Goal: Task Accomplishment & Management: Complete application form

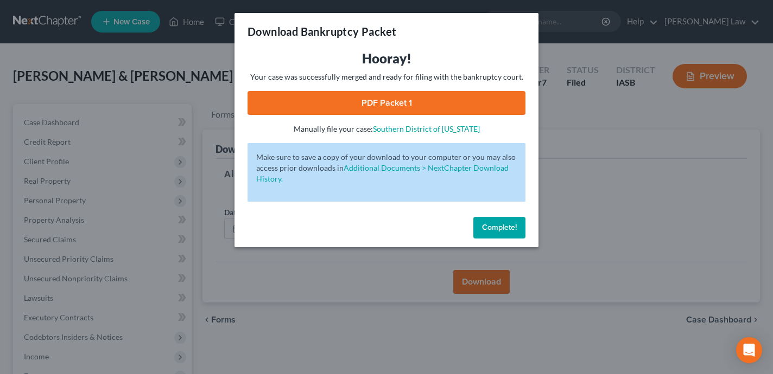
scroll to position [82, 0]
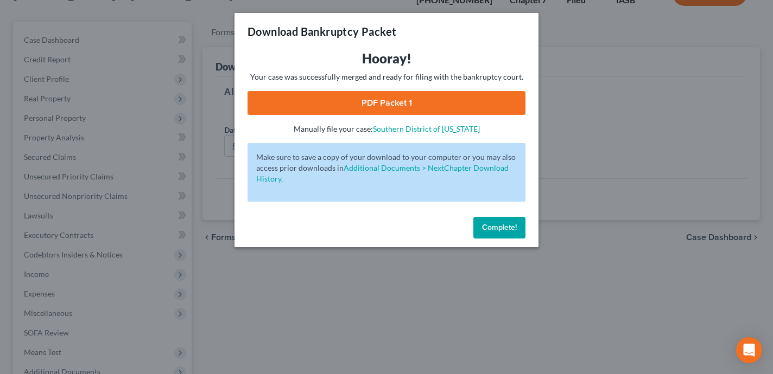
click at [507, 235] on button "Complete!" at bounding box center [499, 228] width 52 height 22
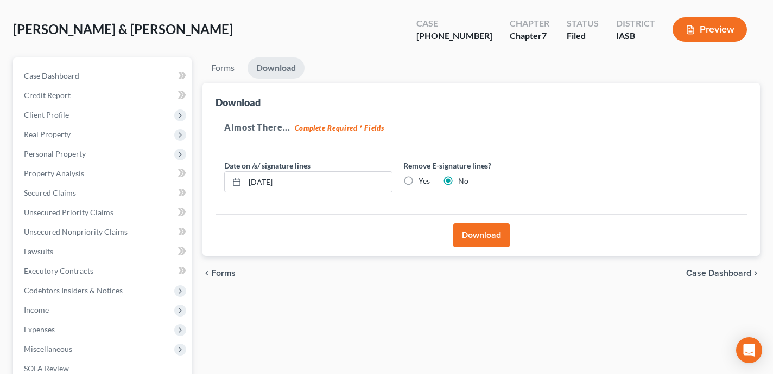
scroll to position [0, 0]
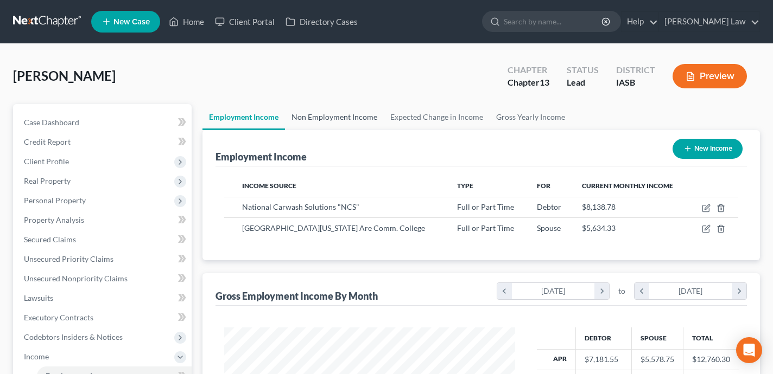
scroll to position [194, 312]
click at [193, 15] on link "Home" at bounding box center [186, 22] width 46 height 20
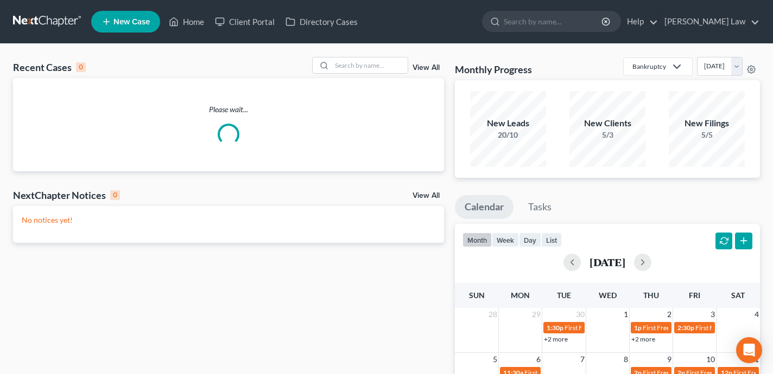
click at [374, 75] on div "Recent Cases 0 View All" at bounding box center [228, 67] width 431 height 21
click at [372, 69] on input "search" at bounding box center [369, 66] width 76 height 16
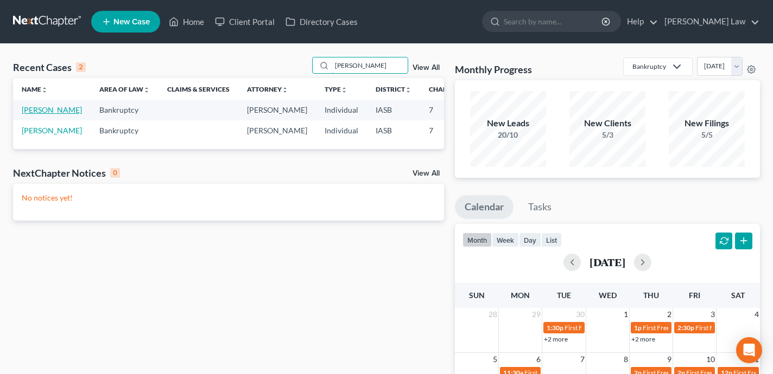
type input "[PERSON_NAME]"
click at [28, 114] on link "[PERSON_NAME]" at bounding box center [52, 109] width 60 height 9
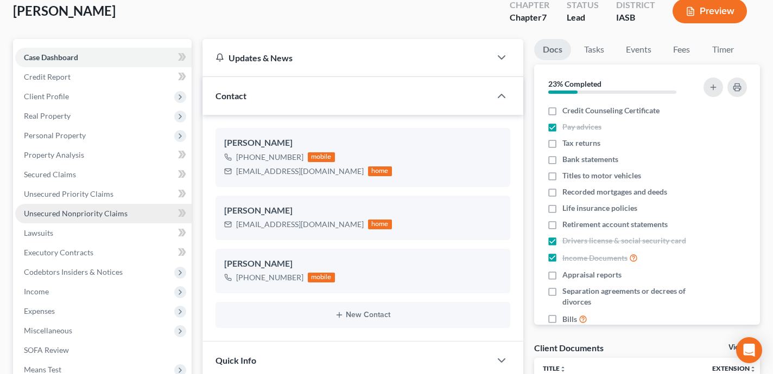
scroll to position [74, 0]
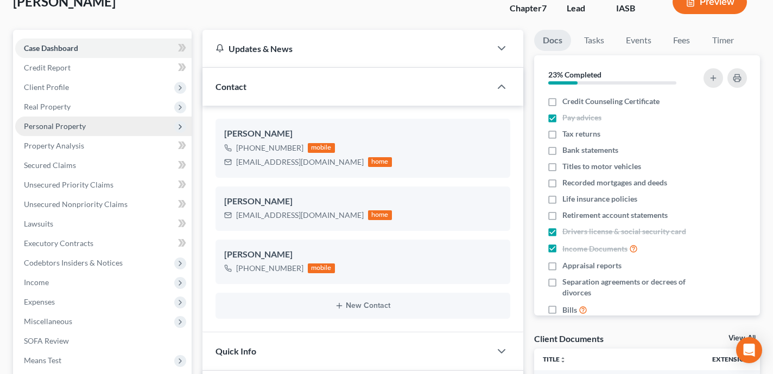
click at [114, 124] on span "Personal Property" at bounding box center [103, 127] width 176 height 20
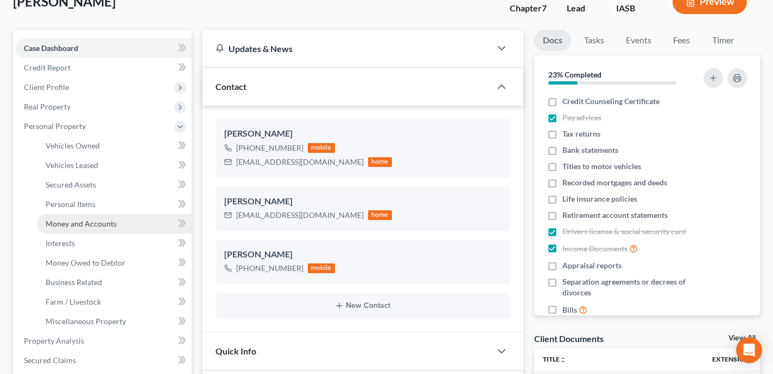
scroll to position [81, 0]
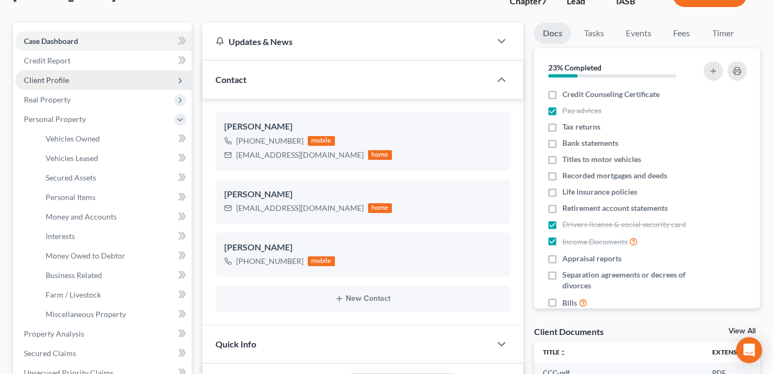
click at [100, 80] on span "Client Profile" at bounding box center [103, 81] width 176 height 20
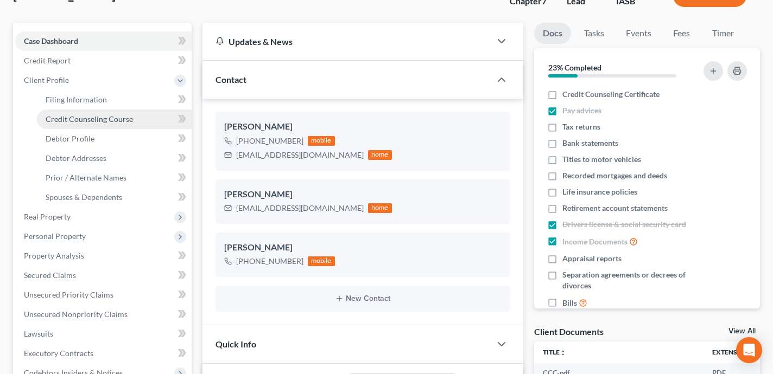
click at [108, 121] on span "Credit Counseling Course" at bounding box center [89, 118] width 87 height 9
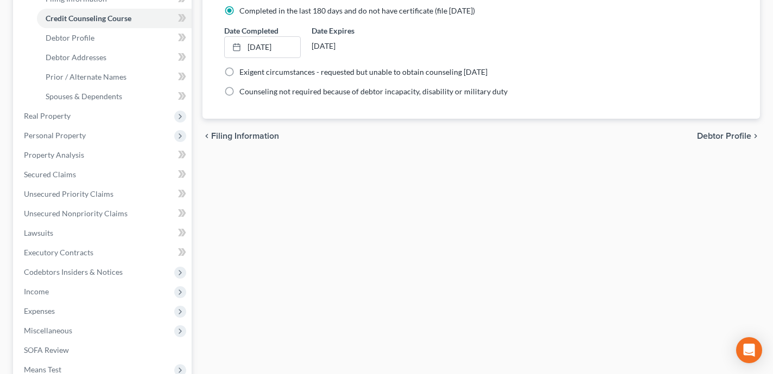
scroll to position [193, 0]
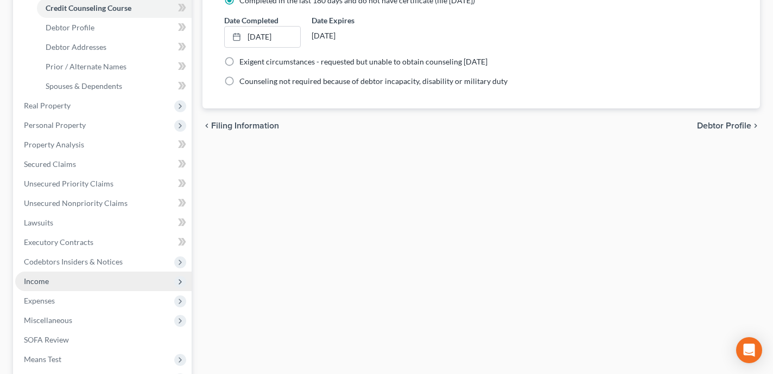
click at [131, 282] on span "Income" at bounding box center [103, 282] width 176 height 20
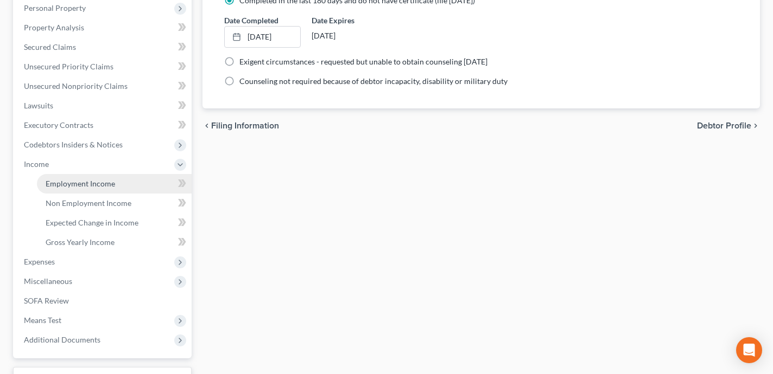
click at [95, 184] on span "Employment Income" at bounding box center [80, 183] width 69 height 9
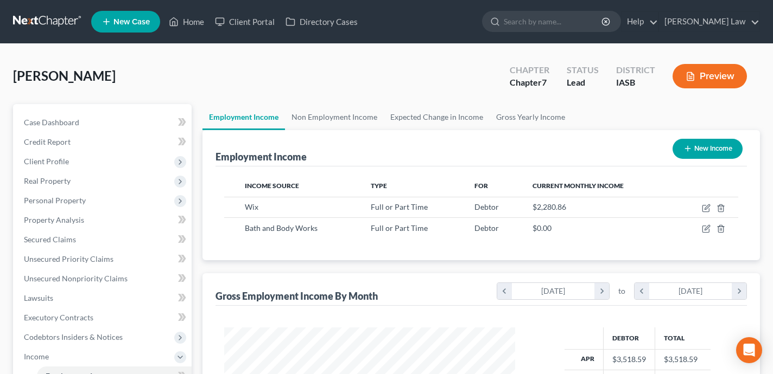
scroll to position [194, 312]
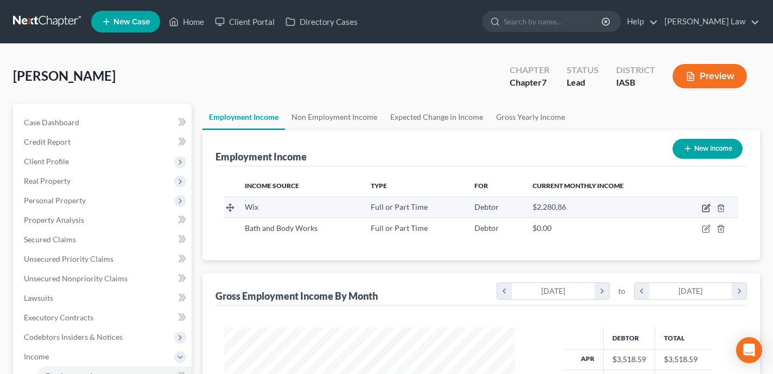
click at [705, 207] on icon "button" at bounding box center [706, 207] width 5 height 5
select select "0"
select select "16"
select select "2"
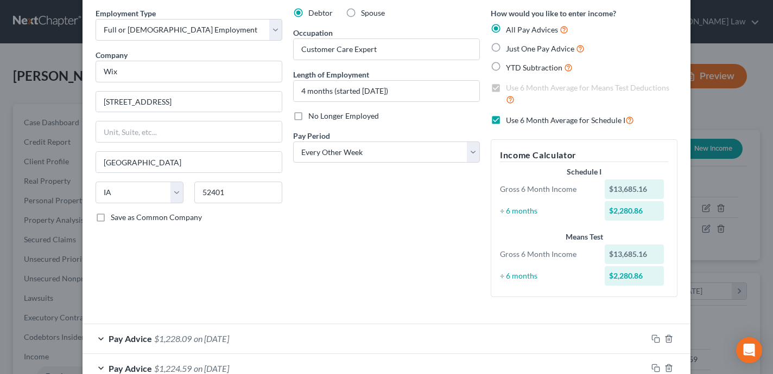
scroll to position [0, 0]
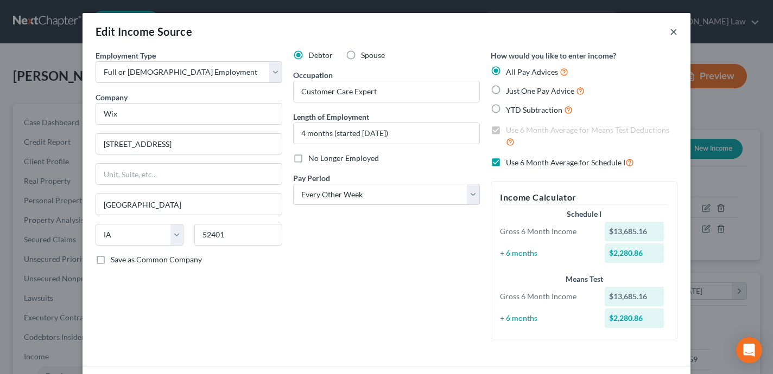
click at [671, 33] on button "×" at bounding box center [673, 31] width 8 height 13
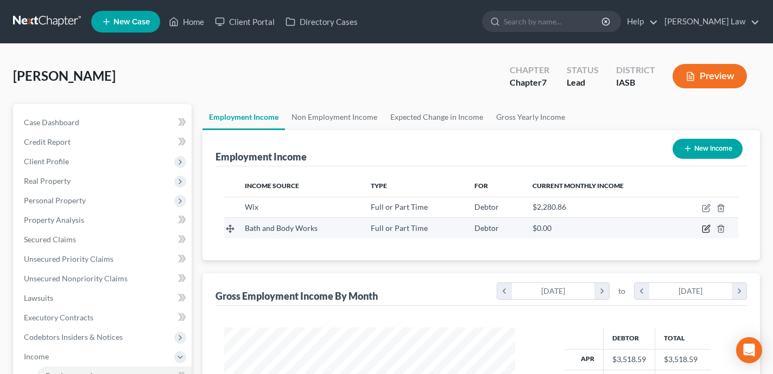
click at [705, 225] on icon "button" at bounding box center [705, 229] width 9 height 9
select select "0"
select select "16"
select select "2"
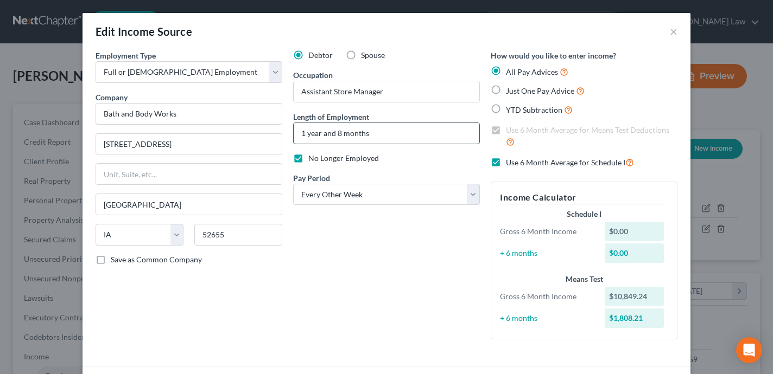
click at [390, 133] on input "1 year and 8 months" at bounding box center [386, 133] width 186 height 21
type input "1 year and 8 months (last date of employment [DATE])"
click at [395, 252] on div "Debtor Spouse Occupation Assistant Store Manager Length of Employment 1 year an…" at bounding box center [386, 199] width 197 height 298
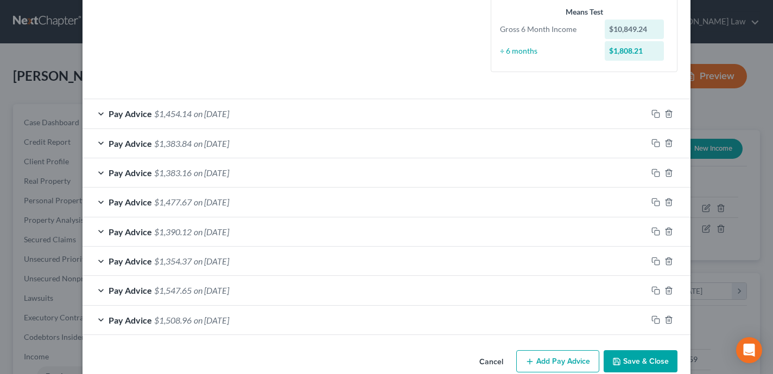
scroll to position [288, 0]
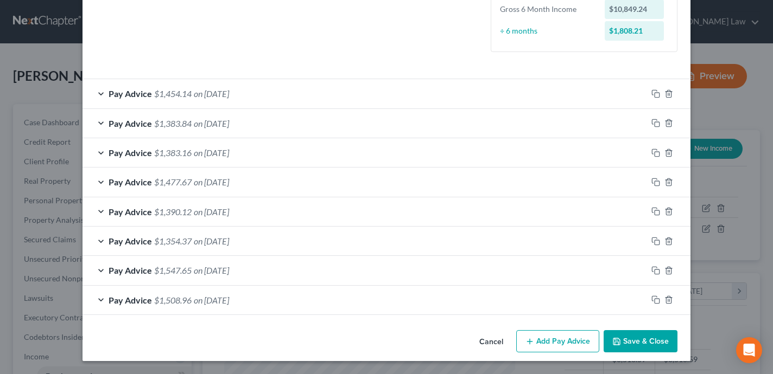
click at [656, 338] on button "Save & Close" at bounding box center [640, 341] width 74 height 23
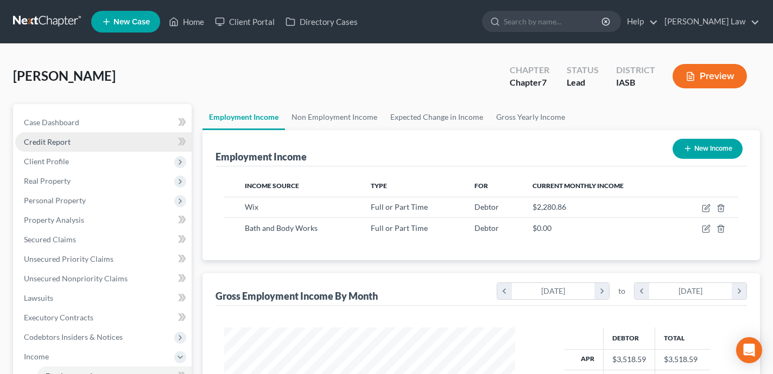
click at [58, 145] on span "Credit Report" at bounding box center [47, 141] width 47 height 9
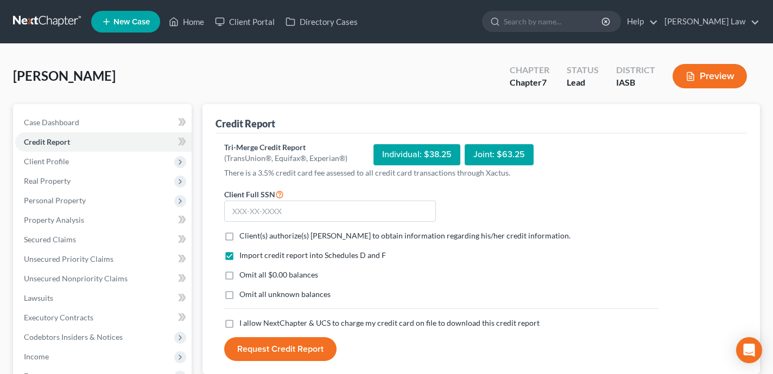
click at [239, 234] on label "Client(s) authorize(s) [PERSON_NAME] to obtain information regarding his/her cr…" at bounding box center [404, 236] width 331 height 11
click at [244, 234] on input "Client(s) authorize(s) [PERSON_NAME] to obtain information regarding his/her cr…" at bounding box center [247, 234] width 7 height 7
checkbox input "true"
click at [239, 274] on label "Omit all $0.00 balances" at bounding box center [278, 275] width 79 height 11
click at [244, 274] on input "Omit all $0.00 balances" at bounding box center [247, 273] width 7 height 7
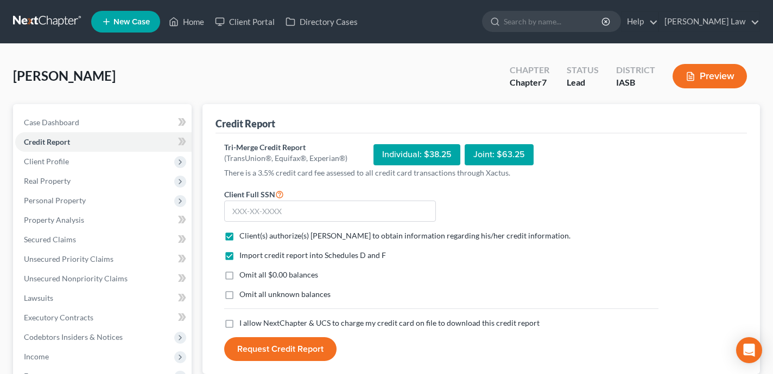
checkbox input "true"
click at [239, 323] on label "I allow NextChapter & UCS to charge my credit card on file to download this cre…" at bounding box center [389, 323] width 300 height 11
click at [244, 323] on input "I allow NextChapter & UCS to charge my credit card on file to download this cre…" at bounding box center [247, 321] width 7 height 7
checkbox input "true"
click at [265, 209] on input "text" at bounding box center [330, 212] width 212 height 22
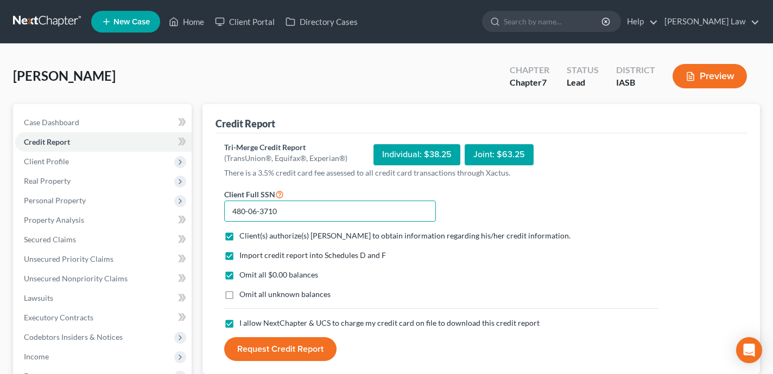
type input "480-06-3710"
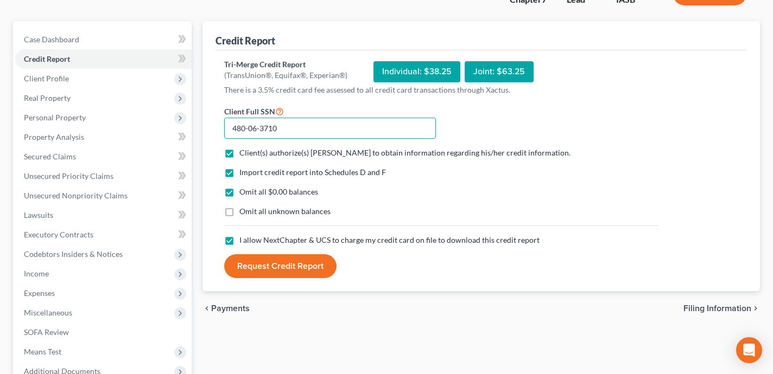
scroll to position [99, 0]
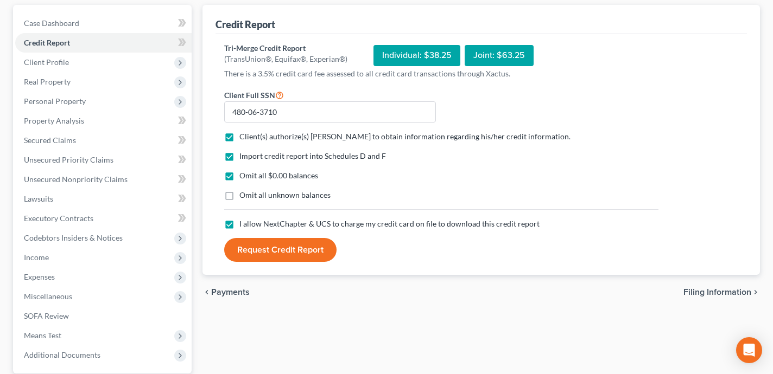
click at [272, 248] on button "Request Credit Report" at bounding box center [280, 250] width 112 height 24
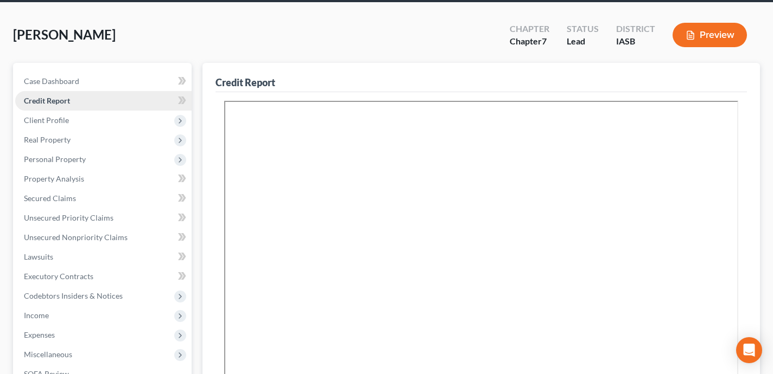
scroll to position [0, 0]
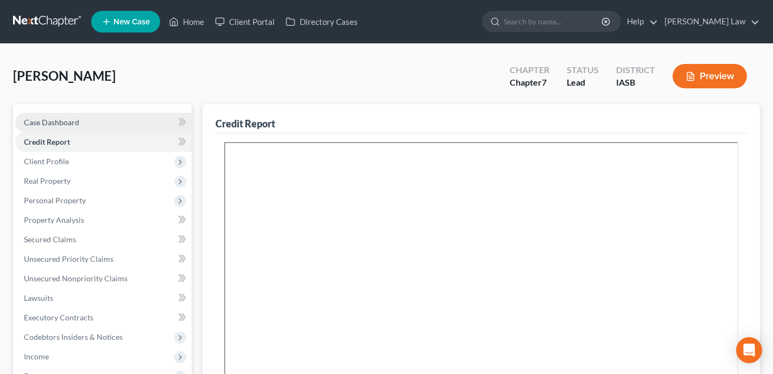
click at [127, 119] on link "Case Dashboard" at bounding box center [103, 123] width 176 height 20
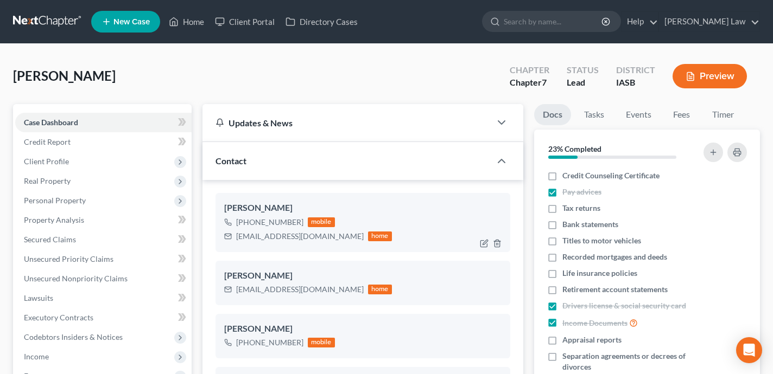
scroll to position [474, 0]
drag, startPoint x: 316, startPoint y: 238, endPoint x: 234, endPoint y: 235, distance: 82.5
click at [234, 235] on div "[EMAIL_ADDRESS][DOMAIN_NAME] home" at bounding box center [308, 236] width 168 height 14
copy div "[EMAIL_ADDRESS][DOMAIN_NAME]"
click at [315, 238] on div "[EMAIL_ADDRESS][DOMAIN_NAME]" at bounding box center [299, 236] width 127 height 11
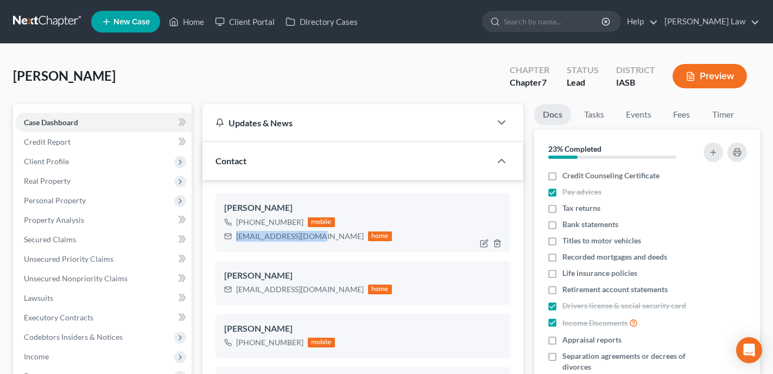
drag, startPoint x: 315, startPoint y: 238, endPoint x: 236, endPoint y: 237, distance: 79.2
click at [236, 237] on div "[EMAIL_ADDRESS][DOMAIN_NAME]" at bounding box center [299, 236] width 127 height 11
copy div "[EMAIL_ADDRESS][DOMAIN_NAME]"
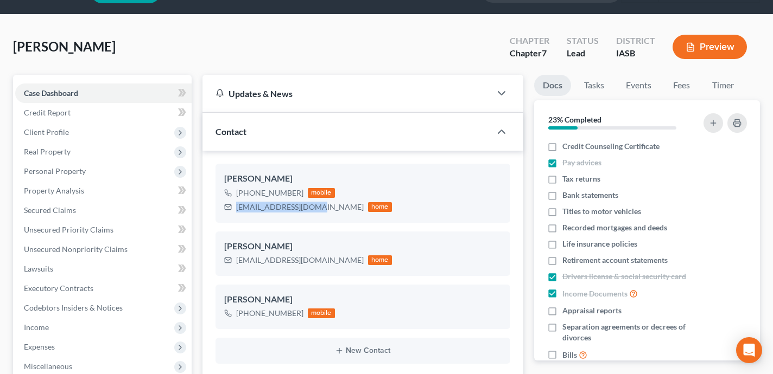
scroll to position [41, 0]
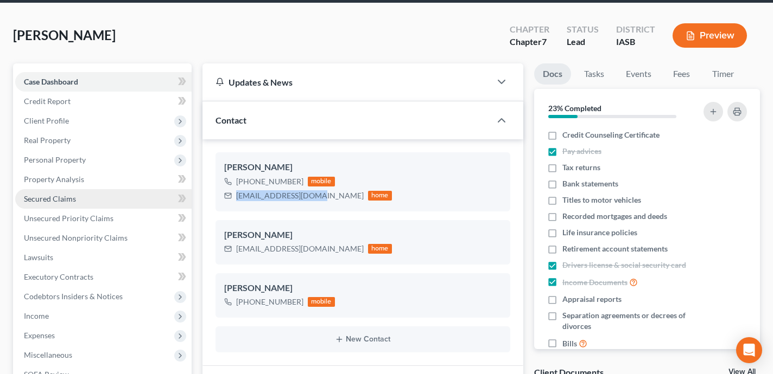
click at [126, 197] on link "Secured Claims" at bounding box center [103, 199] width 176 height 20
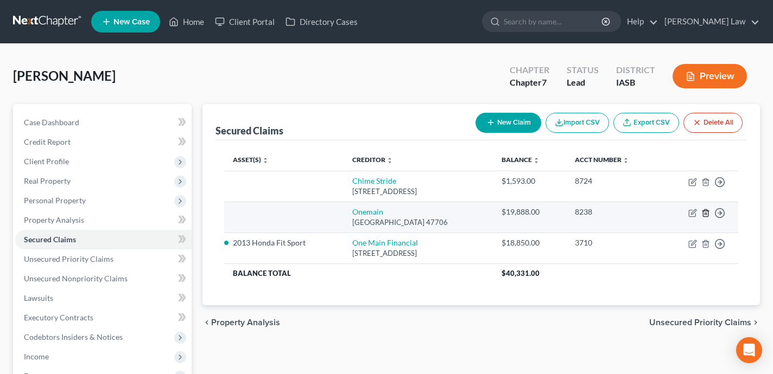
click at [705, 216] on icon "button" at bounding box center [705, 212] width 5 height 7
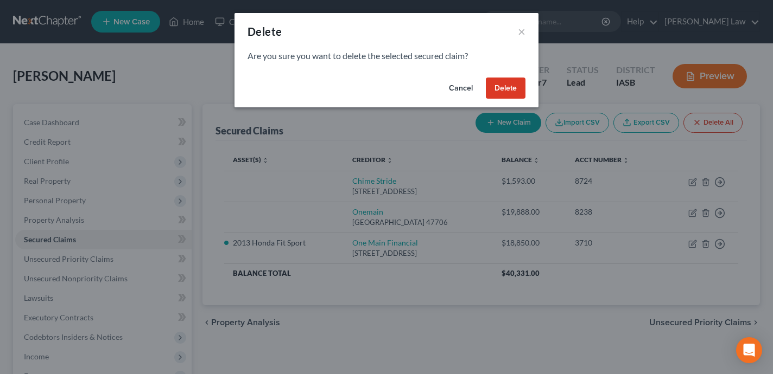
click at [507, 92] on button "Delete" at bounding box center [506, 89] width 40 height 22
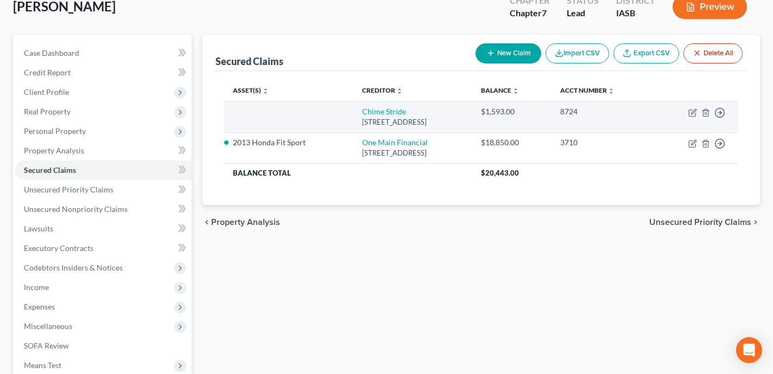
scroll to position [95, 0]
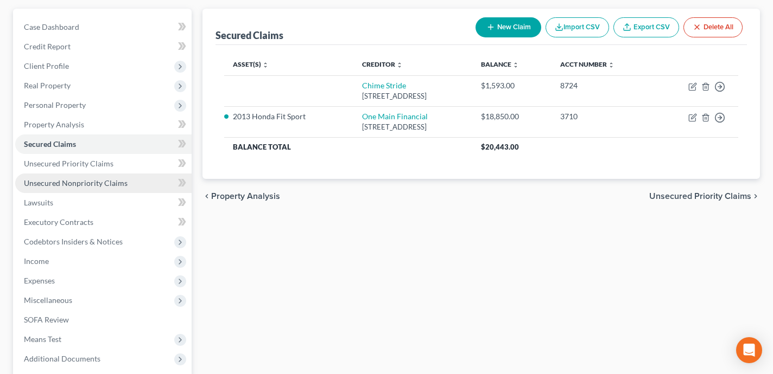
click at [146, 180] on link "Unsecured Nonpriority Claims" at bounding box center [103, 184] width 176 height 20
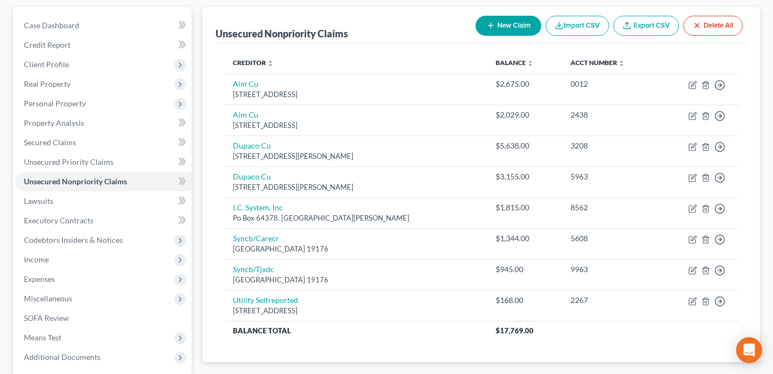
scroll to position [84, 0]
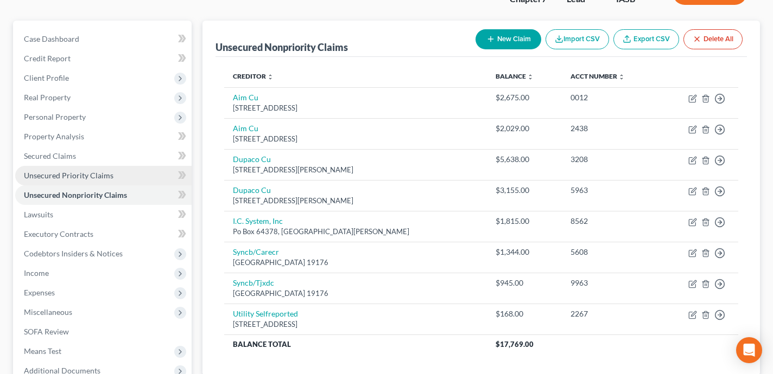
click at [123, 177] on link "Unsecured Priority Claims" at bounding box center [103, 176] width 176 height 20
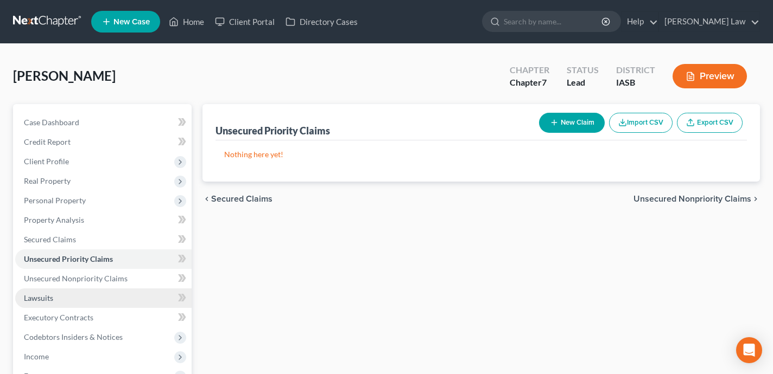
click at [166, 292] on link "Lawsuits" at bounding box center [103, 299] width 176 height 20
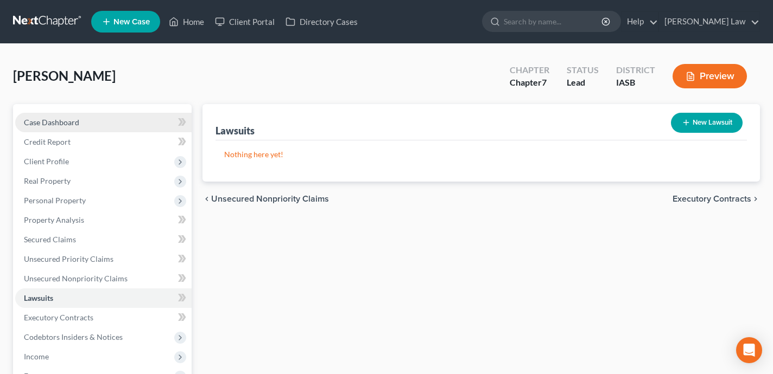
click at [130, 113] on link "Case Dashboard" at bounding box center [103, 123] width 176 height 20
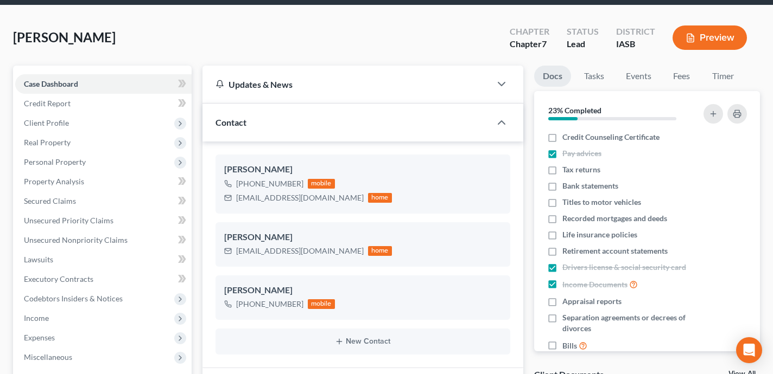
scroll to position [41, 0]
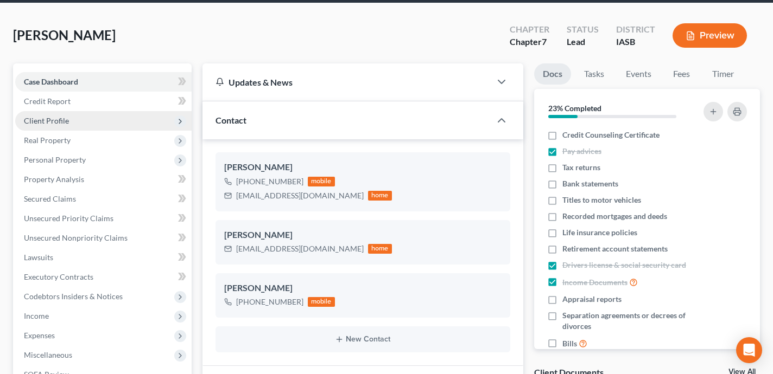
click at [133, 122] on span "Client Profile" at bounding box center [103, 121] width 176 height 20
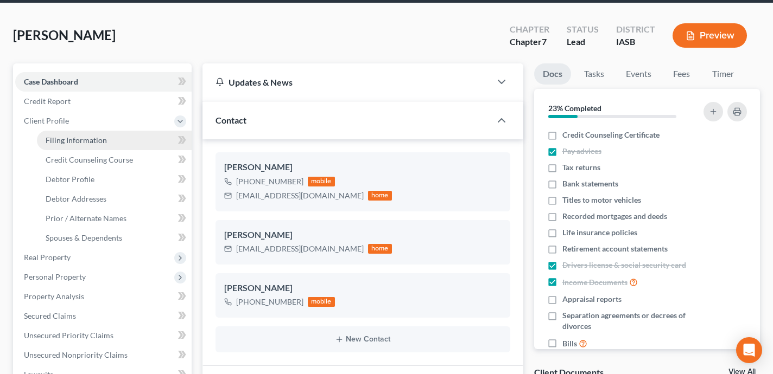
click at [151, 143] on link "Filing Information" at bounding box center [114, 141] width 155 height 20
select select "1"
select select "0"
select select "16"
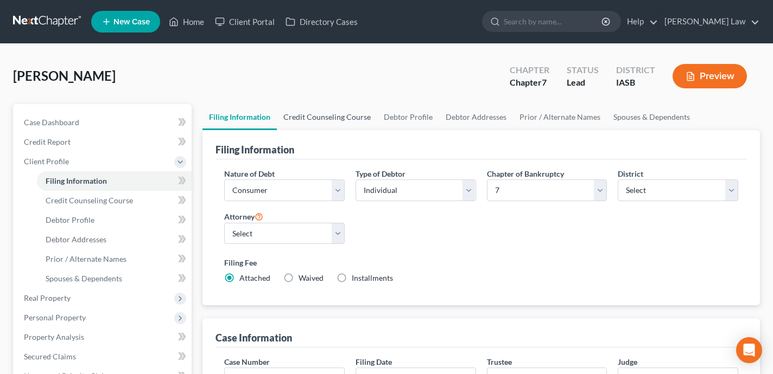
click at [321, 114] on link "Credit Counseling Course" at bounding box center [327, 117] width 100 height 26
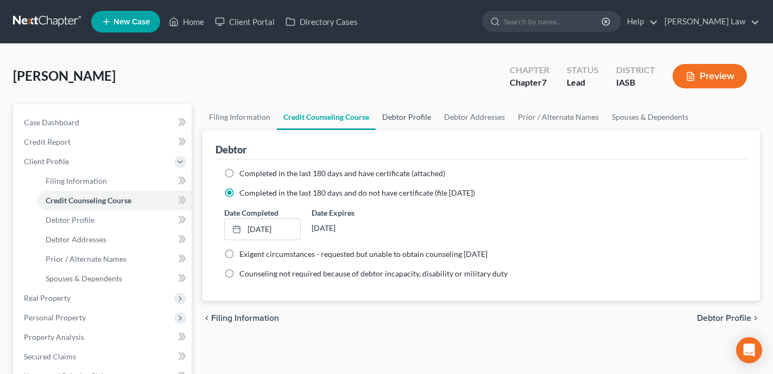
click at [393, 110] on link "Debtor Profile" at bounding box center [406, 117] width 62 height 26
select select "3"
select select "0"
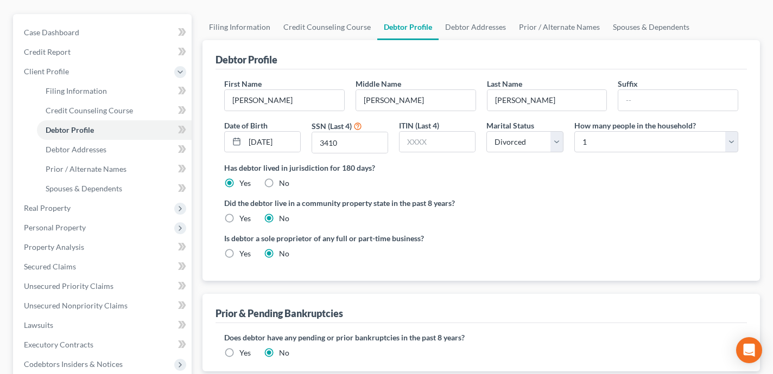
scroll to position [80, 0]
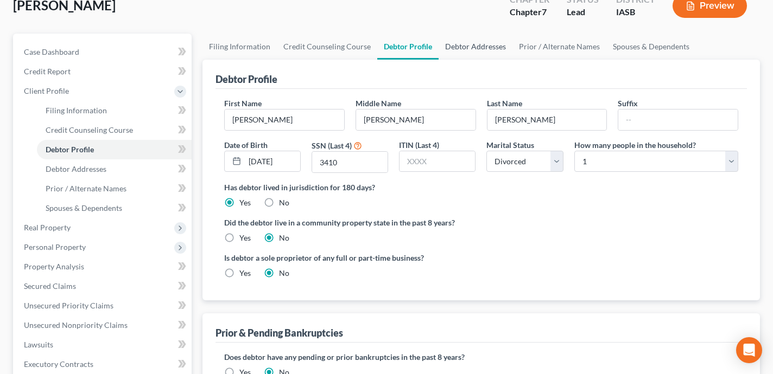
click at [472, 54] on link "Debtor Addresses" at bounding box center [475, 47] width 74 height 26
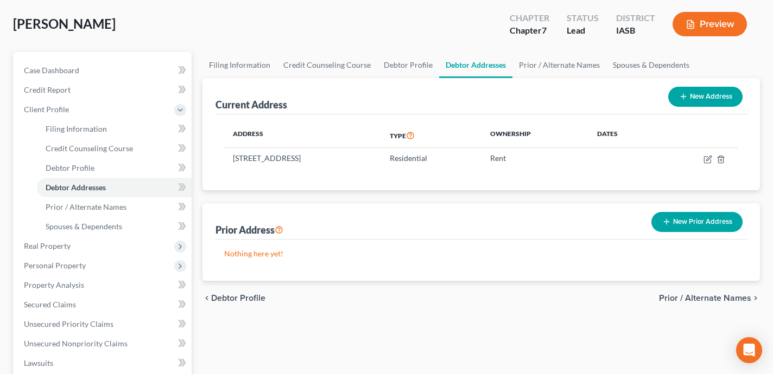
scroll to position [76, 0]
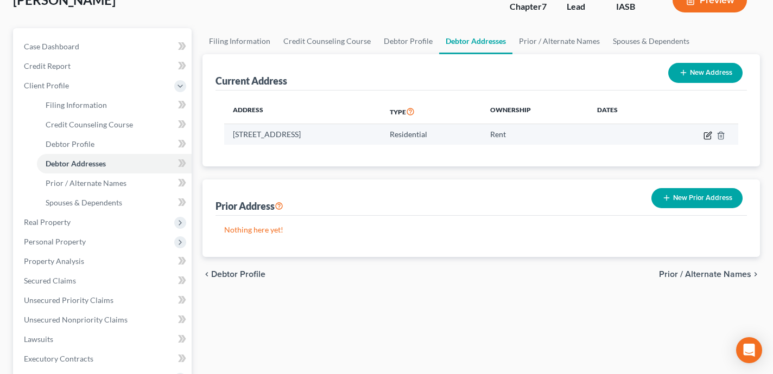
click at [705, 137] on icon "button" at bounding box center [707, 135] width 9 height 9
select select "16"
select select "0"
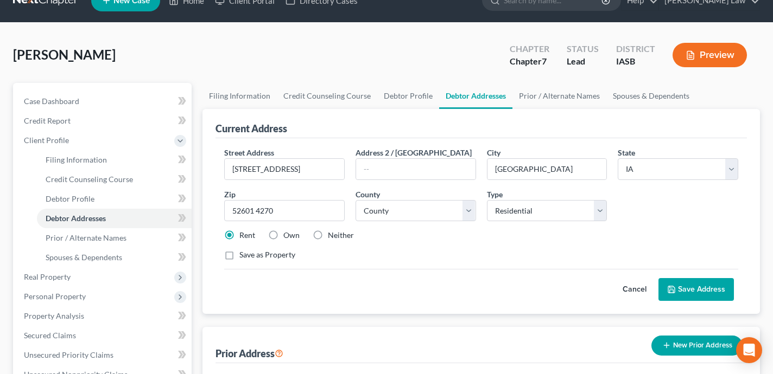
scroll to position [9, 0]
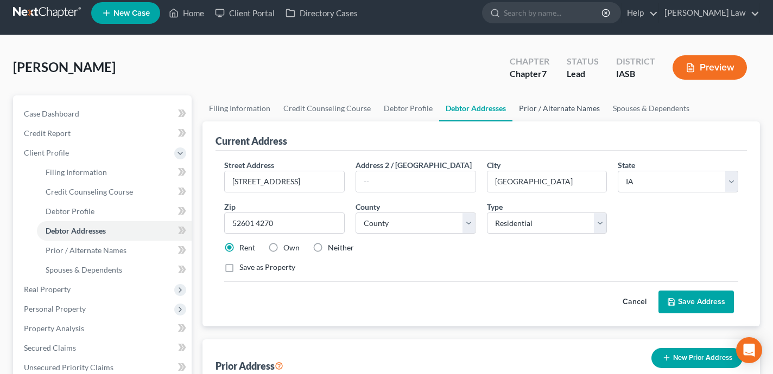
click at [570, 117] on link "Prior / Alternate Names" at bounding box center [559, 108] width 94 height 26
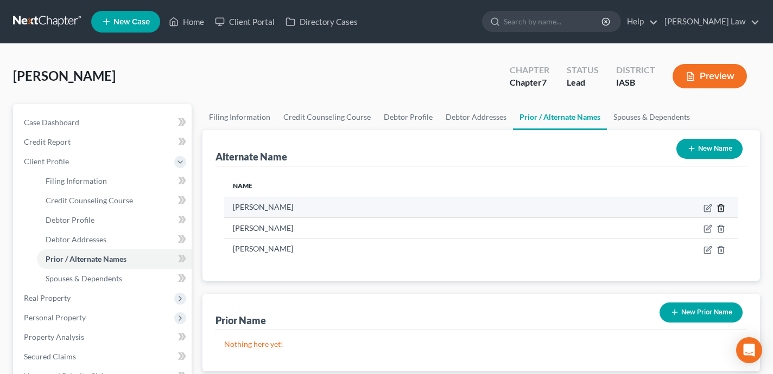
click at [719, 206] on icon at bounding box center [720, 208] width 9 height 9
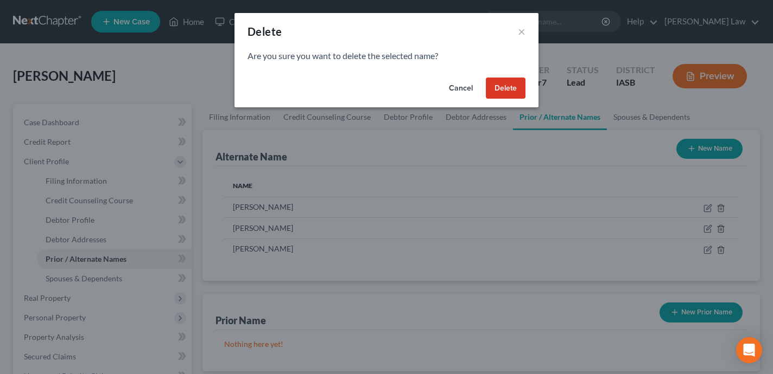
click at [510, 84] on button "Delete" at bounding box center [506, 89] width 40 height 22
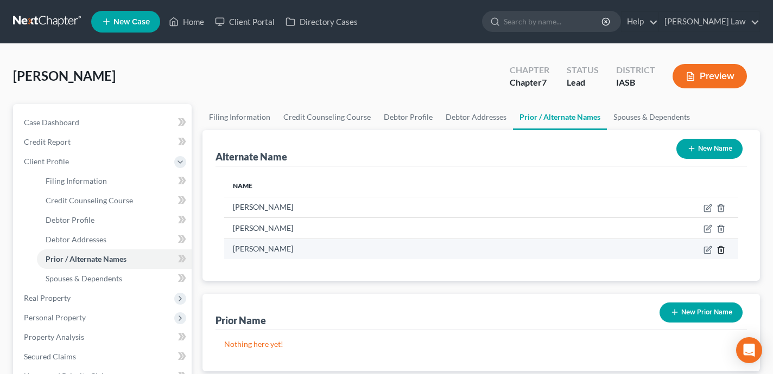
click at [720, 251] on icon at bounding box center [720, 250] width 9 height 9
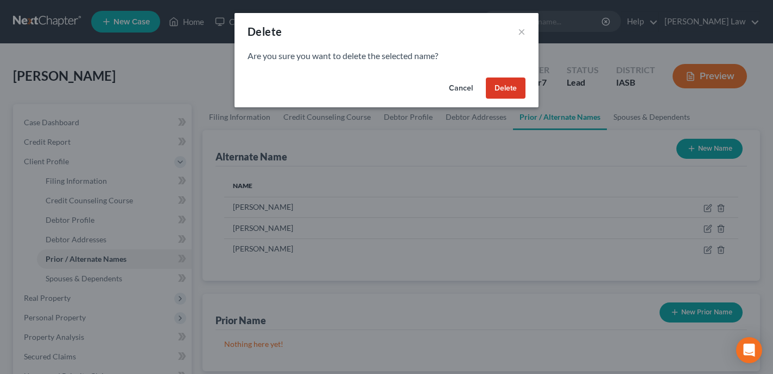
click at [500, 86] on button "Delete" at bounding box center [506, 89] width 40 height 22
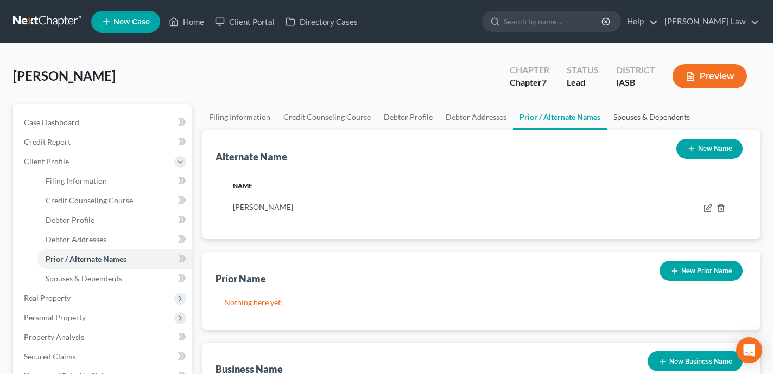
click at [642, 120] on link "Spouses & Dependents" at bounding box center [652, 117] width 90 height 26
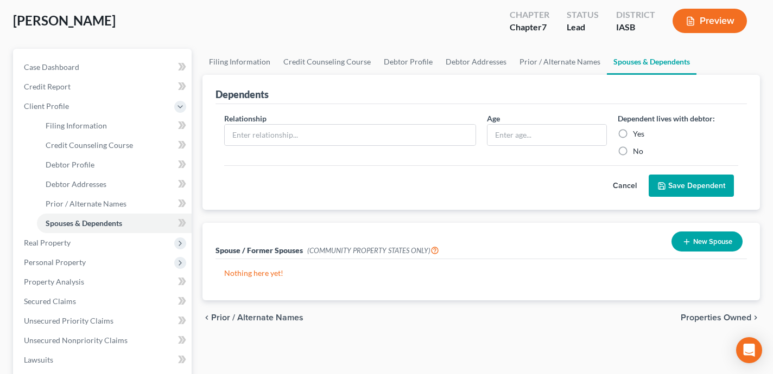
scroll to position [77, 0]
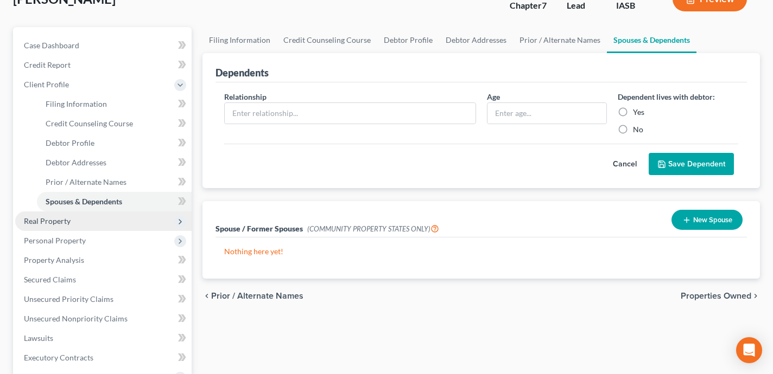
click at [135, 221] on span "Real Property" at bounding box center [103, 222] width 176 height 20
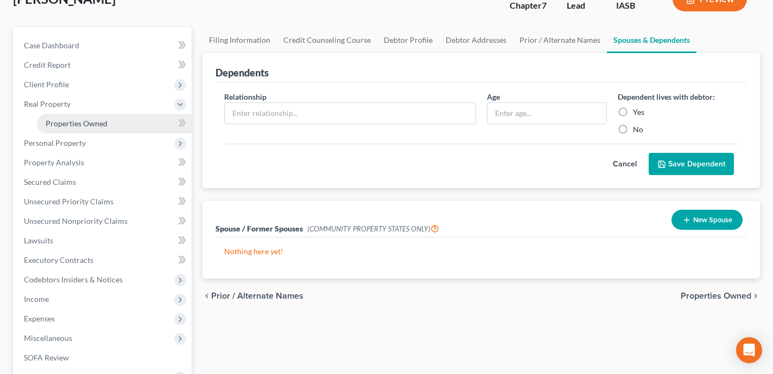
click at [116, 119] on link "Properties Owned" at bounding box center [114, 124] width 155 height 20
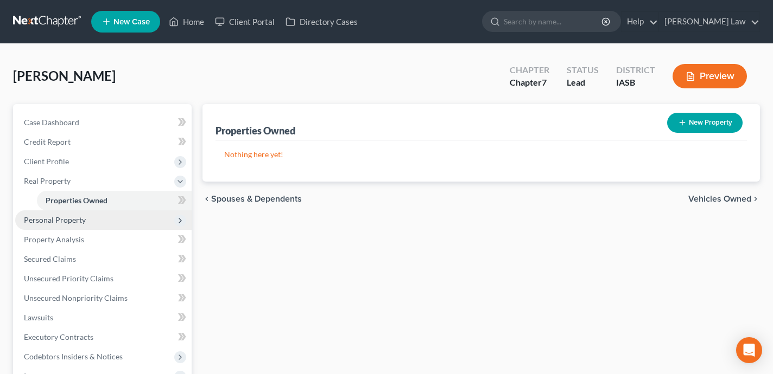
click at [121, 224] on span "Personal Property" at bounding box center [103, 220] width 176 height 20
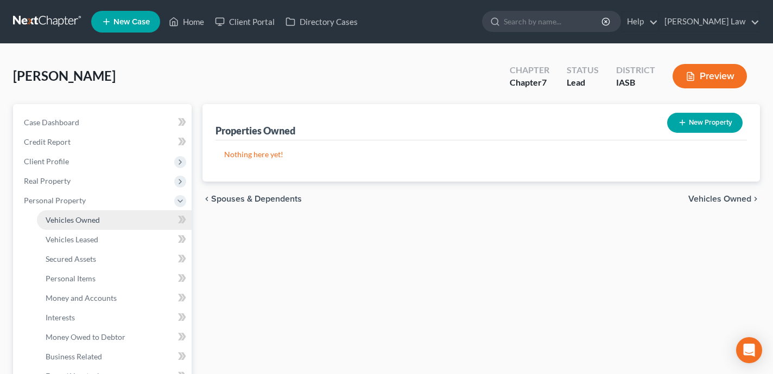
click at [118, 221] on link "Vehicles Owned" at bounding box center [114, 220] width 155 height 20
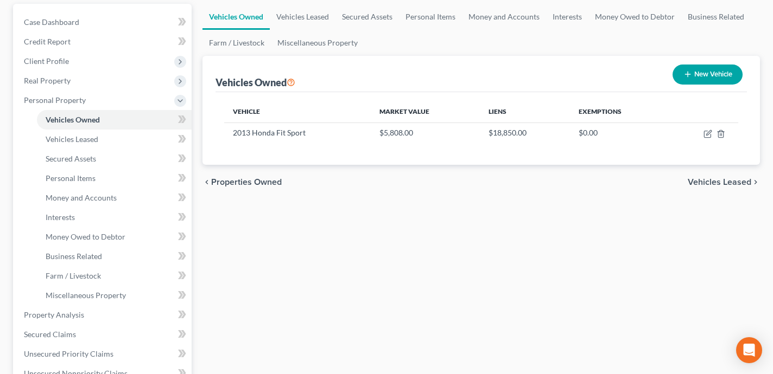
scroll to position [96, 0]
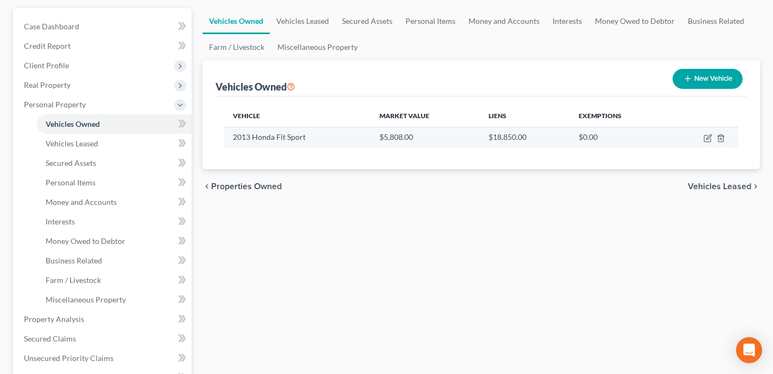
click at [706, 133] on td at bounding box center [702, 137] width 71 height 21
click at [706, 137] on icon "button" at bounding box center [707, 138] width 9 height 9
select select "0"
select select "13"
select select "2"
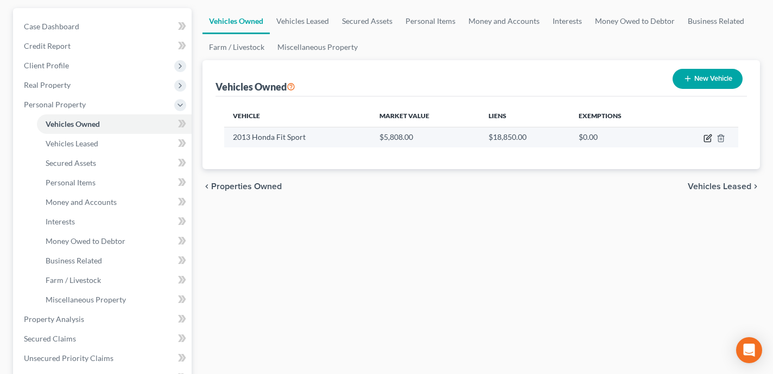
select select "0"
select select "15"
select select "0"
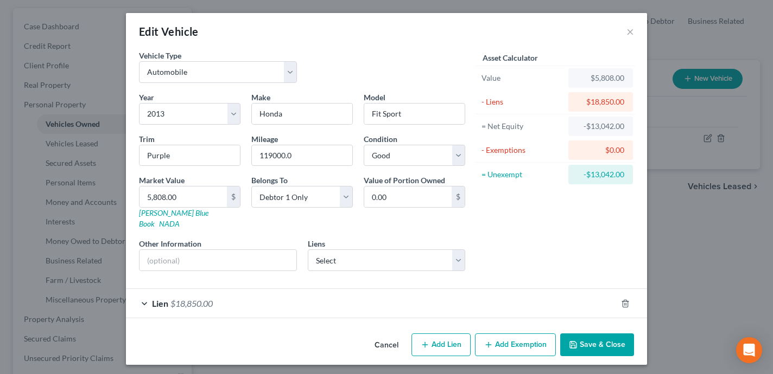
click at [427, 292] on div "Lien $18,850.00" at bounding box center [371, 303] width 490 height 29
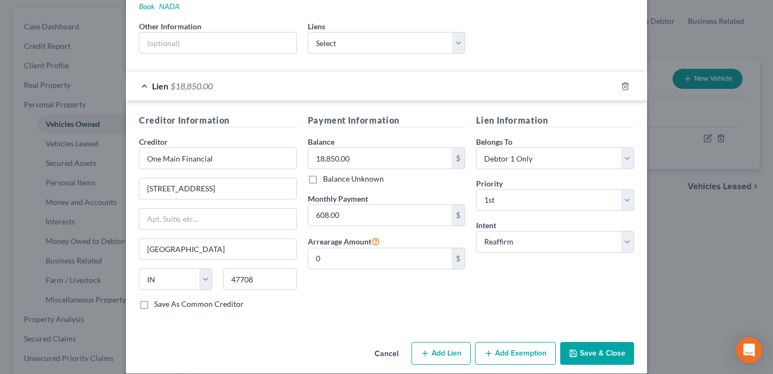
scroll to position [219, 0]
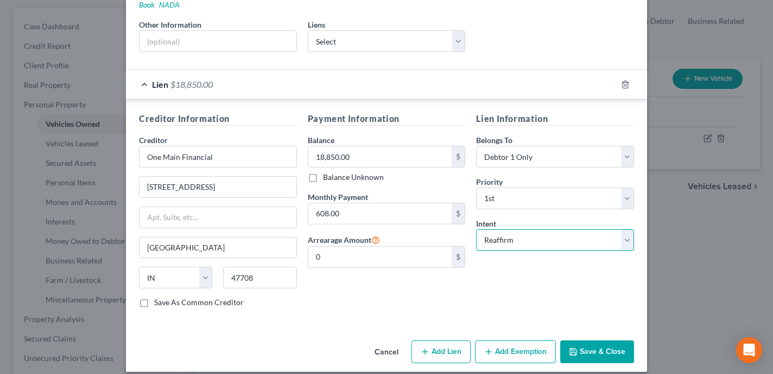
click at [529, 233] on select "Select Surrender Redeem Reaffirm Avoid Other" at bounding box center [555, 240] width 158 height 22
select select "0"
click at [476, 229] on select "Select Surrender Redeem Reaffirm Avoid Other" at bounding box center [555, 240] width 158 height 22
click at [521, 282] on div "Lien Information Belongs To * Select Debtor 1 Only Debtor 2 Only Debtor 1 And D…" at bounding box center [554, 214] width 169 height 205
click at [602, 342] on button "Save & Close" at bounding box center [597, 352] width 74 height 23
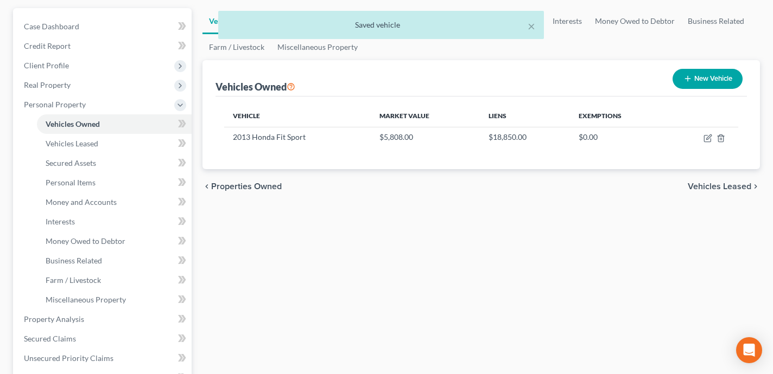
click at [694, 79] on button "New Vehicle" at bounding box center [707, 79] width 70 height 20
select select "0"
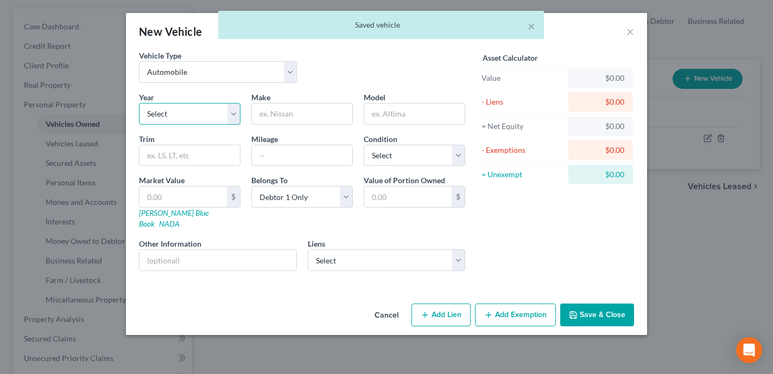
click at [208, 110] on select "Select 2026 2025 2024 2023 2022 2021 2020 2019 2018 2017 2016 2015 2014 2013 20…" at bounding box center [189, 114] width 101 height 22
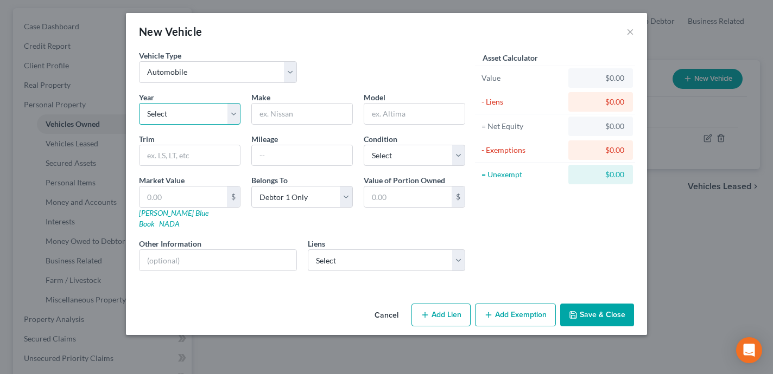
select select "0"
click at [139, 103] on select "Select 2026 2025 2024 2023 2022 2021 2020 2019 2018 2017 2016 2015 2014 2013 20…" at bounding box center [189, 114] width 101 height 22
click at [294, 110] on input "text" at bounding box center [302, 114] width 100 height 21
type input "Toyota"
click at [386, 118] on input "text" at bounding box center [414, 114] width 100 height 21
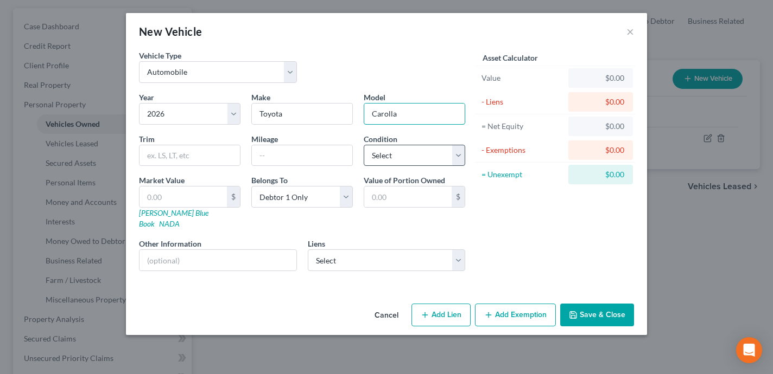
type input "Carolla"
click at [411, 150] on select "Select Excellent Very Good Good Fair Poor" at bounding box center [413, 156] width 101 height 22
select select "0"
click at [363, 145] on select "Select Excellent Very Good Good Fair Poor" at bounding box center [413, 156] width 101 height 22
click at [265, 156] on input "text" at bounding box center [302, 155] width 100 height 21
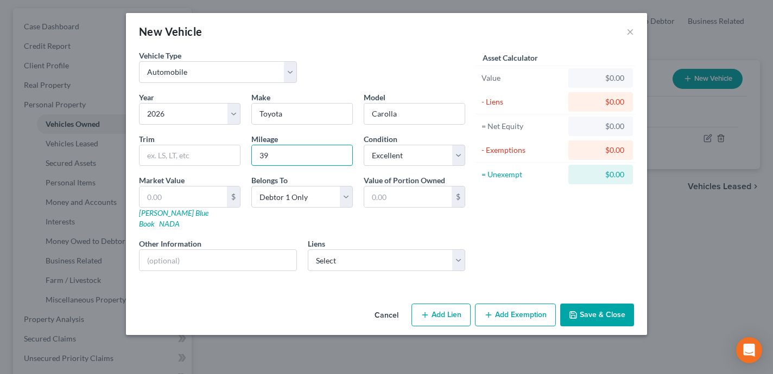
type input "39"
click at [522, 218] on div "Asset Calculator Value $0.00 - Liens $0.00 = Net Equity $0.00 - Exemptions $0.0…" at bounding box center [554, 165] width 169 height 230
click at [450, 304] on button "Add Lien" at bounding box center [440, 315] width 59 height 23
select select "0"
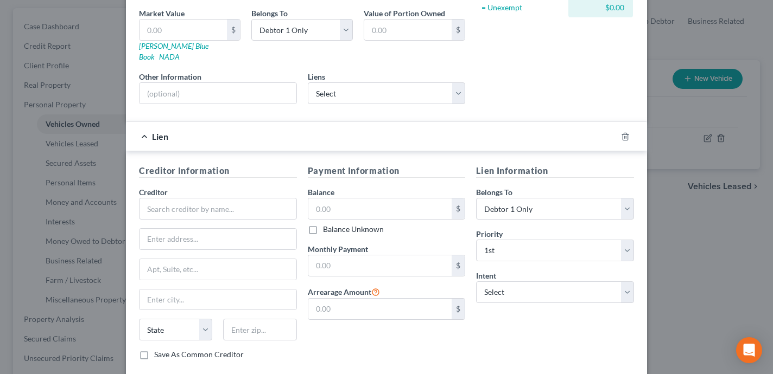
scroll to position [175, 0]
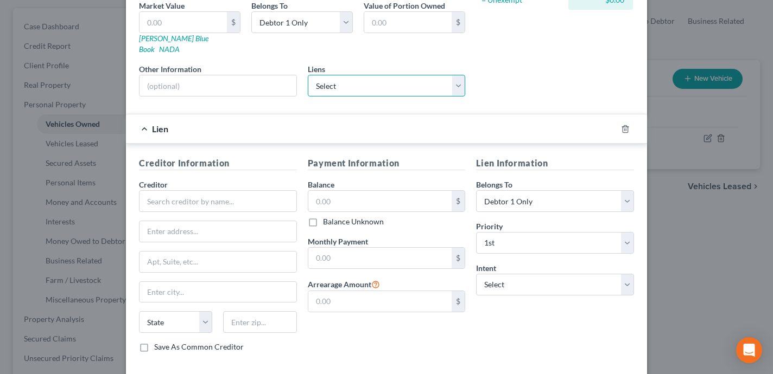
click at [387, 85] on select "Select Chime Stride - $1,593.00" at bounding box center [387, 86] width 158 height 22
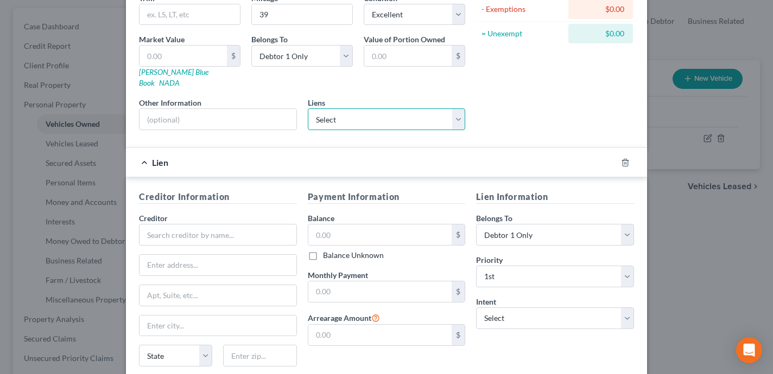
scroll to position [159, 0]
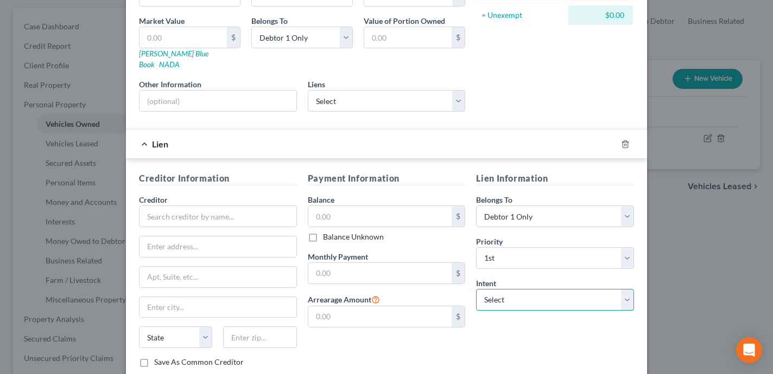
click at [535, 289] on select "Select Surrender Redeem Reaffirm Avoid Other" at bounding box center [555, 300] width 158 height 22
select select "2"
click at [476, 289] on select "Select Surrender Redeem Reaffirm Avoid Other" at bounding box center [555, 300] width 158 height 22
click at [156, 209] on input "text" at bounding box center [218, 217] width 158 height 22
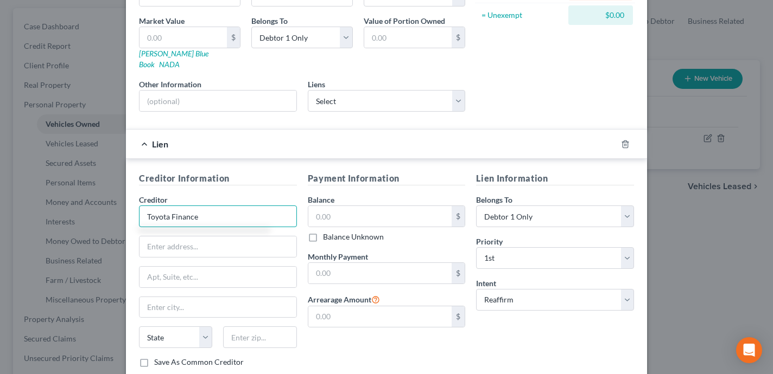
type input "Toyota Finance"
click at [361, 344] on div "Payment Information Balance $ Balance Unknown Balance Undetermined $ Balance Un…" at bounding box center [386, 274] width 169 height 205
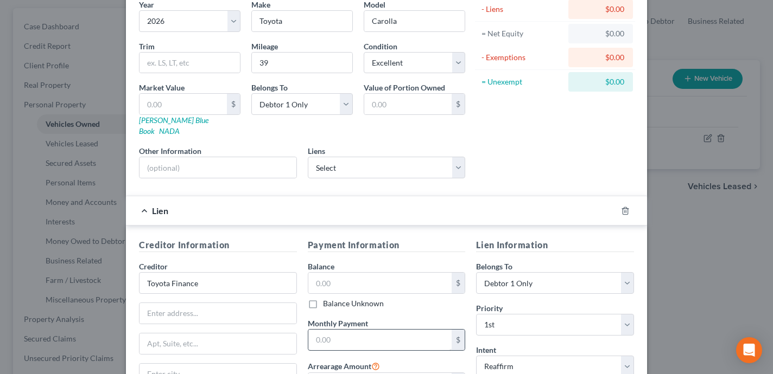
scroll to position [86, 0]
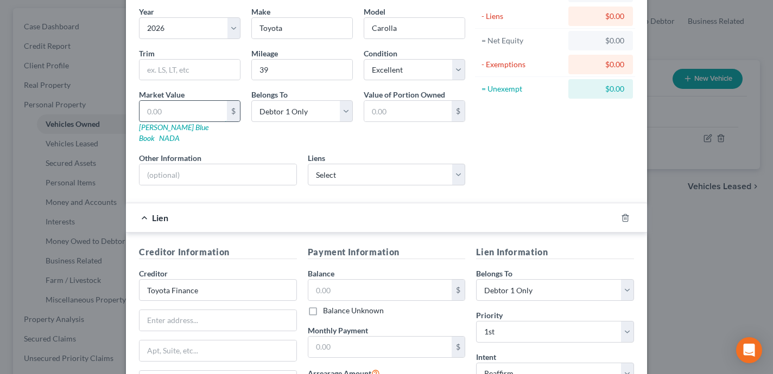
click at [177, 112] on input "text" at bounding box center [182, 111] width 87 height 21
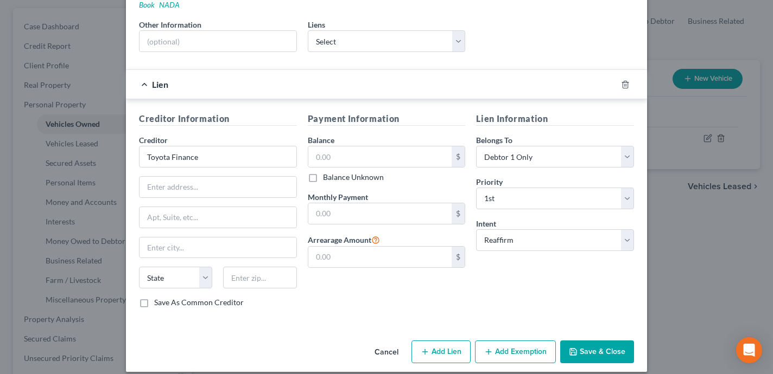
click at [601, 341] on button "Save & Close" at bounding box center [597, 352] width 74 height 23
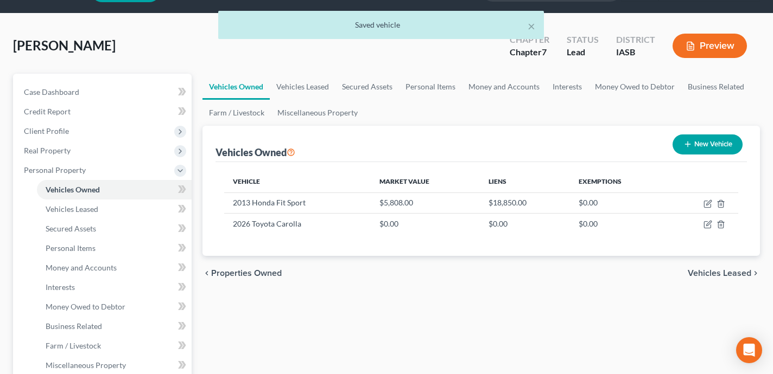
scroll to position [0, 0]
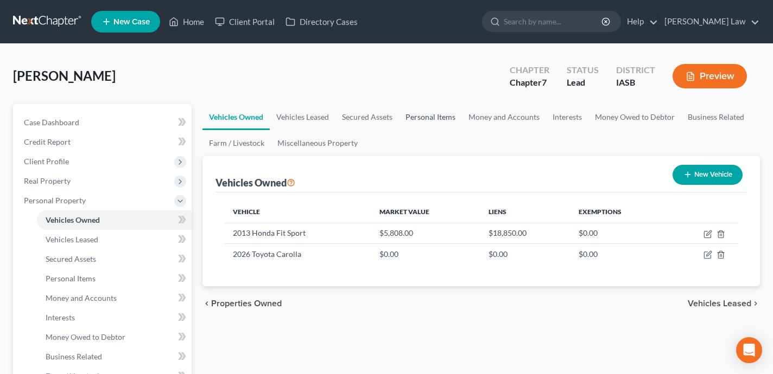
click at [444, 116] on link "Personal Items" at bounding box center [430, 117] width 63 height 26
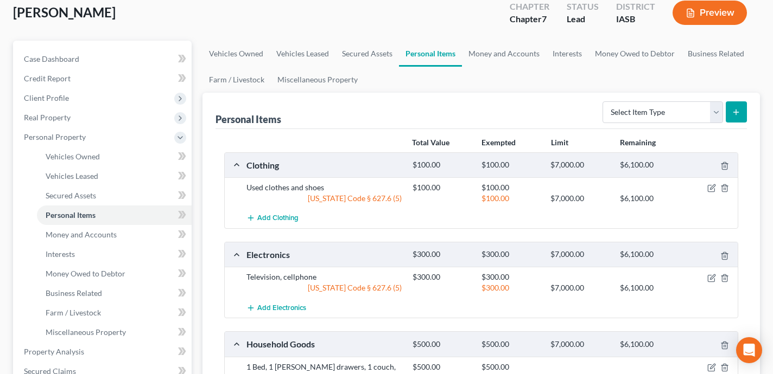
scroll to position [25, 0]
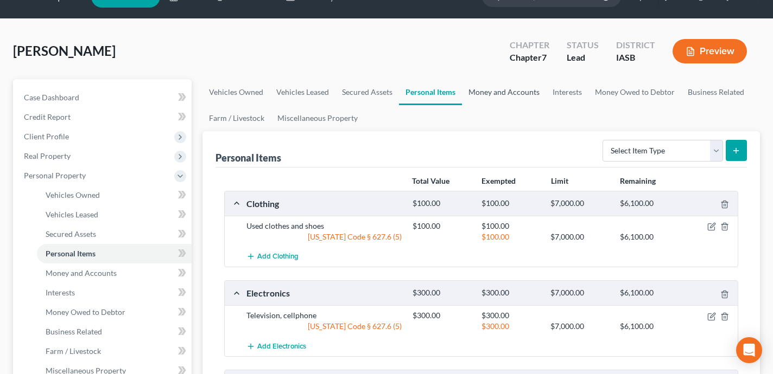
click at [499, 95] on link "Money and Accounts" at bounding box center [504, 92] width 84 height 26
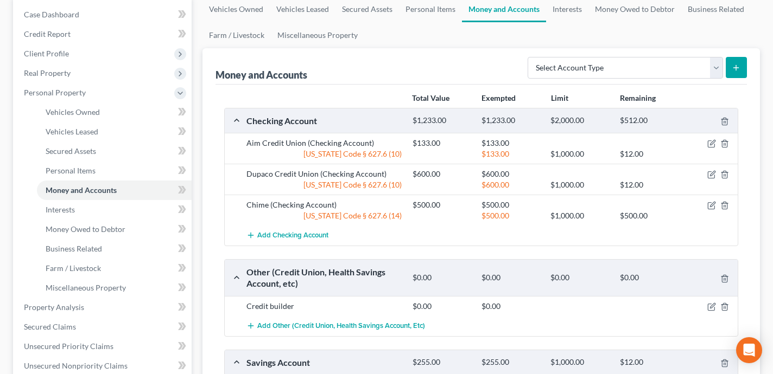
scroll to position [108, 0]
click at [418, 11] on link "Personal Items" at bounding box center [430, 9] width 63 height 26
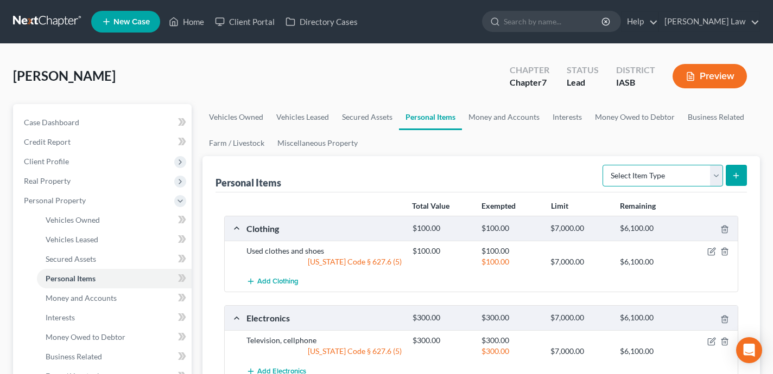
click at [654, 174] on select "Select Item Type Clothing Collectibles Of Value Electronics Firearms Household …" at bounding box center [662, 176] width 120 height 22
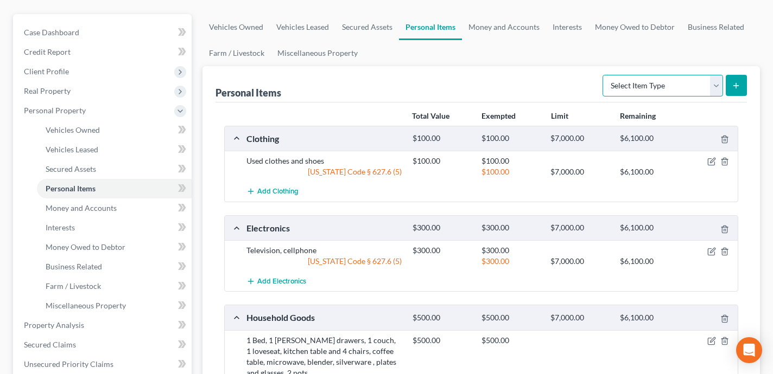
scroll to position [61, 0]
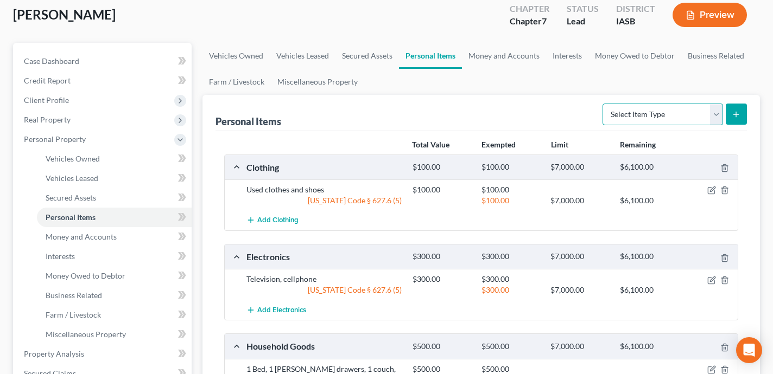
click at [658, 106] on select "Select Item Type Clothing Collectibles Of Value Electronics Firearms Household …" at bounding box center [662, 115] width 120 height 22
click at [507, 53] on link "Money and Accounts" at bounding box center [504, 56] width 84 height 26
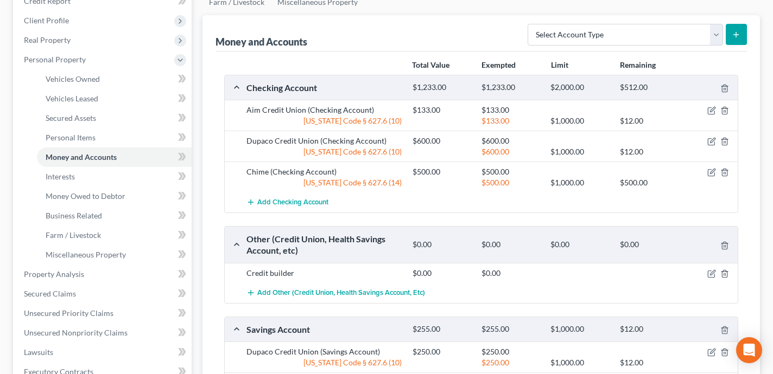
scroll to position [21, 0]
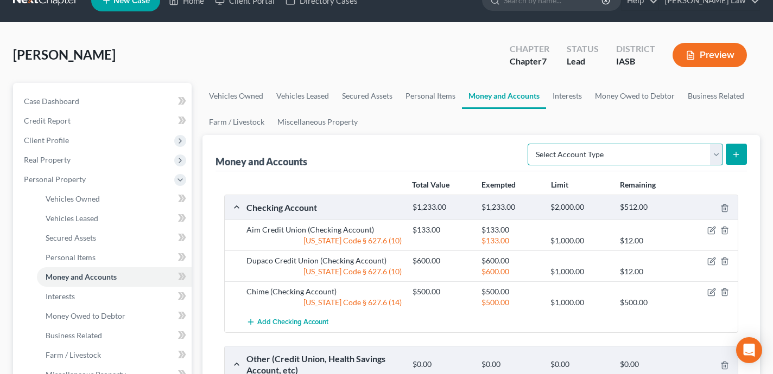
click at [681, 156] on select "Select Account Type Brokerage Cash on Hand Certificates of Deposit Checking Acc…" at bounding box center [624, 155] width 195 height 22
click at [565, 93] on link "Interests" at bounding box center [567, 96] width 42 height 26
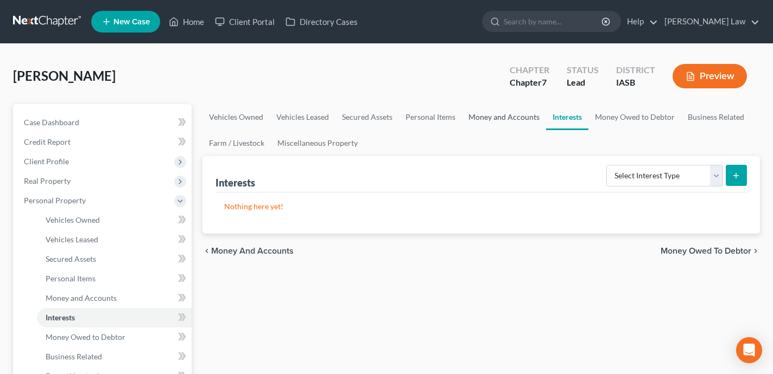
click at [506, 117] on link "Money and Accounts" at bounding box center [504, 117] width 84 height 26
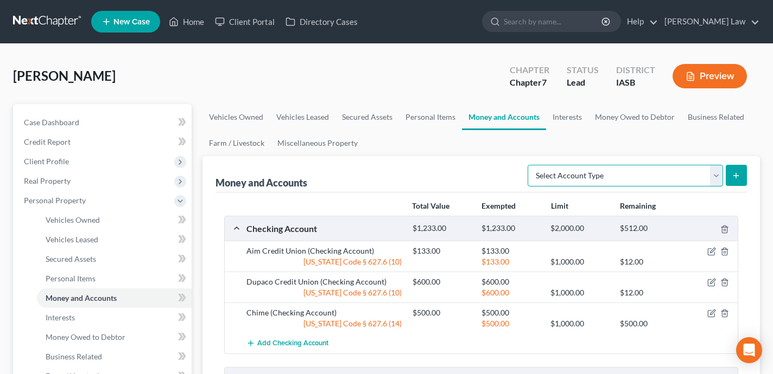
click at [611, 174] on select "Select Account Type Brokerage Cash on Hand Certificates of Deposit Checking Acc…" at bounding box center [624, 176] width 195 height 22
click at [571, 113] on link "Interests" at bounding box center [567, 117] width 42 height 26
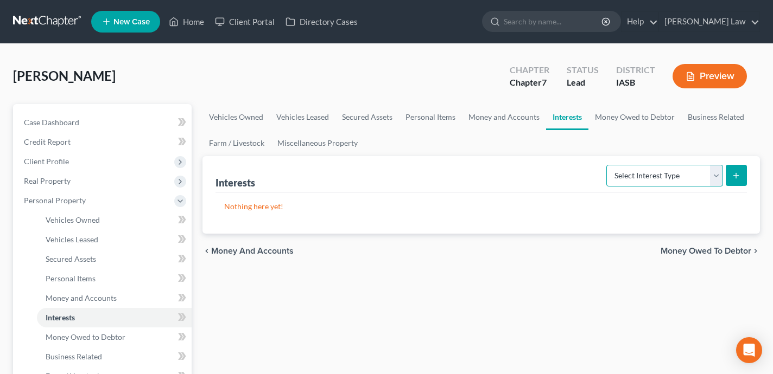
click at [667, 178] on select "Select Interest Type 401K Annuity Bond Education IRA Government Bond Government…" at bounding box center [664, 176] width 117 height 22
click at [639, 122] on link "Money Owed to Debtor" at bounding box center [634, 117] width 93 height 26
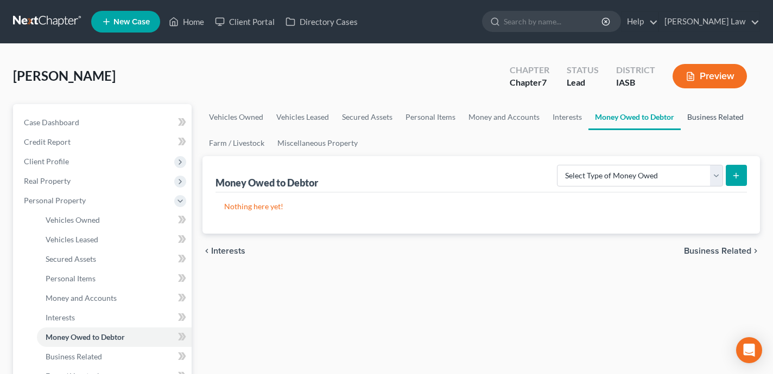
click at [706, 119] on link "Business Related" at bounding box center [714, 117] width 69 height 26
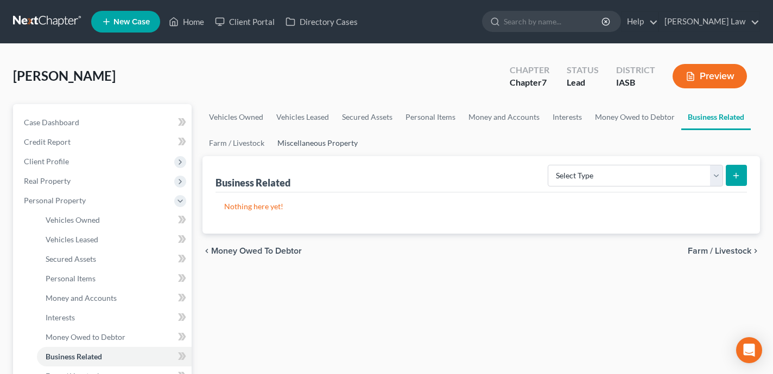
click at [298, 143] on link "Miscellaneous Property" at bounding box center [317, 143] width 93 height 26
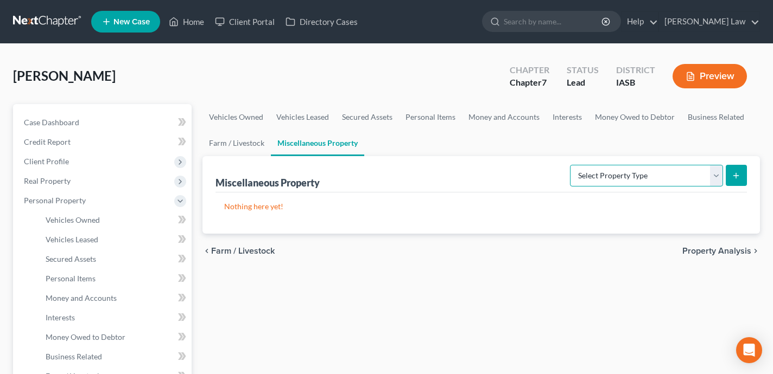
click at [667, 170] on select "Select Property Type Assigned for Creditor Benefit [DATE] Holding for Another N…" at bounding box center [646, 176] width 153 height 22
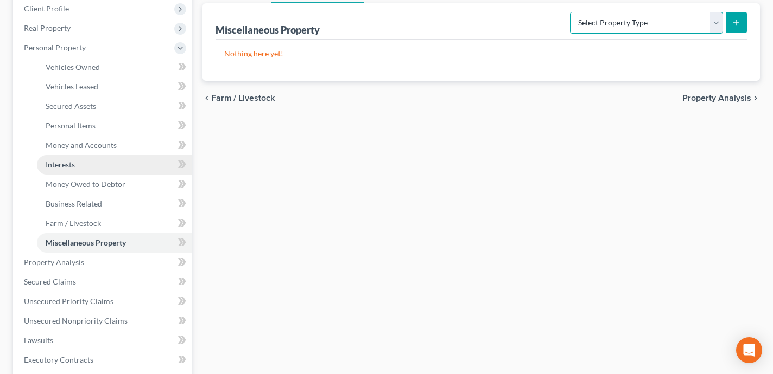
scroll to position [118, 0]
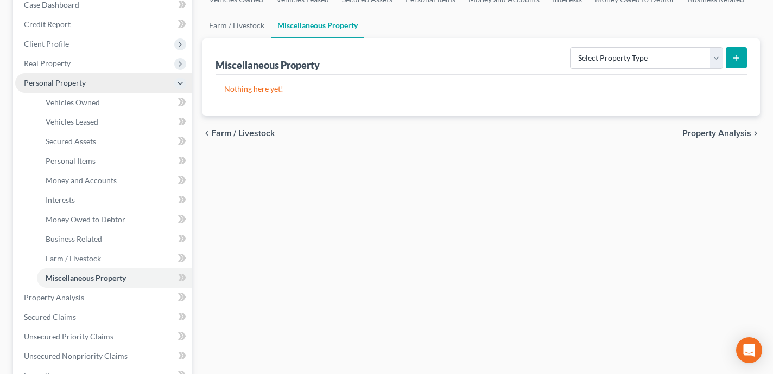
click at [120, 84] on span "Personal Property" at bounding box center [103, 83] width 176 height 20
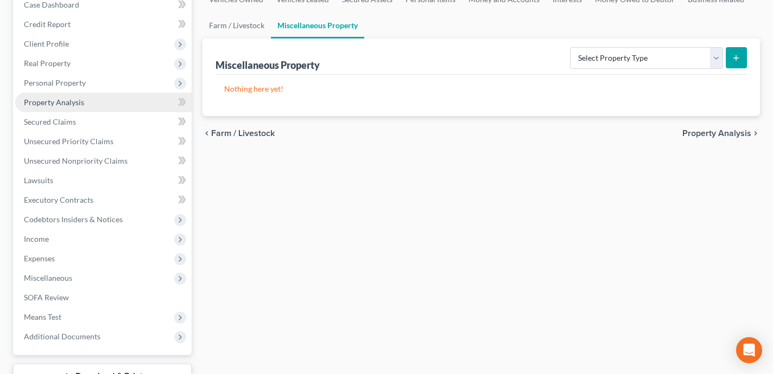
click at [118, 100] on link "Property Analysis" at bounding box center [103, 103] width 176 height 20
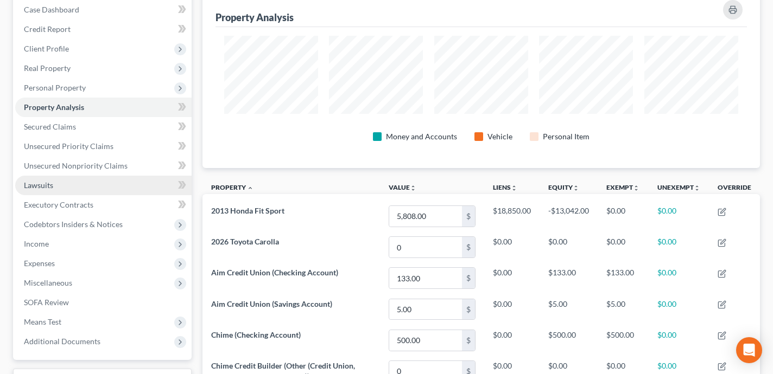
click at [113, 191] on link "Lawsuits" at bounding box center [103, 186] width 176 height 20
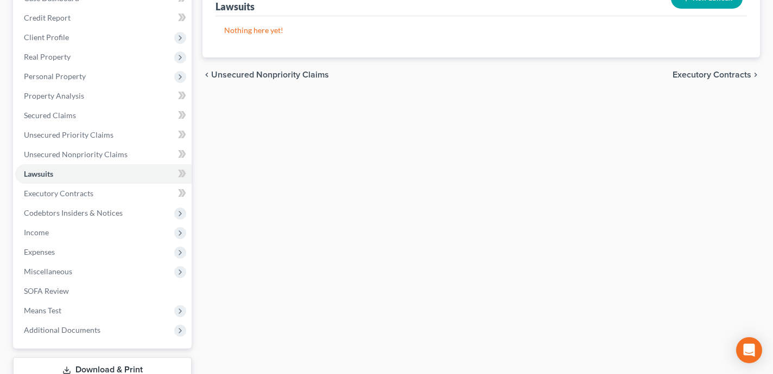
scroll to position [180, 0]
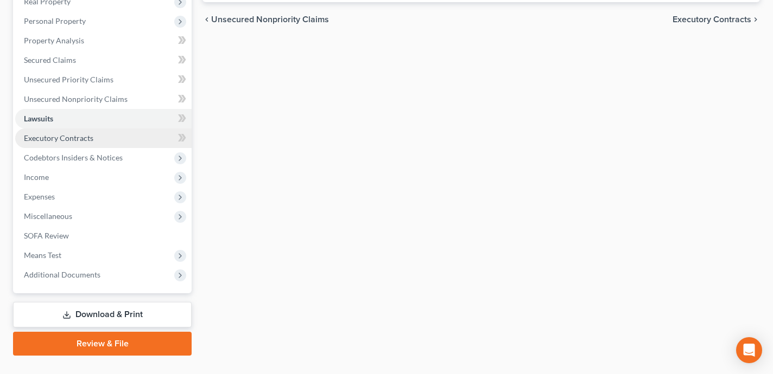
click at [127, 139] on link "Executory Contracts" at bounding box center [103, 139] width 176 height 20
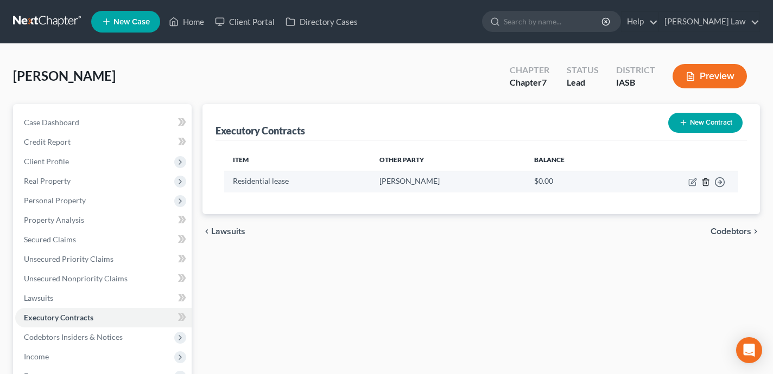
click at [705, 182] on icon "button" at bounding box center [705, 182] width 9 height 9
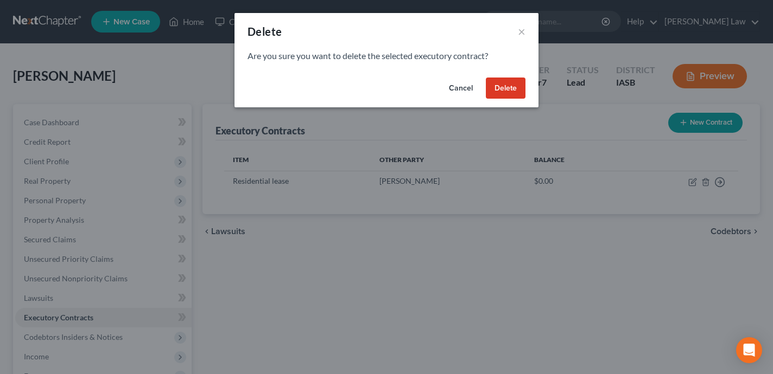
click at [514, 87] on button "Delete" at bounding box center [506, 89] width 40 height 22
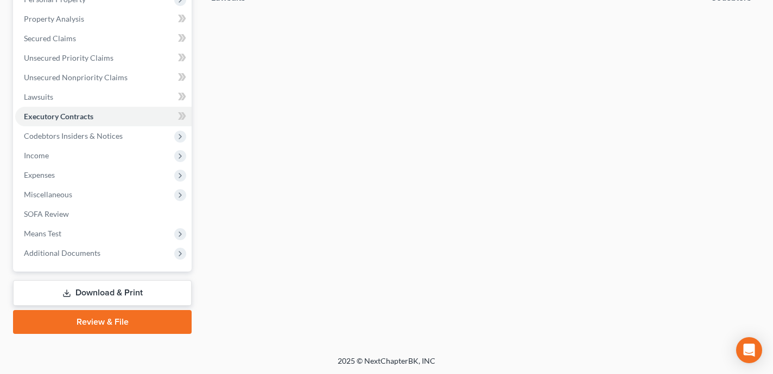
scroll to position [160, 0]
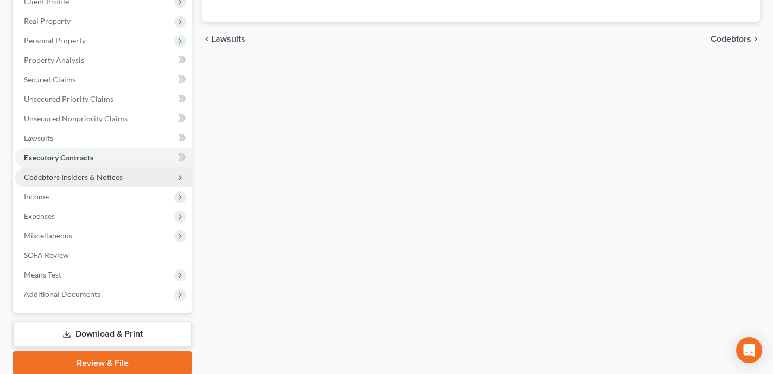
click at [147, 173] on span "Codebtors Insiders & Notices" at bounding box center [103, 178] width 176 height 20
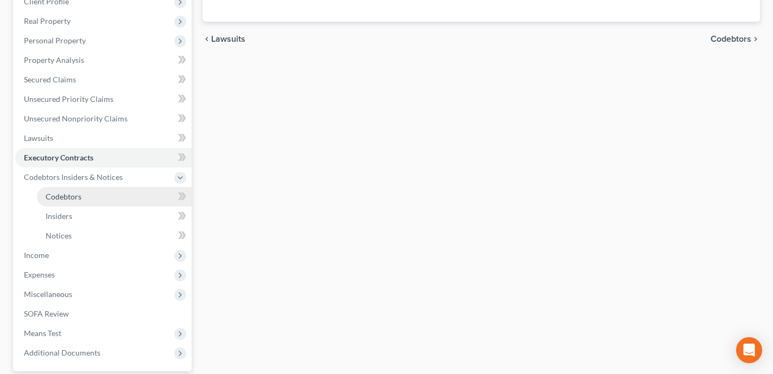
click at [135, 197] on link "Codebtors" at bounding box center [114, 197] width 155 height 20
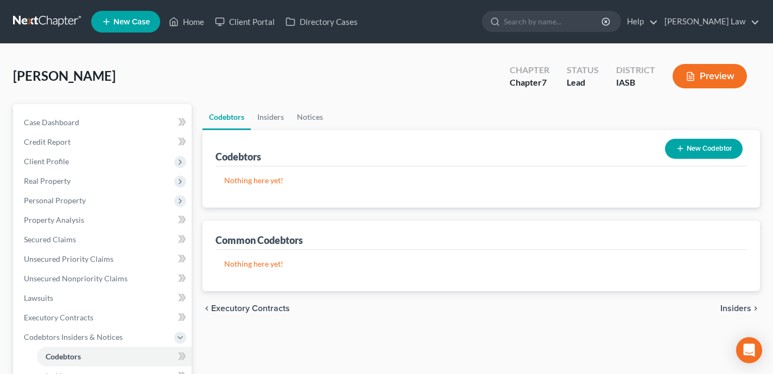
click at [717, 144] on button "New Codebtor" at bounding box center [704, 149] width 78 height 20
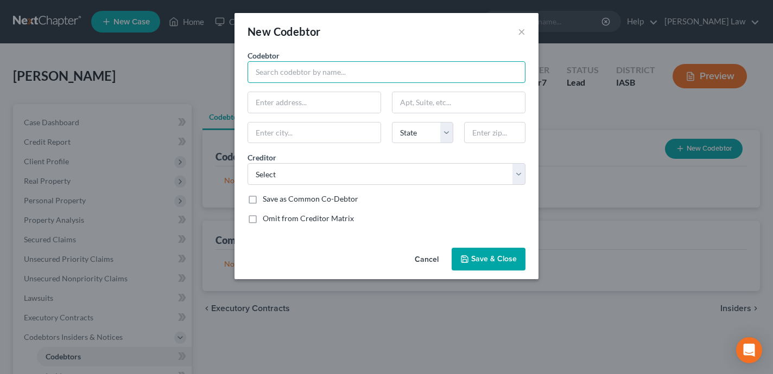
click at [357, 70] on input "text" at bounding box center [386, 72] width 278 height 22
type input "[PERSON_NAME] and [PERSON_NAME]"
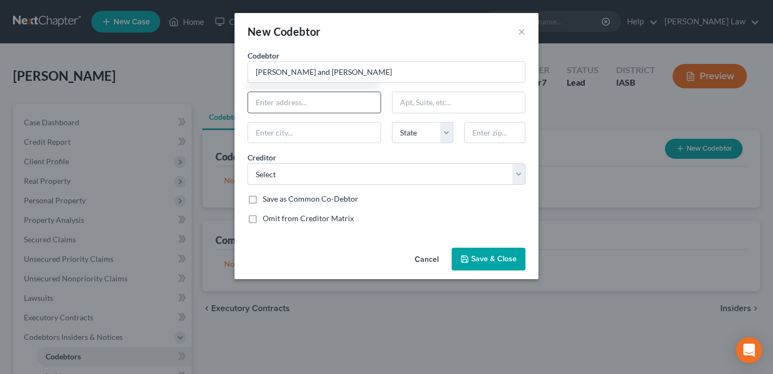
click at [319, 109] on input "text" at bounding box center [314, 102] width 132 height 21
type input "[STREET_ADDRESS]"
click at [349, 136] on input "text" at bounding box center [314, 133] width 132 height 21
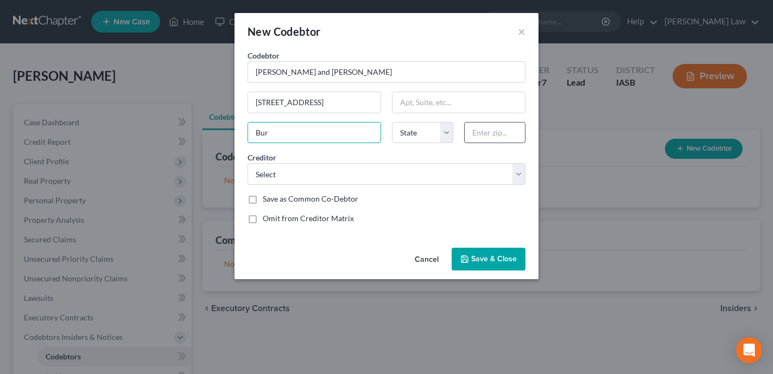
type input "Bur"
click at [493, 139] on input "text" at bounding box center [494, 133] width 61 height 22
type input "52601"
click at [454, 207] on div "Codebtor * [PERSON_NAME] and [PERSON_NAME] Codebtor * [PERSON_NAME] and [PERSON…" at bounding box center [386, 141] width 289 height 183
type input "[GEOGRAPHIC_DATA]"
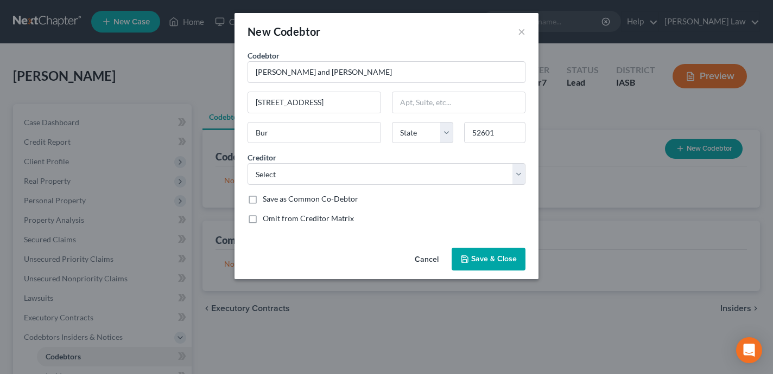
select select "16"
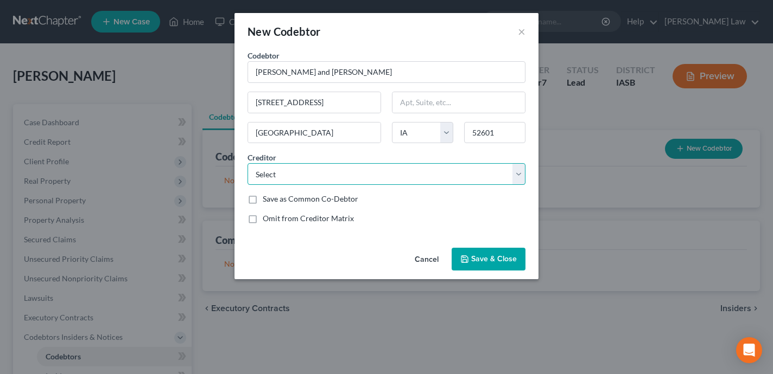
click at [408, 175] on select "Select Dupaco Cu Dupaco Cu Aim Cu Aim Cu I.C. System, Inc Chime Stride Syncb/Ca…" at bounding box center [386, 174] width 278 height 22
select select "10"
click at [247, 163] on select "Select Dupaco Cu Dupaco Cu Aim Cu Aim Cu I.C. System, Inc Chime Stride Syncb/Ca…" at bounding box center [386, 174] width 278 height 22
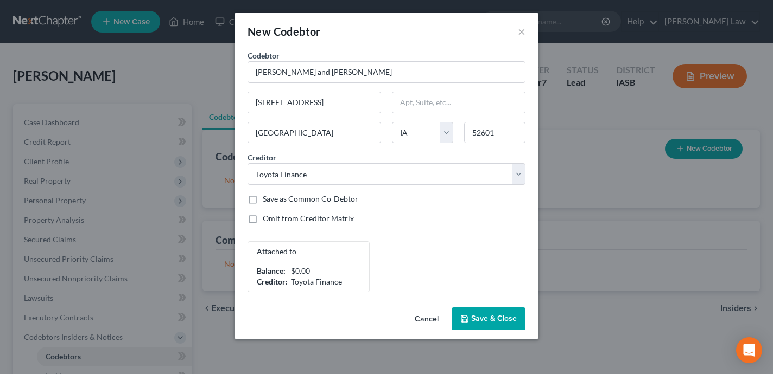
click at [495, 259] on div "Attached to Balance: $0.00 Creditor: Toyota Finance , ," at bounding box center [386, 266] width 289 height 51
click at [501, 317] on span "Save & Close" at bounding box center [494, 318] width 46 height 9
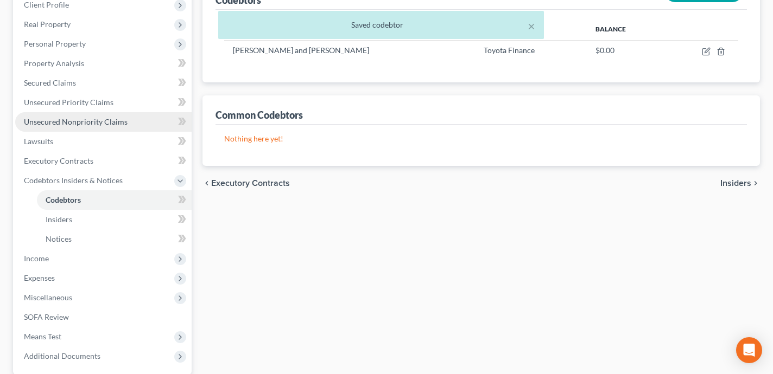
scroll to position [180, 0]
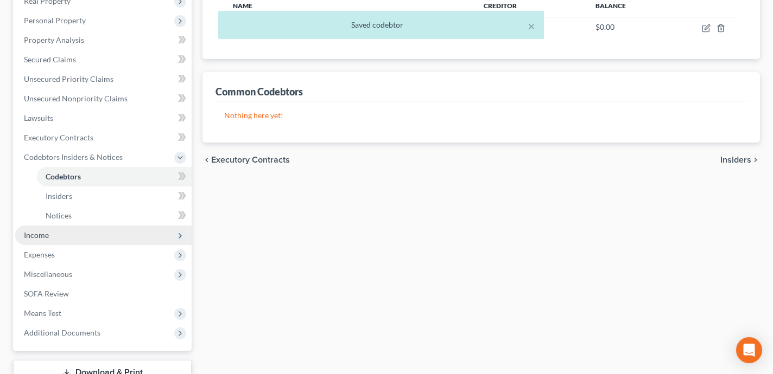
click at [90, 233] on span "Income" at bounding box center [103, 236] width 176 height 20
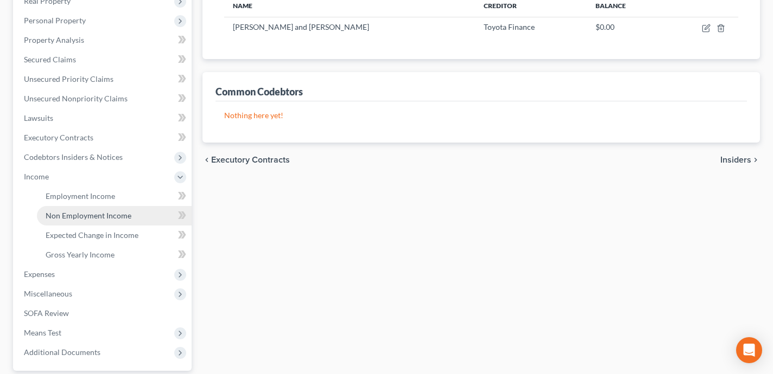
click at [101, 215] on span "Non Employment Income" at bounding box center [89, 215] width 86 height 9
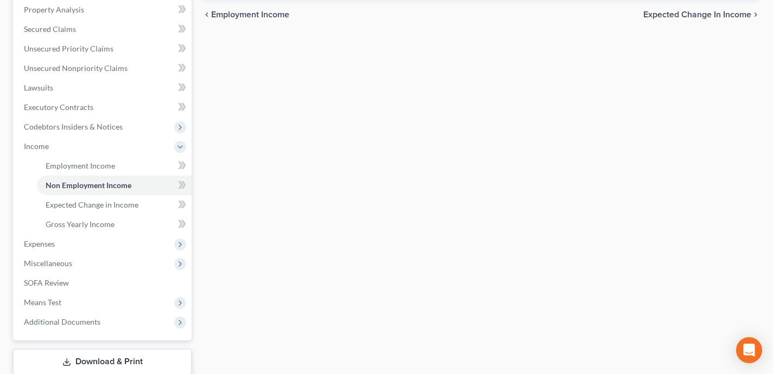
scroll to position [225, 0]
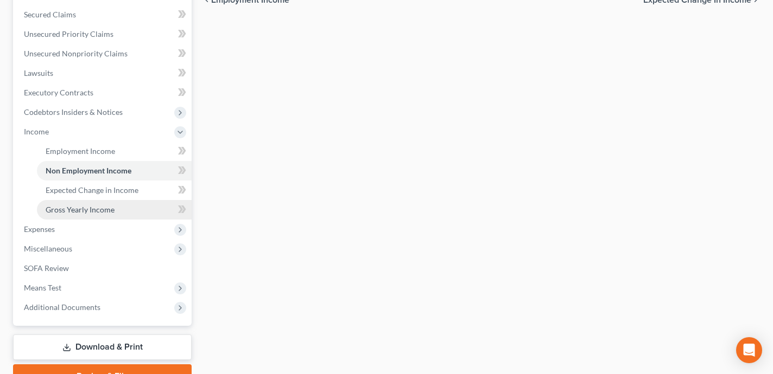
click at [168, 214] on link "Gross Yearly Income" at bounding box center [114, 210] width 155 height 20
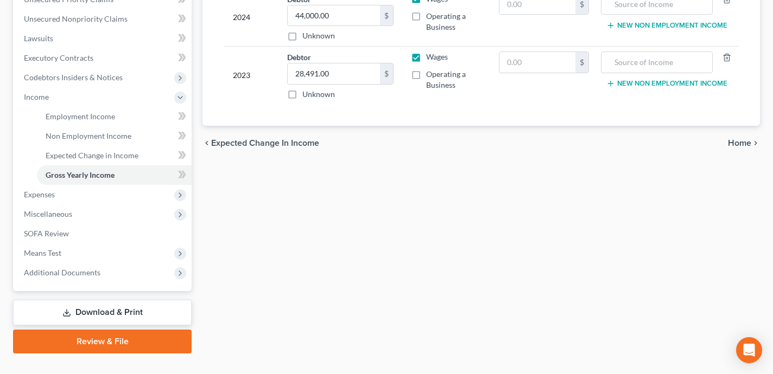
scroll to position [279, 0]
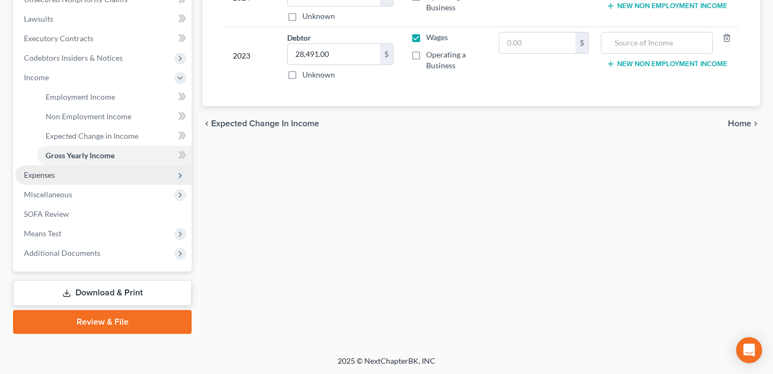
click at [163, 175] on span "Expenses" at bounding box center [103, 175] width 176 height 20
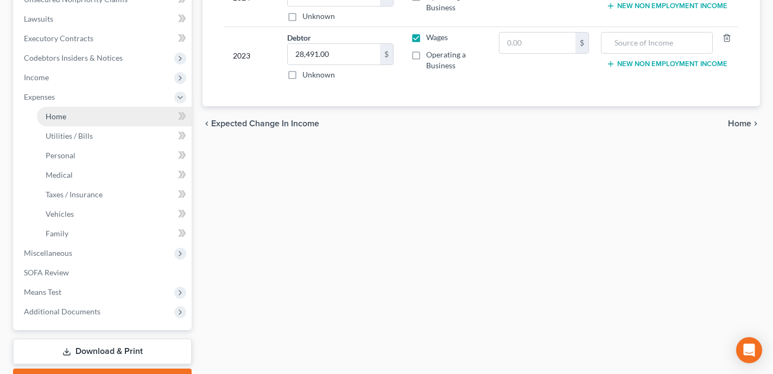
click at [102, 112] on link "Home" at bounding box center [114, 117] width 155 height 20
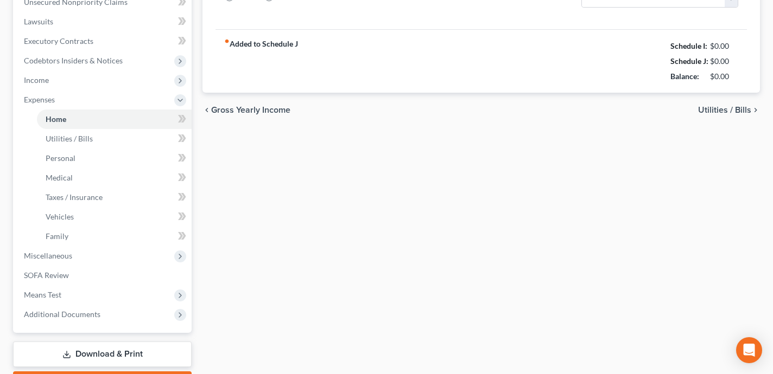
type input "625.00"
type input "0.00"
radio input "true"
type input "21.00"
type input "0.00"
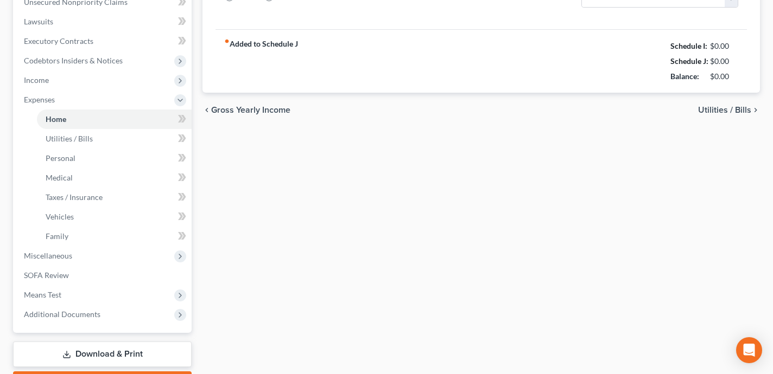
type input "0.00"
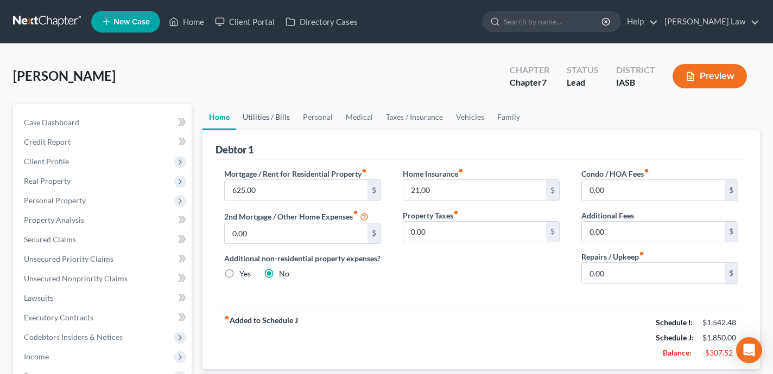
click at [267, 120] on link "Utilities / Bills" at bounding box center [266, 117] width 60 height 26
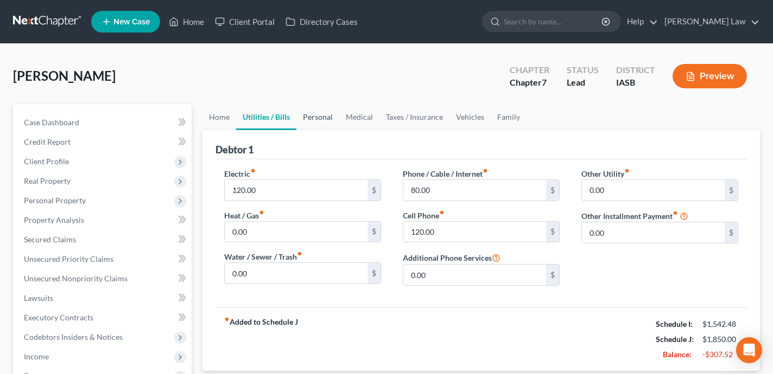
click at [316, 118] on link "Personal" at bounding box center [317, 117] width 43 height 26
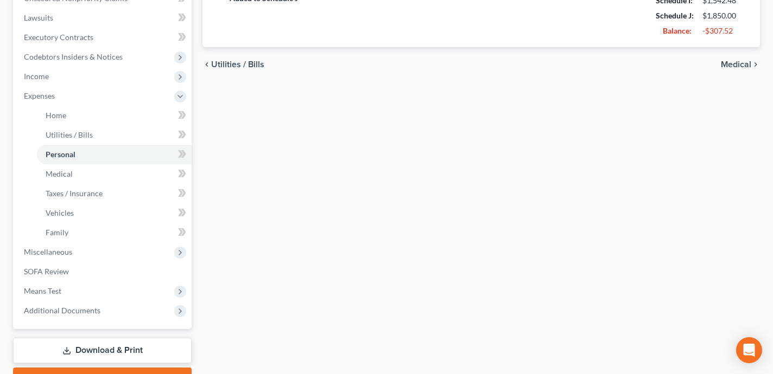
scroll to position [338, 0]
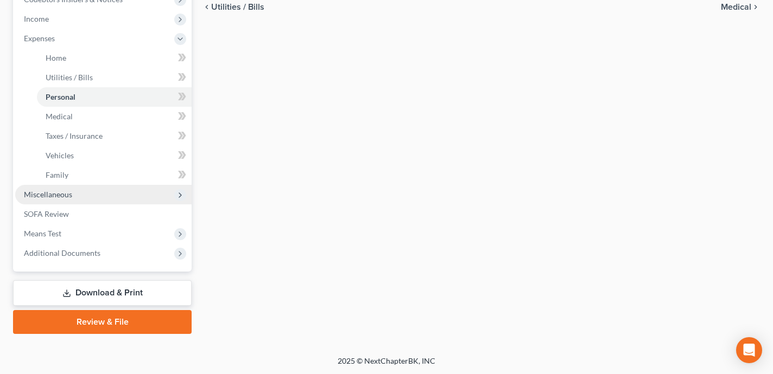
click at [146, 196] on span "Miscellaneous" at bounding box center [103, 195] width 176 height 20
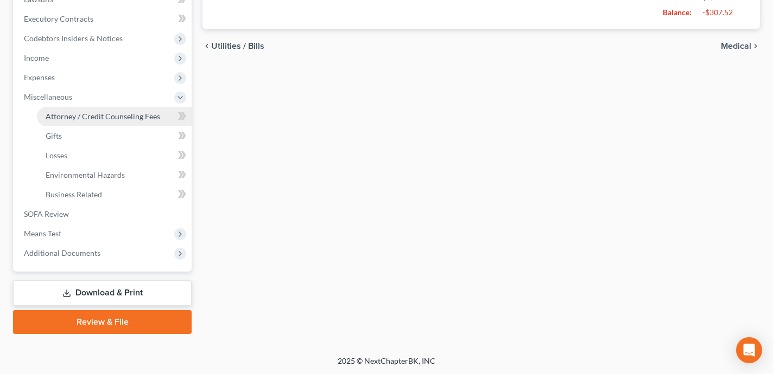
click at [113, 114] on span "Attorney / Credit Counseling Fees" at bounding box center [103, 116] width 114 height 9
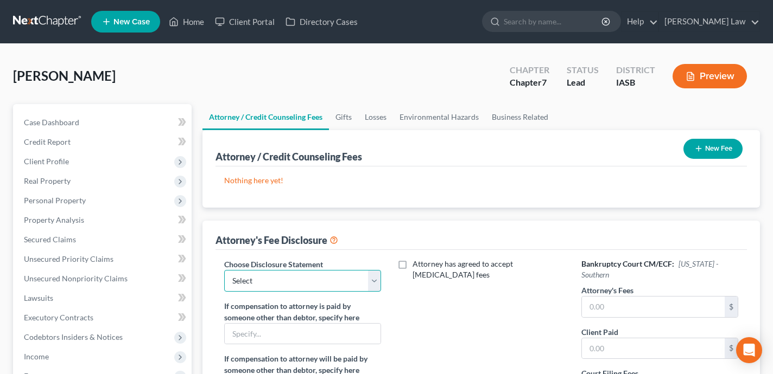
click at [347, 272] on select "Select [PERSON_NAME]" at bounding box center [302, 281] width 157 height 22
select select "0"
click at [224, 270] on select "Select [PERSON_NAME]" at bounding box center [302, 281] width 157 height 22
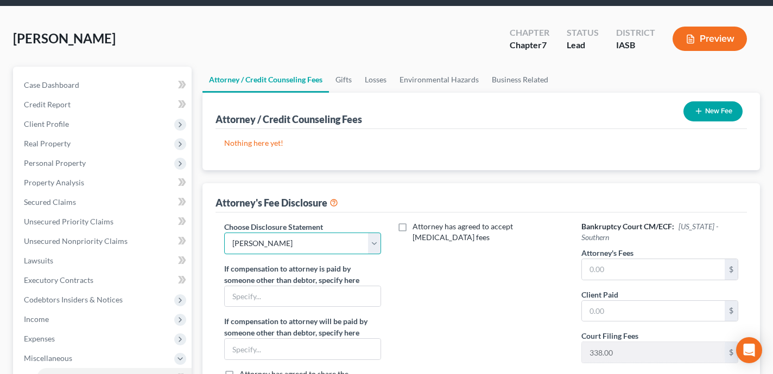
scroll to position [95, 0]
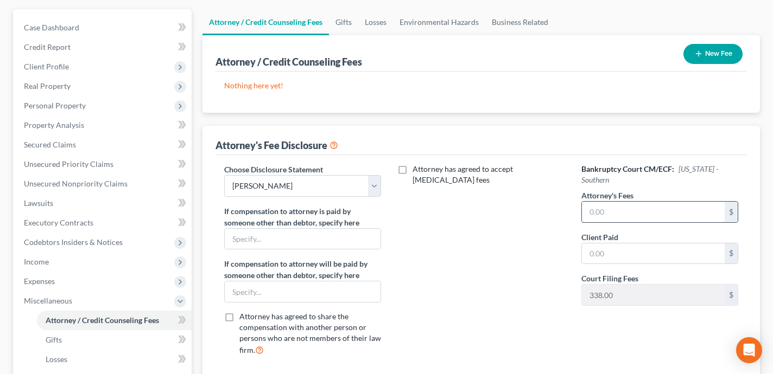
click at [612, 202] on input "text" at bounding box center [653, 212] width 143 height 21
type input "1,700"
click at [617, 244] on input "text" at bounding box center [653, 254] width 143 height 21
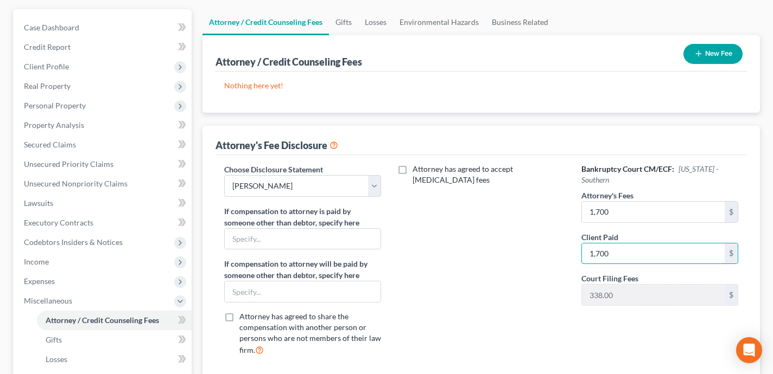
type input "1,700"
click at [505, 263] on div "Attorney has agreed to accept [MEDICAL_DATA] fees" at bounding box center [481, 264] width 178 height 201
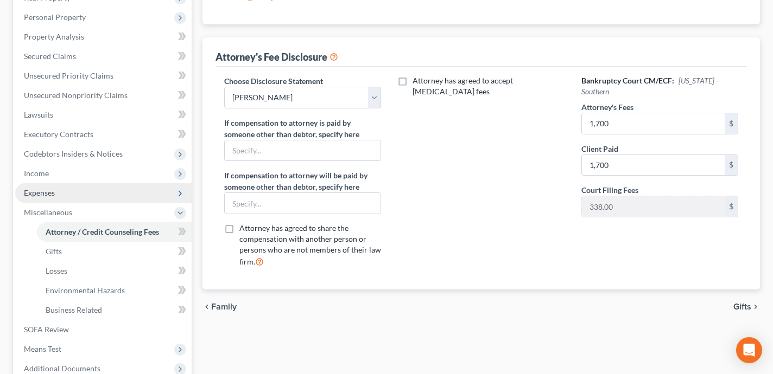
scroll to position [229, 0]
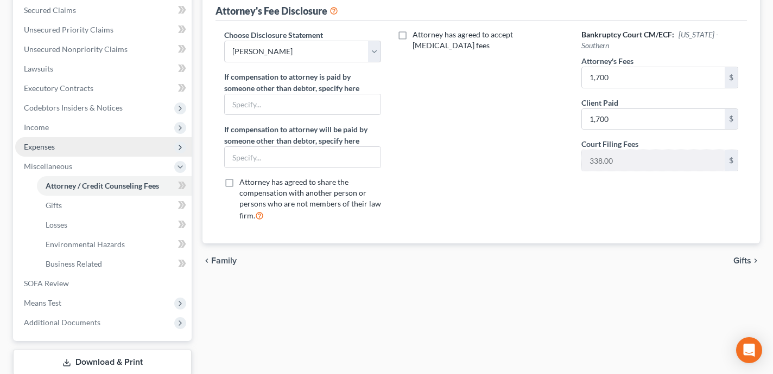
click at [85, 144] on span "Expenses" at bounding box center [103, 147] width 176 height 20
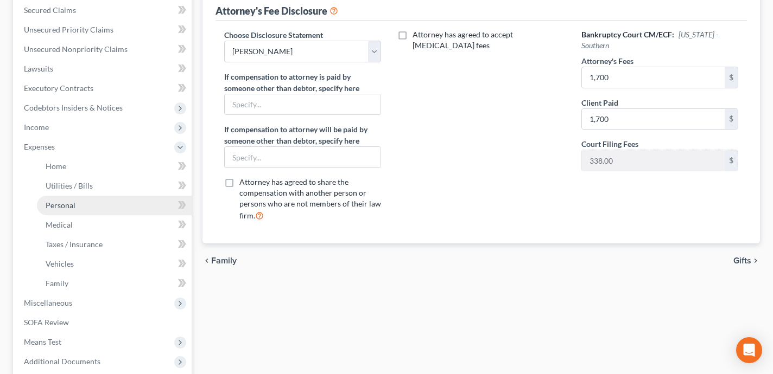
click at [109, 203] on link "Personal" at bounding box center [114, 206] width 155 height 20
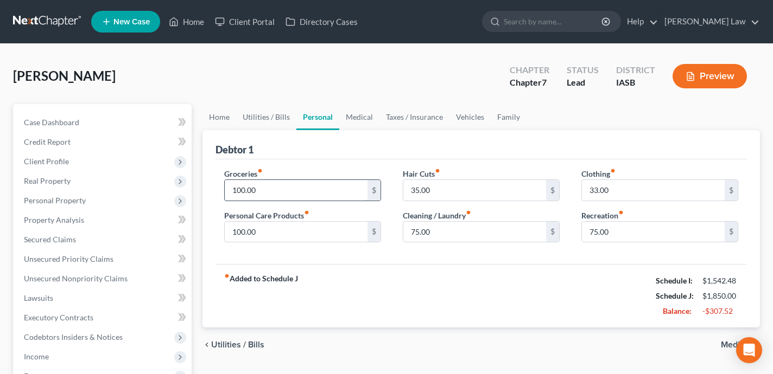
click at [305, 184] on input "100.00" at bounding box center [296, 190] width 143 height 21
type input "400"
click at [545, 342] on div "chevron_left Utilities / Bills Medical chevron_right" at bounding box center [480, 345] width 557 height 35
click at [366, 120] on link "Medical" at bounding box center [359, 117] width 40 height 26
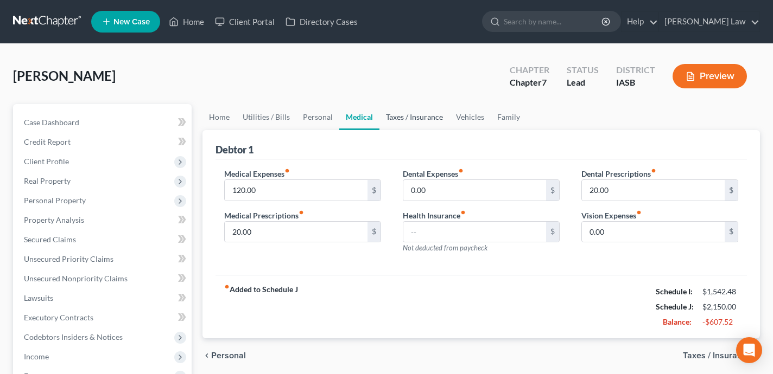
click at [407, 116] on link "Taxes / Insurance" at bounding box center [414, 117] width 70 height 26
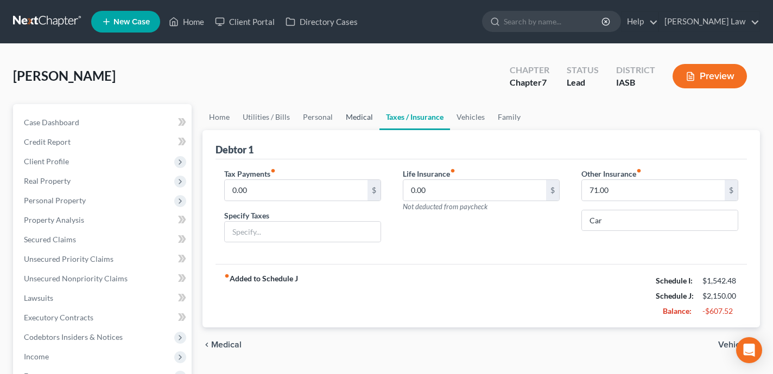
click at [366, 111] on link "Medical" at bounding box center [359, 117] width 40 height 26
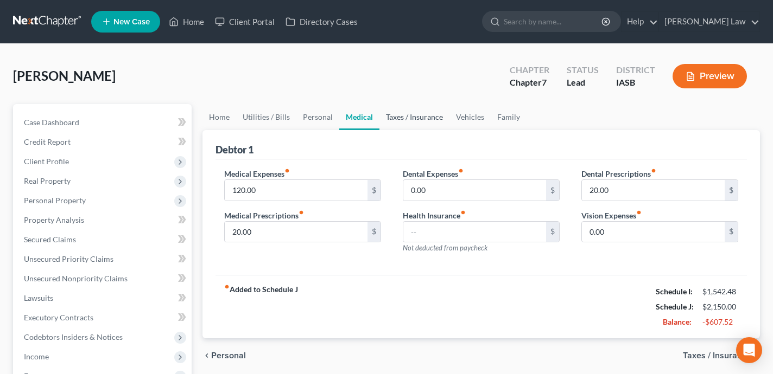
click at [409, 116] on link "Taxes / Insurance" at bounding box center [414, 117] width 70 height 26
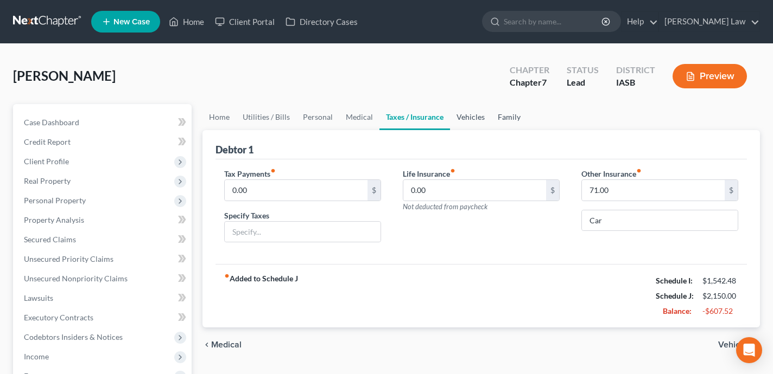
click at [470, 112] on link "Vehicles" at bounding box center [470, 117] width 41 height 26
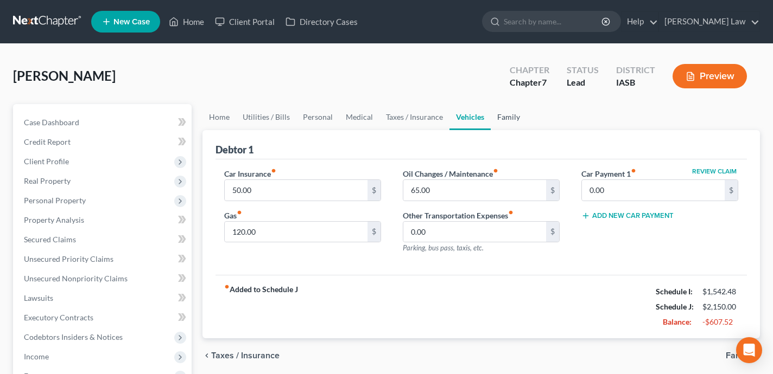
click at [511, 112] on link "Family" at bounding box center [508, 117] width 36 height 26
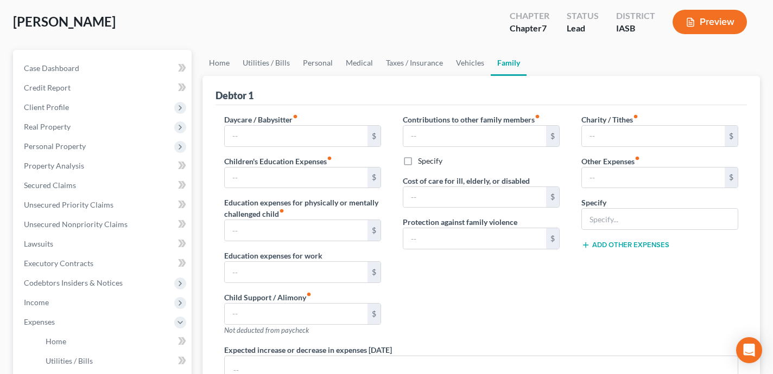
scroll to position [44, 0]
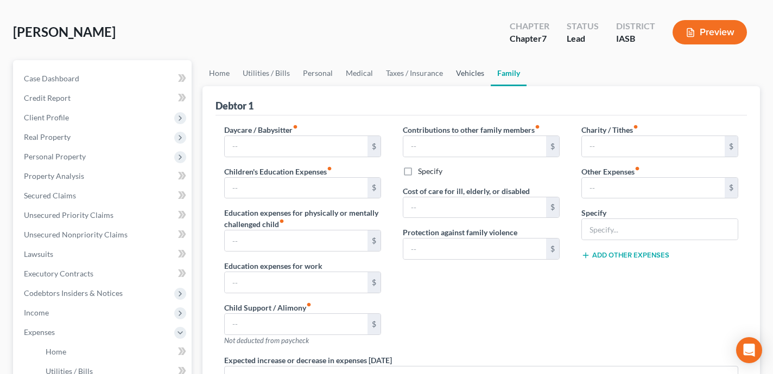
click at [465, 79] on link "Vehicles" at bounding box center [469, 73] width 41 height 26
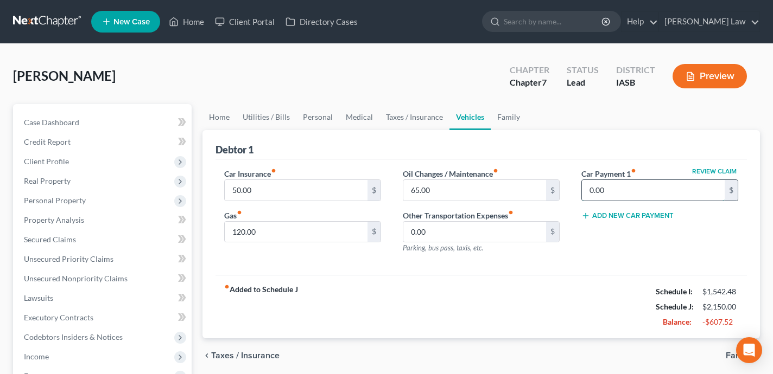
click at [649, 180] on input "0.00" at bounding box center [653, 190] width 143 height 21
type input "584"
click at [488, 318] on div "fiber_manual_record Added to Schedule J Schedule I: $1,542.48 Schedule J: $2,73…" at bounding box center [480, 306] width 531 height 63
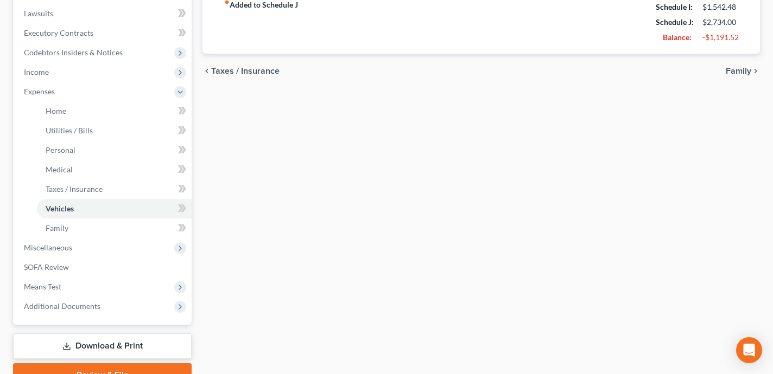
scroll to position [338, 0]
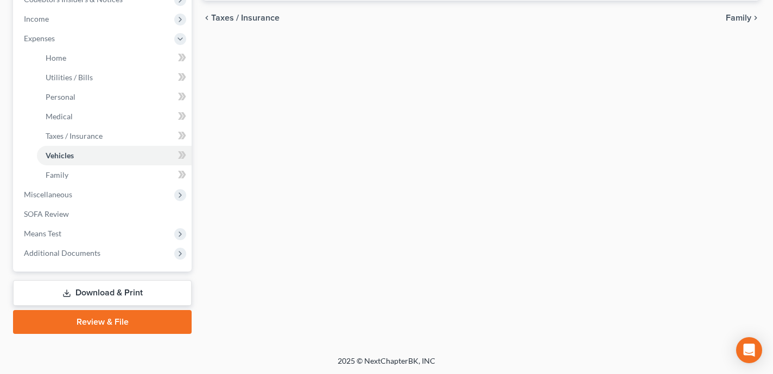
click at [206, 214] on div "Home Utilities / Bills Personal Medical Taxes / Insurance Vehicles Family Debto…" at bounding box center [481, 50] width 568 height 568
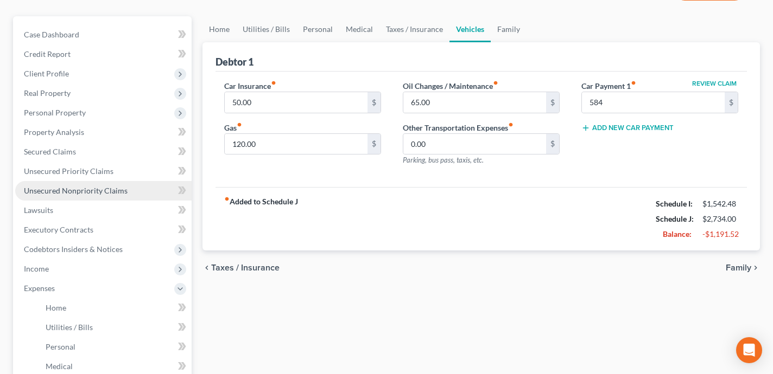
scroll to position [92, 0]
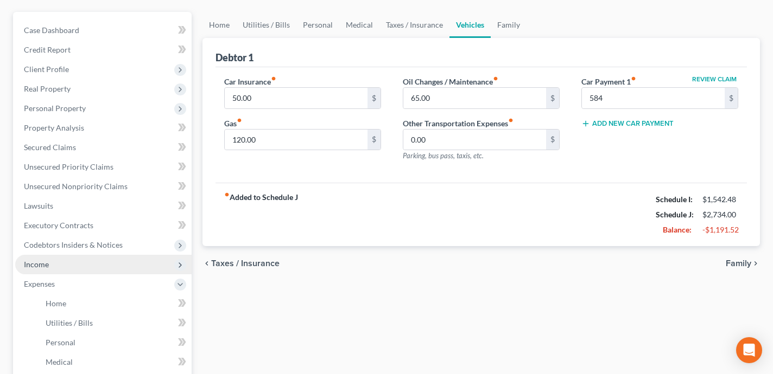
click at [111, 262] on span "Income" at bounding box center [103, 265] width 176 height 20
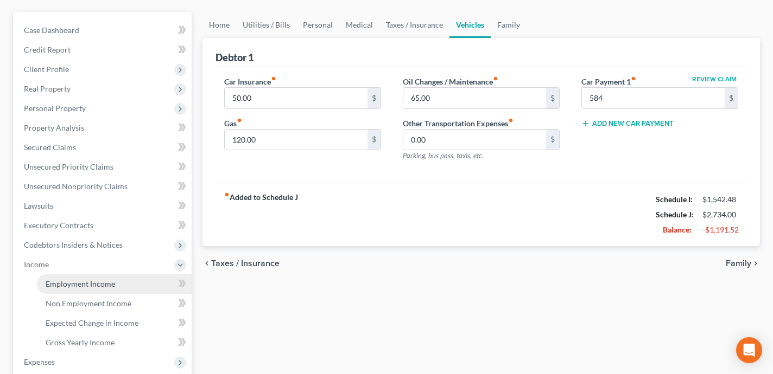
click at [118, 278] on link "Employment Income" at bounding box center [114, 285] width 155 height 20
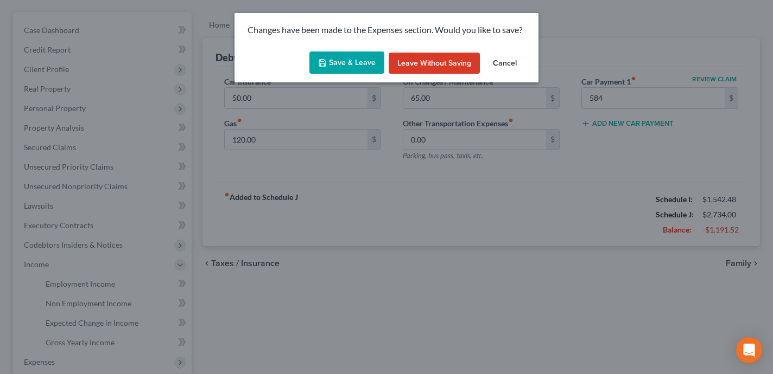
click at [342, 60] on button "Save & Leave" at bounding box center [346, 63] width 75 height 23
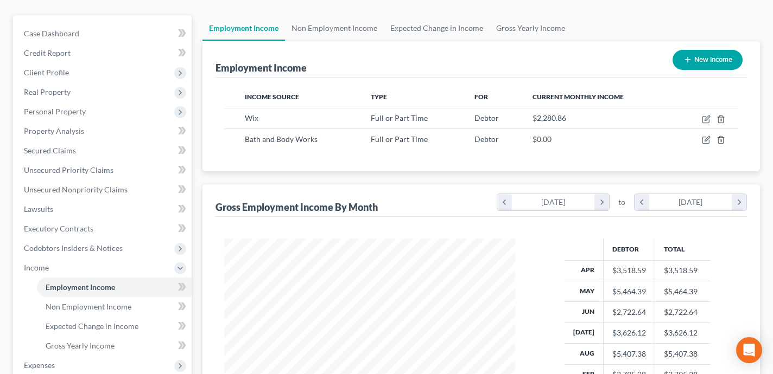
scroll to position [132, 0]
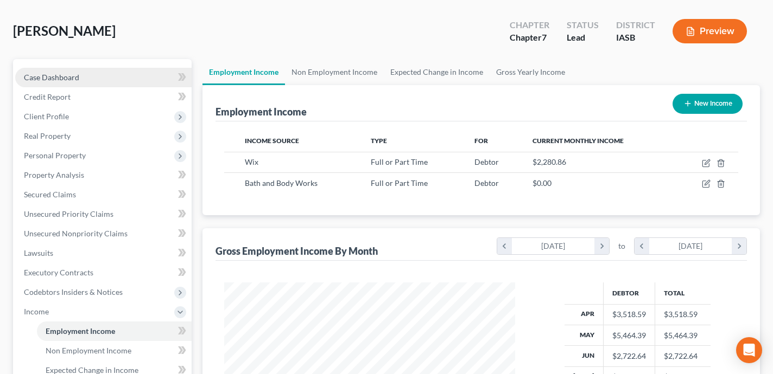
click at [103, 82] on link "Case Dashboard" at bounding box center [103, 78] width 176 height 20
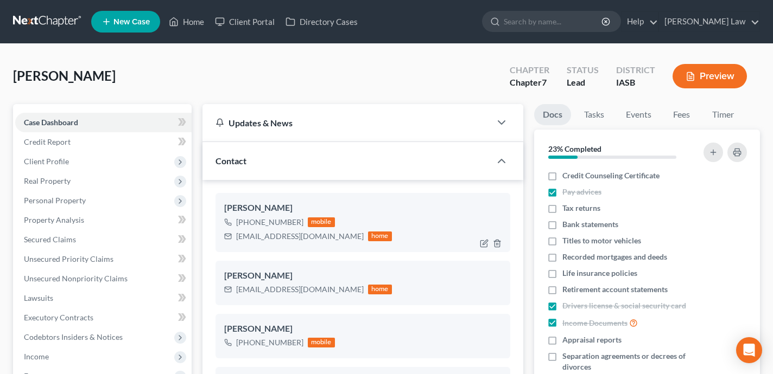
scroll to position [474, 0]
drag, startPoint x: 317, startPoint y: 237, endPoint x: 235, endPoint y: 235, distance: 81.9
click at [235, 235] on div "[EMAIL_ADDRESS][DOMAIN_NAME] home" at bounding box center [308, 236] width 168 height 14
copy div "[EMAIL_ADDRESS][DOMAIN_NAME]"
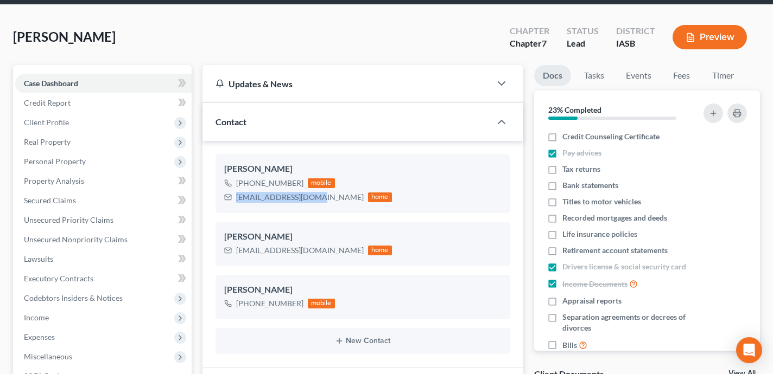
scroll to position [0, 0]
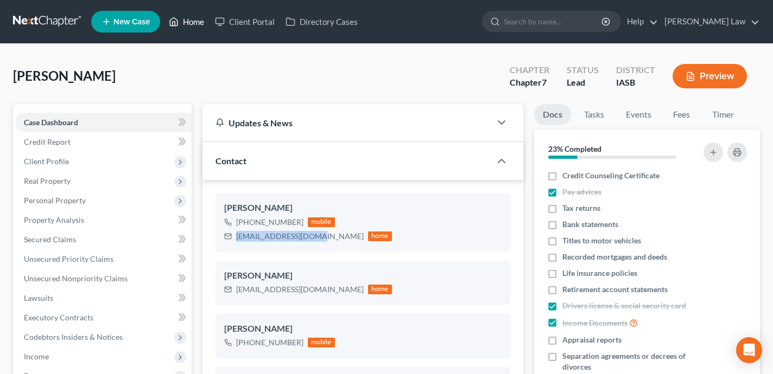
click at [191, 27] on link "Home" at bounding box center [186, 22] width 46 height 20
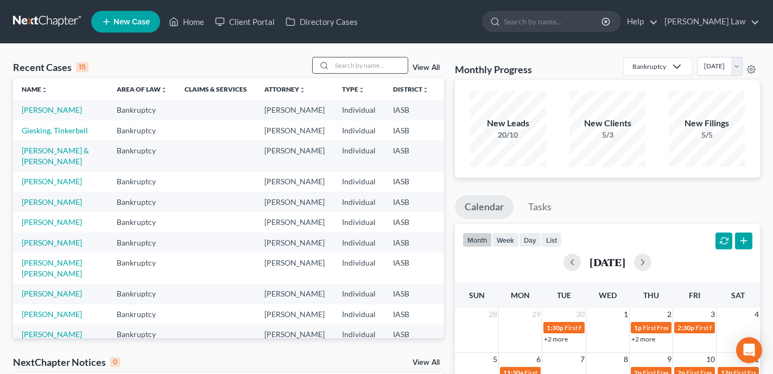
click at [350, 68] on input "search" at bounding box center [369, 66] width 76 height 16
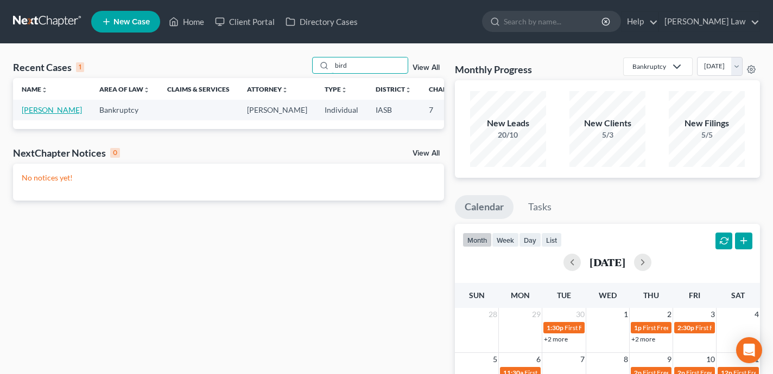
type input "bird"
click at [35, 114] on link "[PERSON_NAME]" at bounding box center [52, 109] width 60 height 9
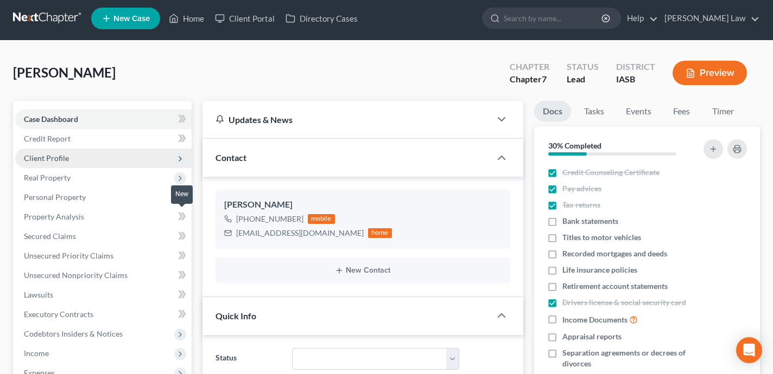
scroll to position [1136, 0]
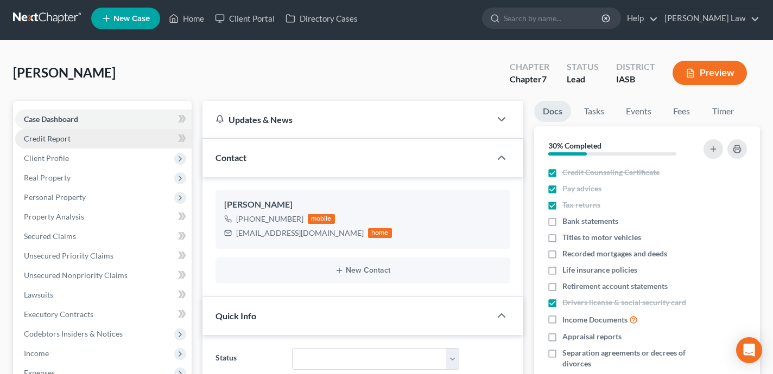
click at [123, 142] on link "Credit Report" at bounding box center [103, 139] width 176 height 20
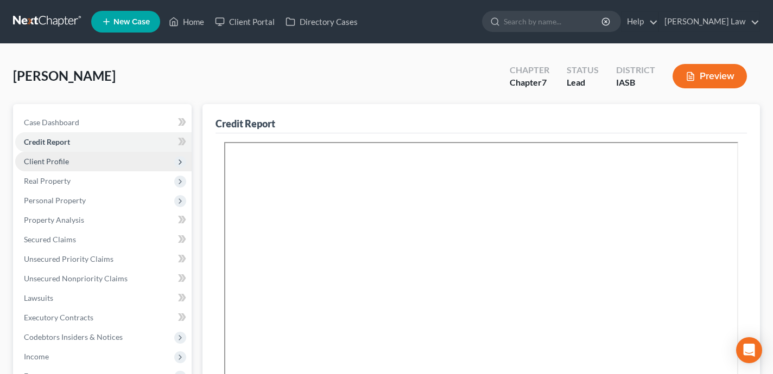
click at [87, 162] on span "Client Profile" at bounding box center [103, 162] width 176 height 20
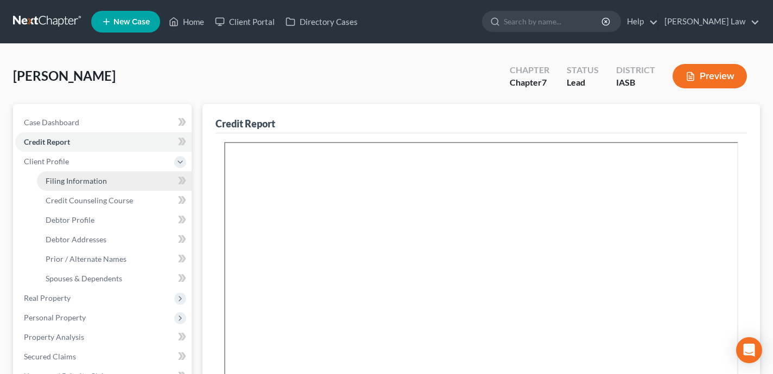
click at [89, 183] on span "Filing Information" at bounding box center [76, 180] width 61 height 9
select select "1"
select select "0"
select select "30"
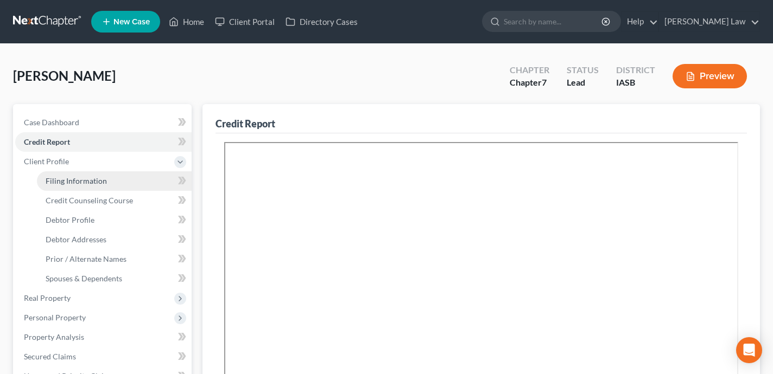
select select "0"
select select "16"
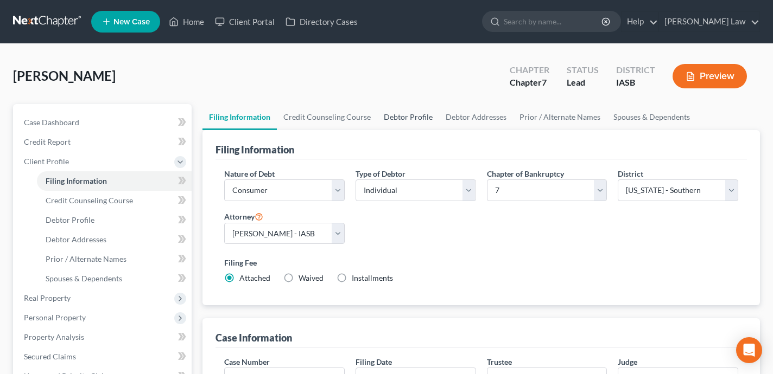
click at [395, 112] on link "Debtor Profile" at bounding box center [408, 117] width 62 height 26
select select "0"
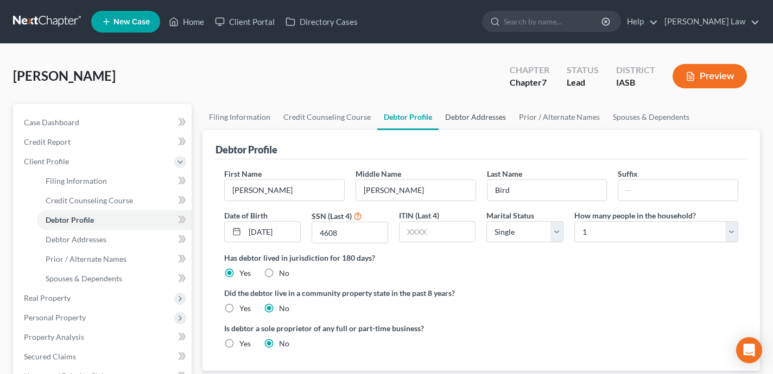
click at [475, 114] on link "Debtor Addresses" at bounding box center [475, 117] width 74 height 26
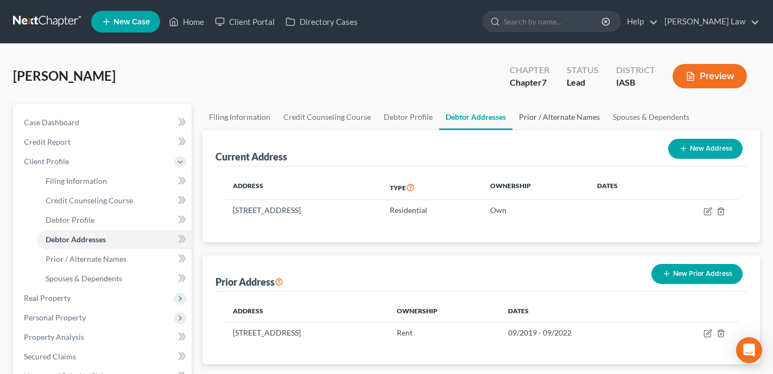
click at [531, 116] on link "Prior / Alternate Names" at bounding box center [559, 117] width 94 height 26
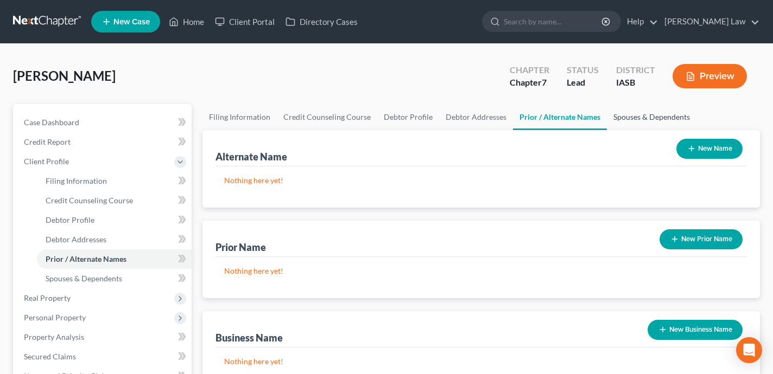
click at [646, 116] on link "Spouses & Dependents" at bounding box center [652, 117] width 90 height 26
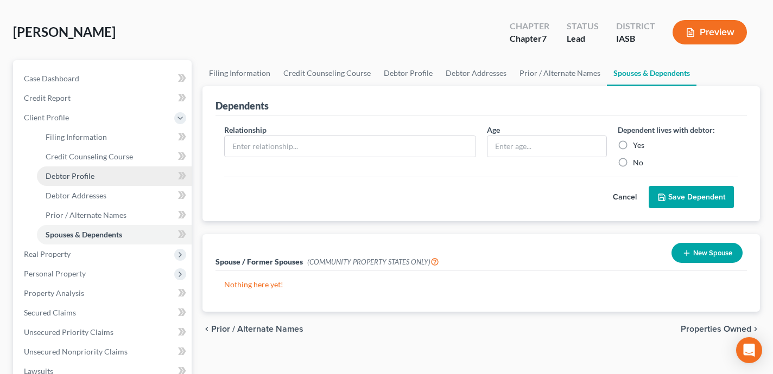
scroll to position [67, 0]
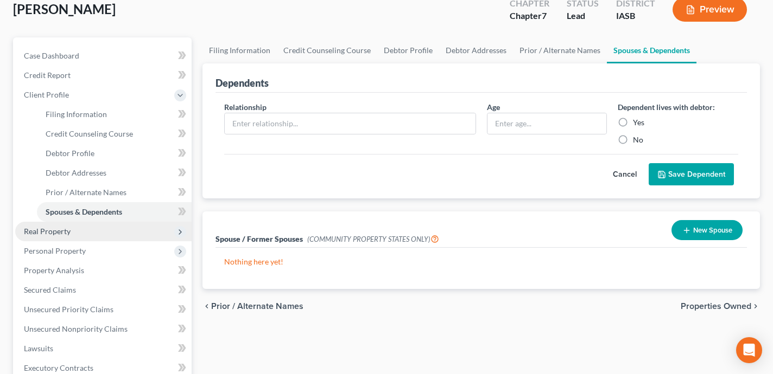
click at [124, 237] on span "Real Property" at bounding box center [103, 232] width 176 height 20
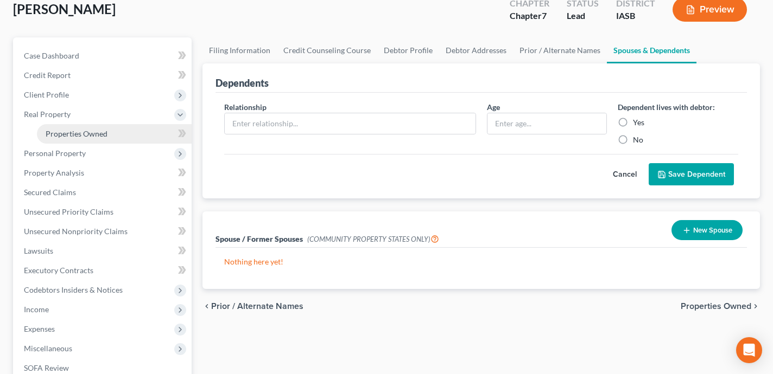
click at [93, 135] on span "Properties Owned" at bounding box center [77, 133] width 62 height 9
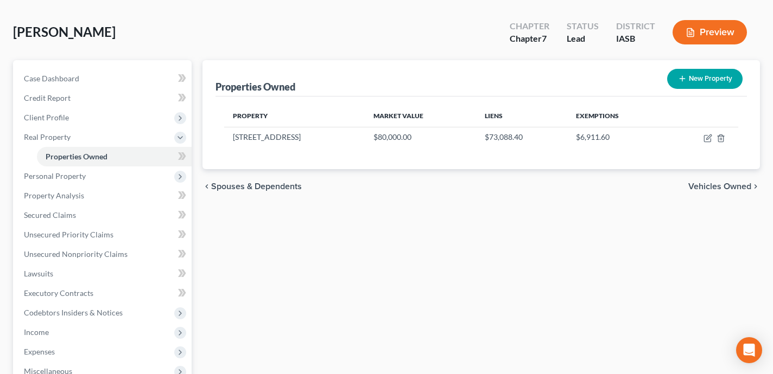
scroll to position [45, 0]
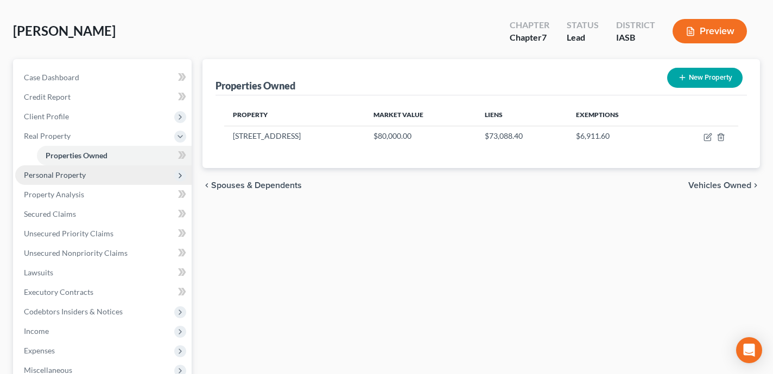
click at [154, 175] on span "Personal Property" at bounding box center [103, 175] width 176 height 20
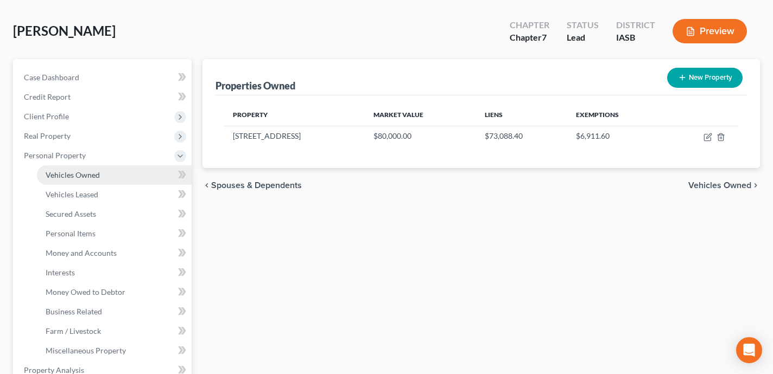
click at [127, 169] on link "Vehicles Owned" at bounding box center [114, 175] width 155 height 20
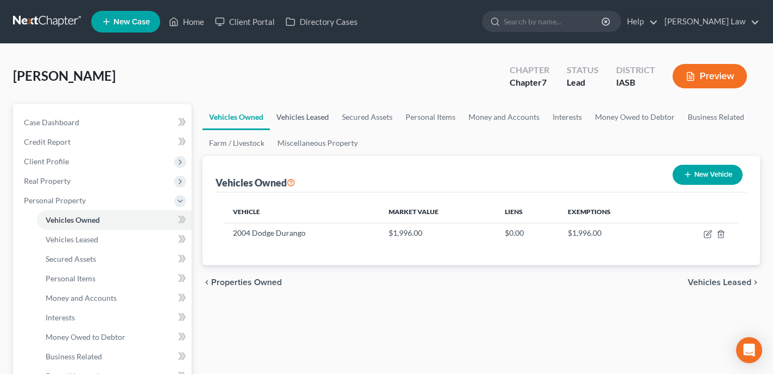
click at [295, 111] on link "Vehicles Leased" at bounding box center [303, 117] width 66 height 26
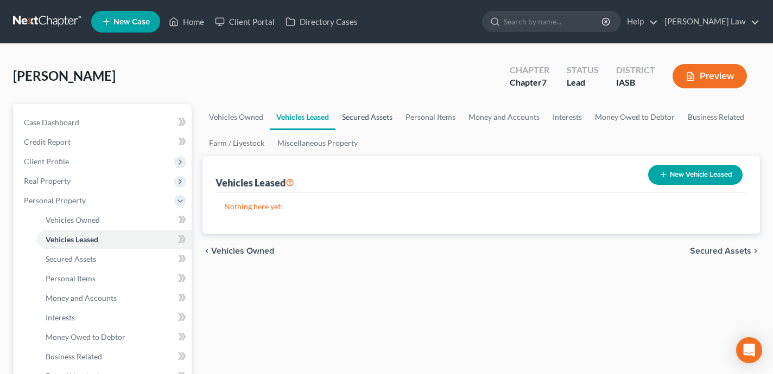
click at [372, 117] on link "Secured Assets" at bounding box center [366, 117] width 63 height 26
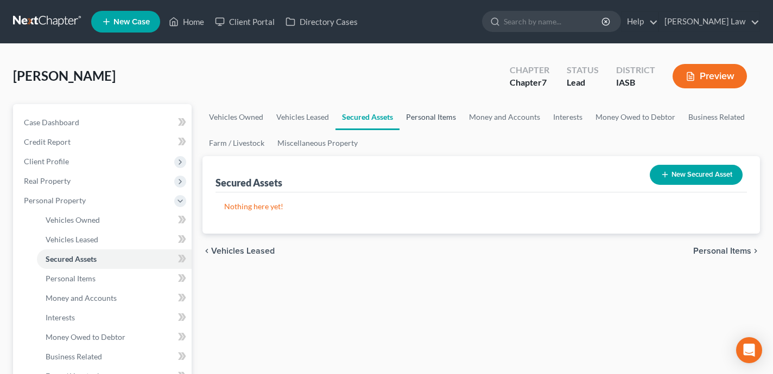
click at [423, 119] on link "Personal Items" at bounding box center [430, 117] width 63 height 26
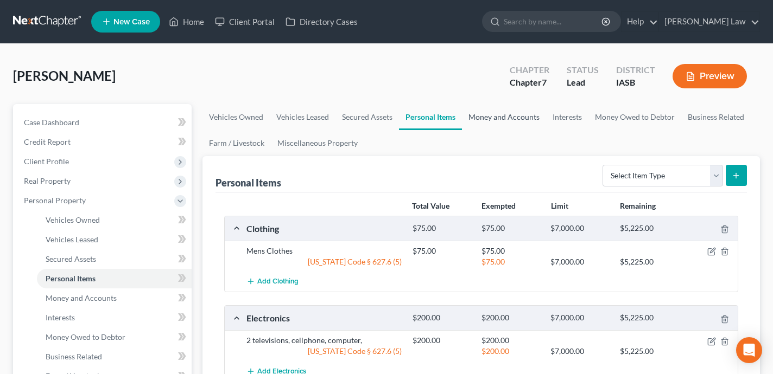
click at [511, 119] on link "Money and Accounts" at bounding box center [504, 117] width 84 height 26
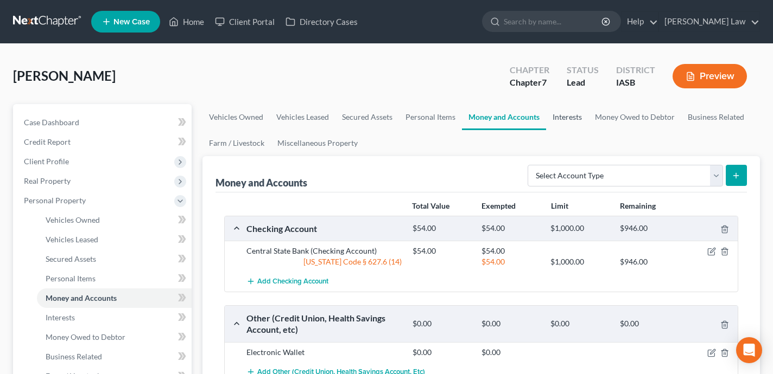
click at [571, 113] on link "Interests" at bounding box center [567, 117] width 42 height 26
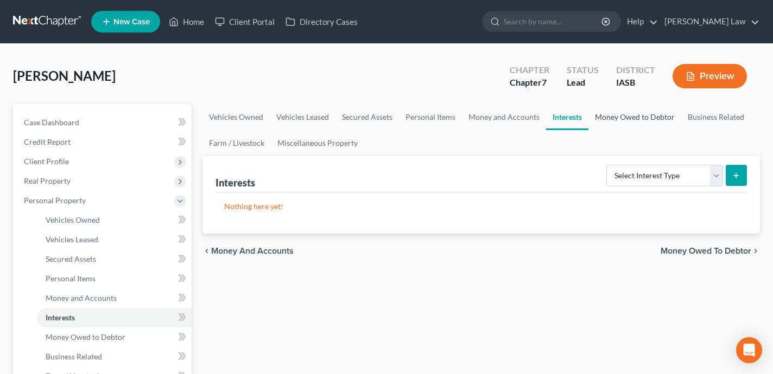
drag, startPoint x: 639, startPoint y: 117, endPoint x: 663, endPoint y: 147, distance: 38.6
click at [639, 117] on link "Money Owed to Debtor" at bounding box center [634, 117] width 93 height 26
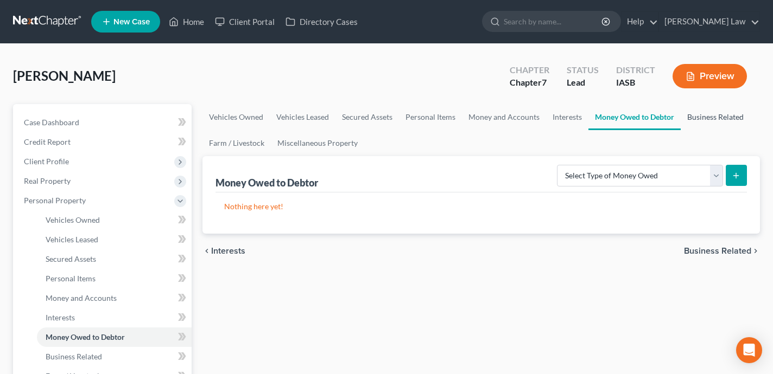
click at [705, 122] on link "Business Related" at bounding box center [714, 117] width 69 height 26
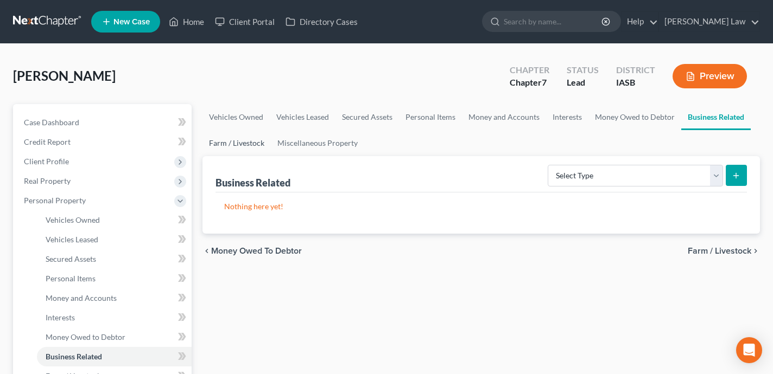
click at [228, 142] on link "Farm / Livestock" at bounding box center [236, 143] width 68 height 26
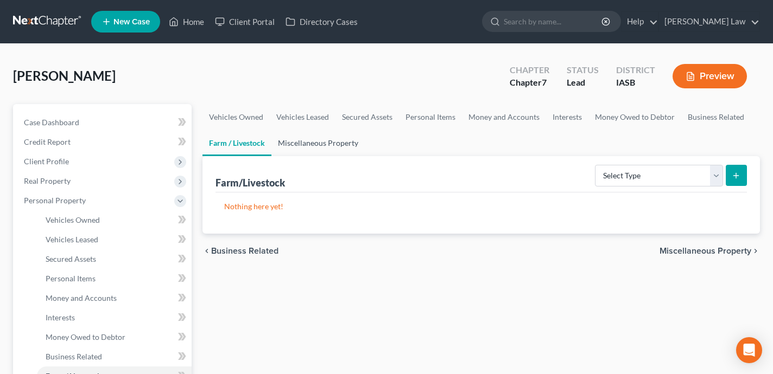
click at [304, 141] on link "Miscellaneous Property" at bounding box center [317, 143] width 93 height 26
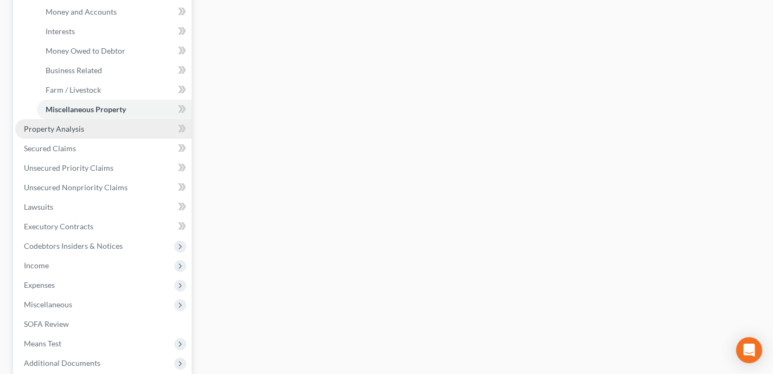
click at [103, 126] on link "Property Analysis" at bounding box center [103, 129] width 176 height 20
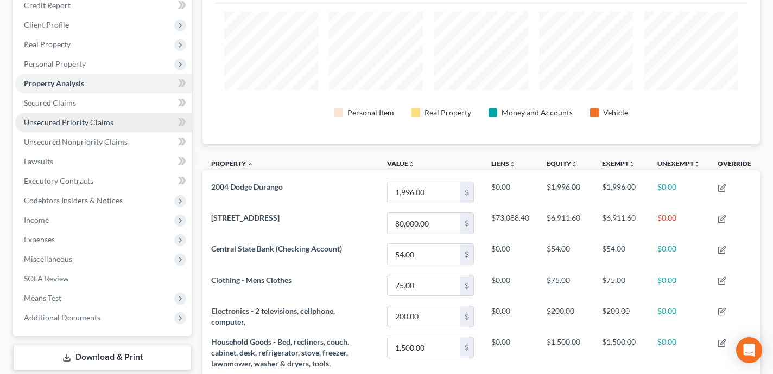
scroll to position [128, 0]
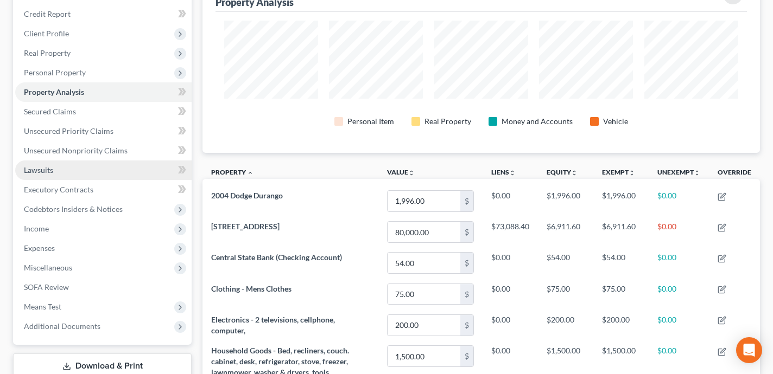
click at [132, 165] on link "Lawsuits" at bounding box center [103, 171] width 176 height 20
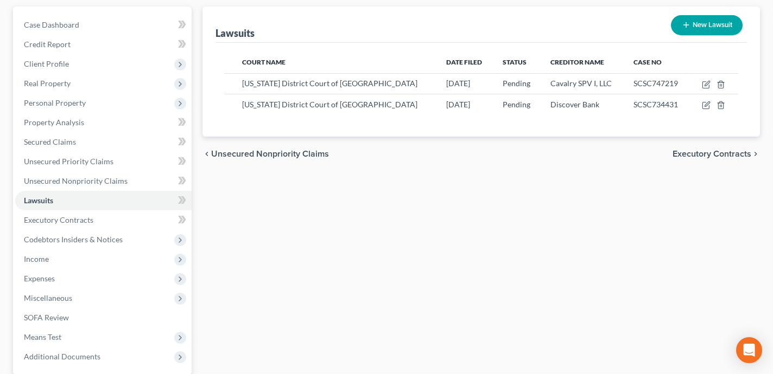
scroll to position [201, 0]
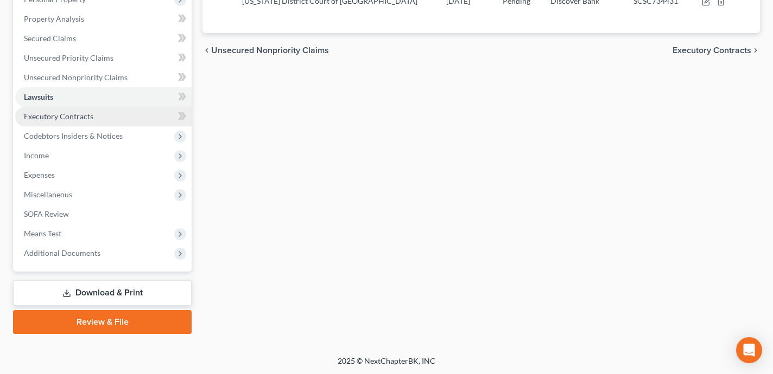
click at [111, 116] on link "Executory Contracts" at bounding box center [103, 117] width 176 height 20
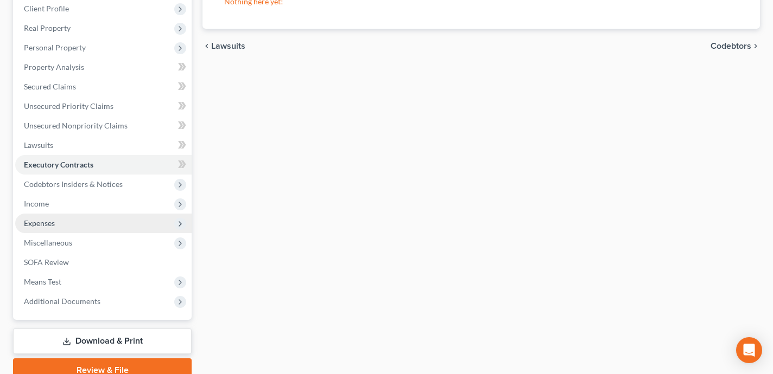
scroll to position [201, 0]
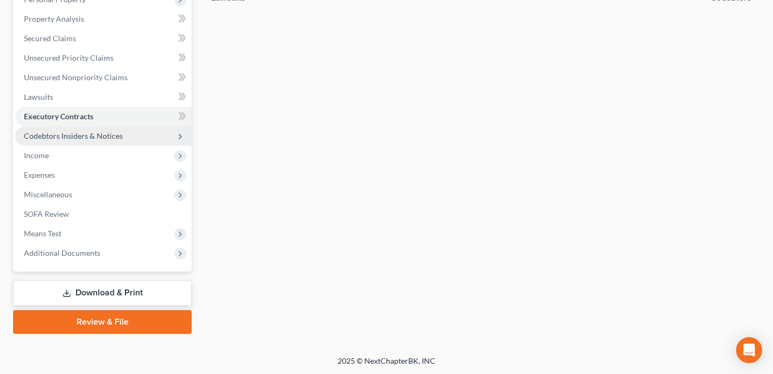
click at [119, 130] on span "Codebtors Insiders & Notices" at bounding box center [103, 136] width 176 height 20
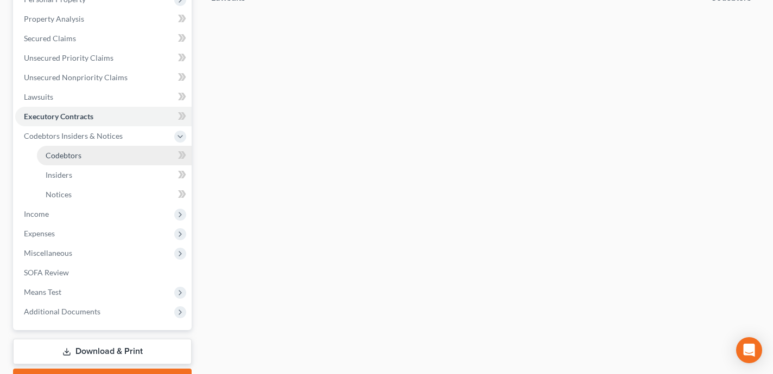
click at [126, 157] on link "Codebtors" at bounding box center [114, 156] width 155 height 20
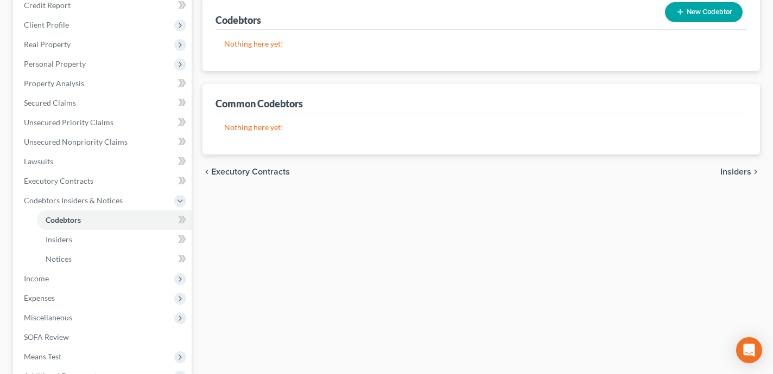
scroll to position [192, 0]
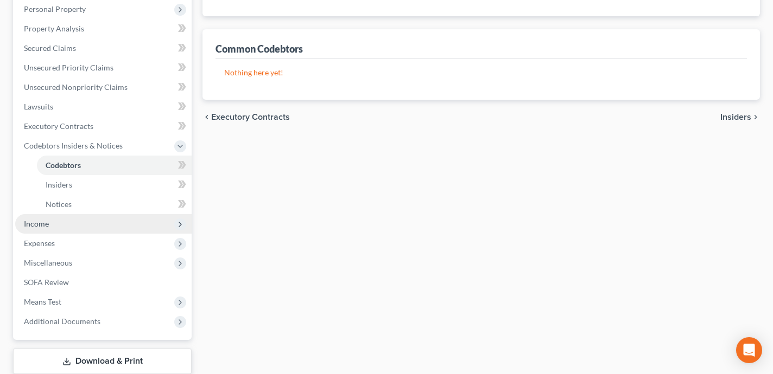
click at [118, 221] on span "Income" at bounding box center [103, 224] width 176 height 20
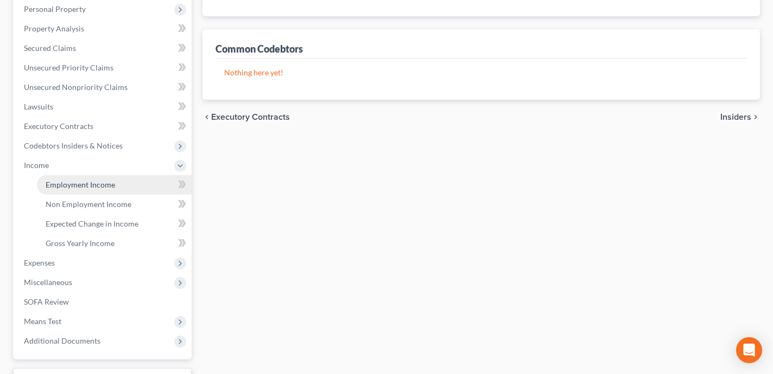
click at [93, 185] on span "Employment Income" at bounding box center [80, 184] width 69 height 9
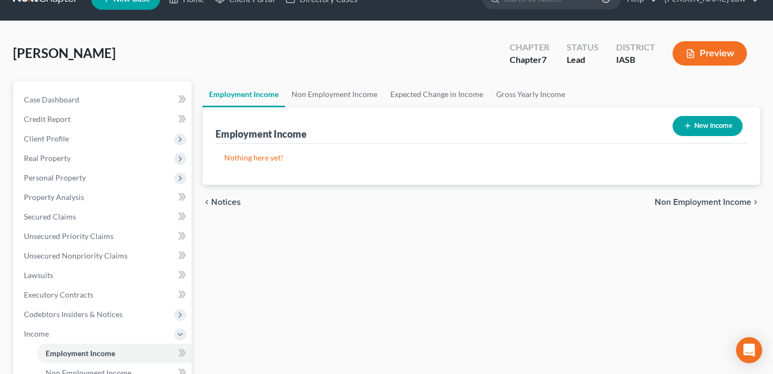
scroll to position [3, 0]
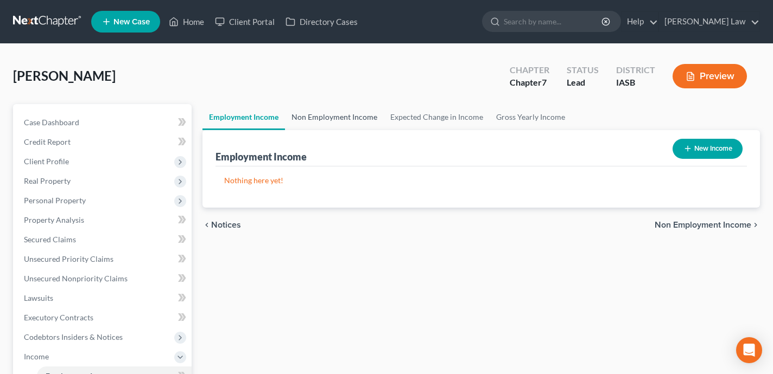
click at [331, 122] on link "Non Employment Income" at bounding box center [334, 117] width 99 height 26
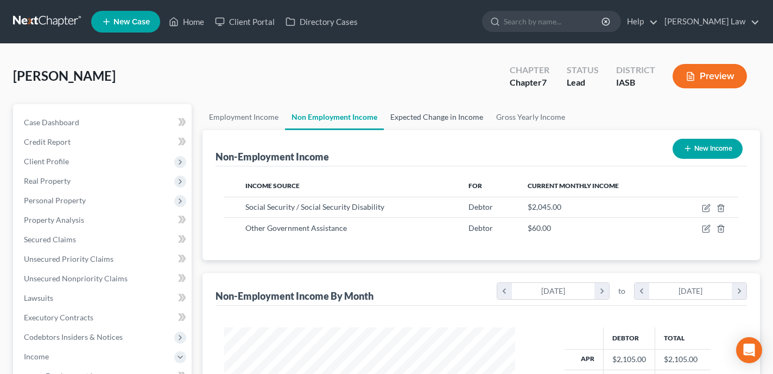
click at [429, 117] on link "Expected Change in Income" at bounding box center [437, 117] width 106 height 26
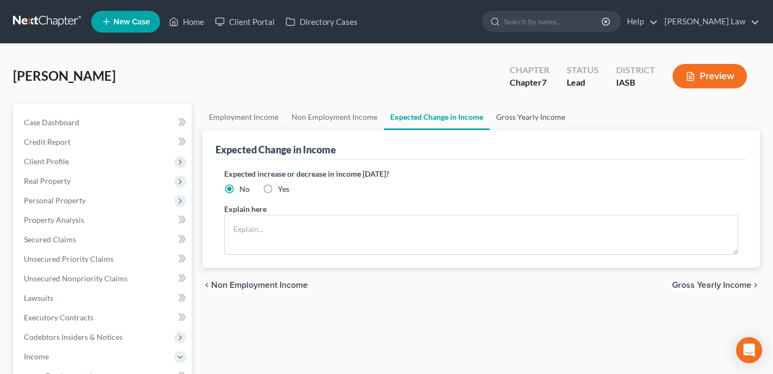
click at [515, 120] on link "Gross Yearly Income" at bounding box center [530, 117] width 82 height 26
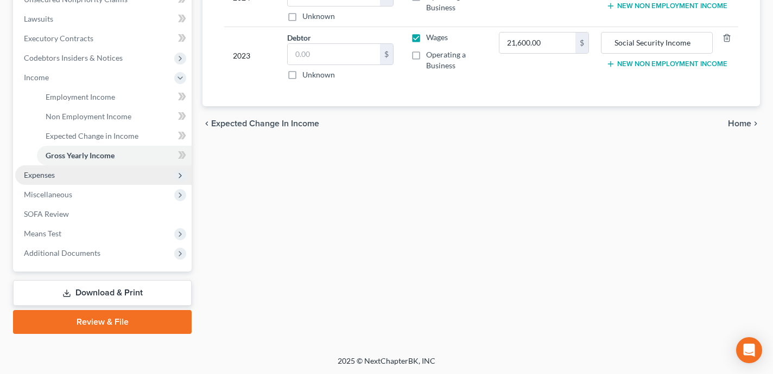
click at [138, 174] on span "Expenses" at bounding box center [103, 175] width 176 height 20
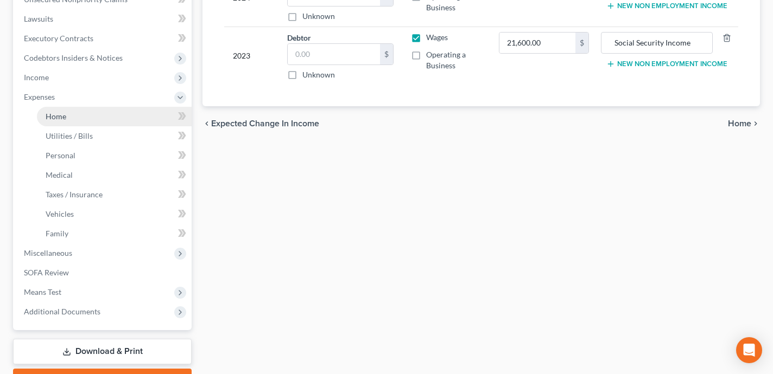
click at [110, 119] on link "Home" at bounding box center [114, 117] width 155 height 20
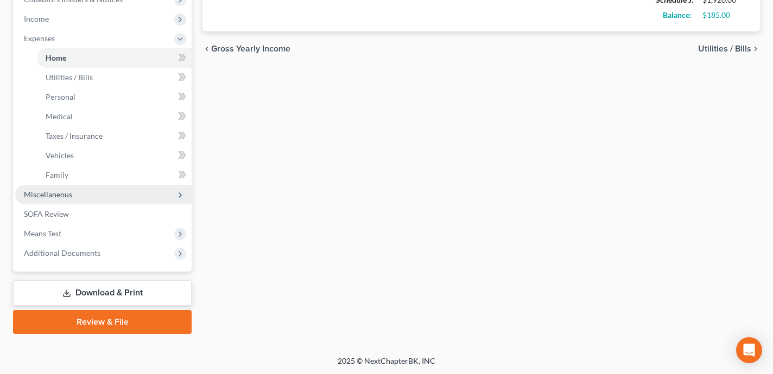
click at [139, 195] on span "Miscellaneous" at bounding box center [103, 195] width 176 height 20
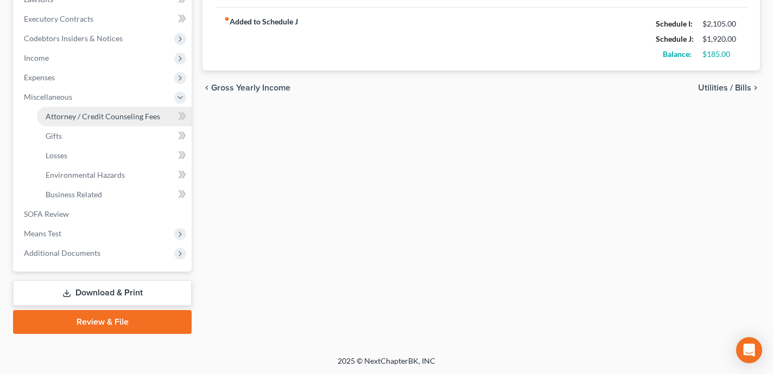
click at [114, 112] on span "Attorney / Credit Counseling Fees" at bounding box center [103, 116] width 114 height 9
select select "0"
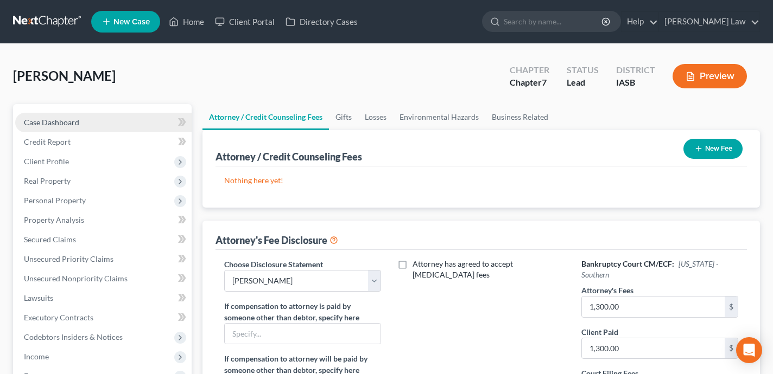
click at [132, 119] on link "Case Dashboard" at bounding box center [103, 123] width 176 height 20
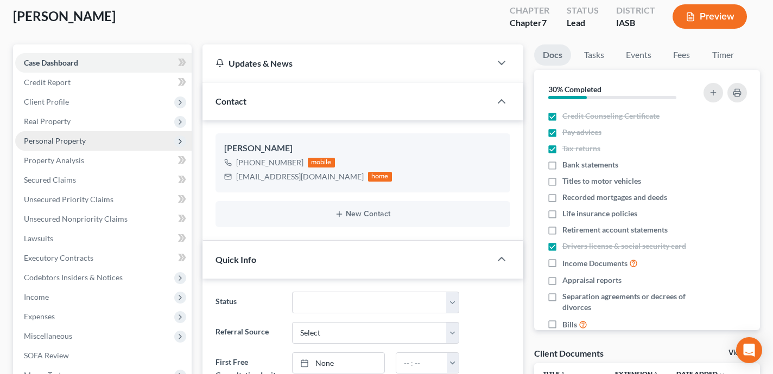
click at [126, 135] on span "Personal Property" at bounding box center [103, 141] width 176 height 20
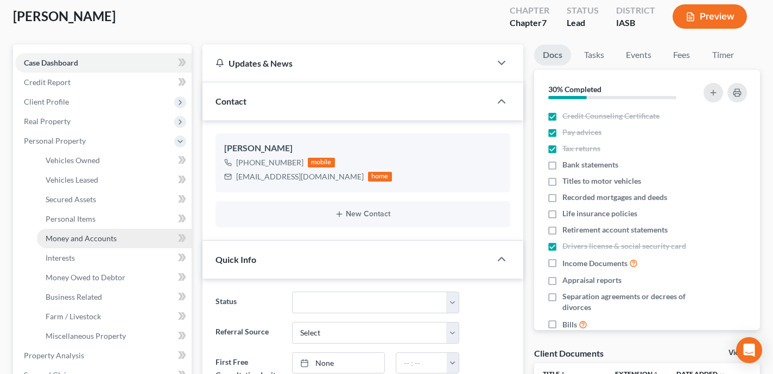
click at [158, 235] on link "Money and Accounts" at bounding box center [114, 239] width 155 height 20
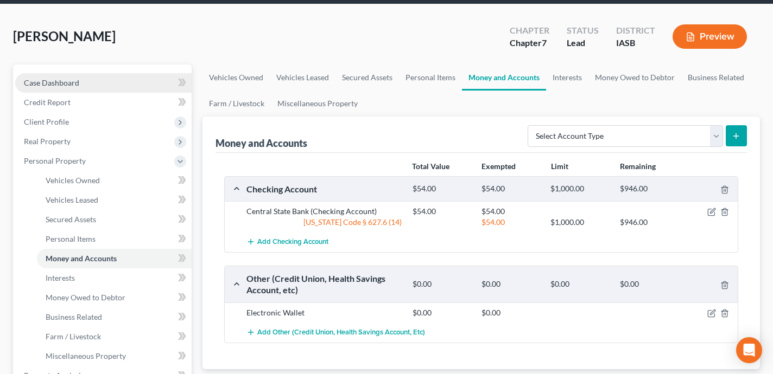
click at [114, 78] on link "Case Dashboard" at bounding box center [103, 83] width 176 height 20
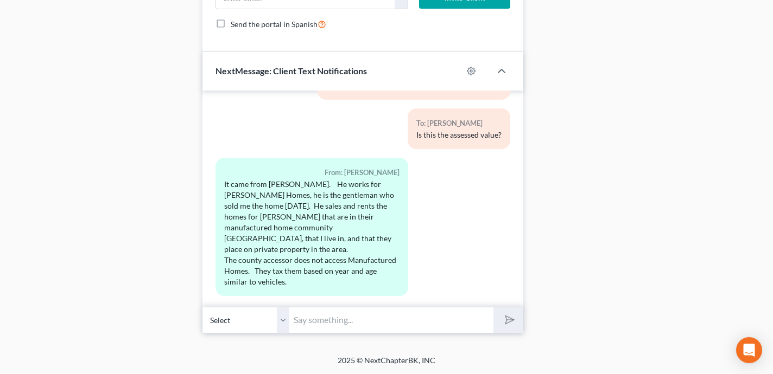
click at [340, 323] on input "text" at bounding box center [391, 320] width 204 height 27
type input "Hi [PERSON_NAME] - what is your bank account balance in your checking account a…"
click at [493, 308] on button "submit" at bounding box center [508, 320] width 30 height 25
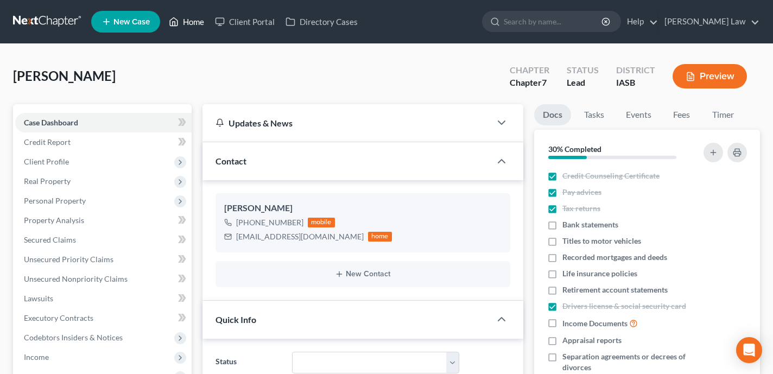
click at [188, 23] on link "Home" at bounding box center [186, 22] width 46 height 20
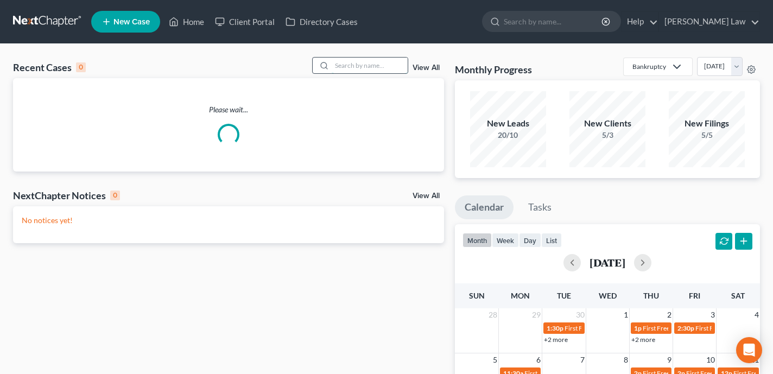
click at [366, 62] on input "search" at bounding box center [369, 66] width 76 height 16
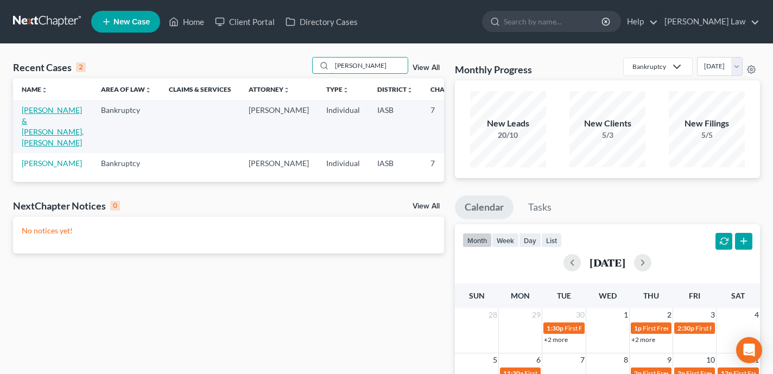
type input "[PERSON_NAME]"
click at [30, 123] on link "[PERSON_NAME] & [PERSON_NAME], [PERSON_NAME]" at bounding box center [53, 126] width 62 height 42
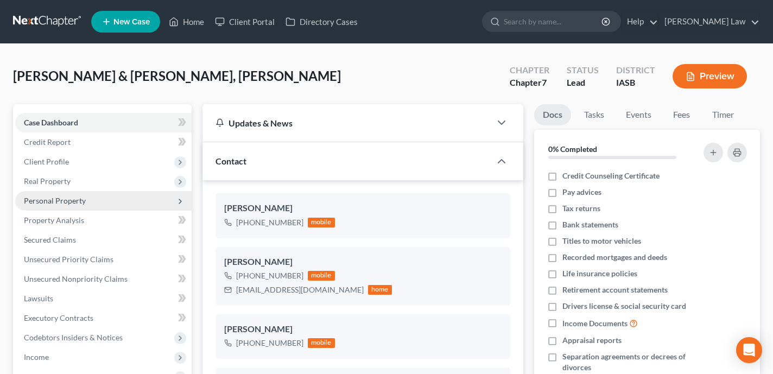
scroll to position [1037, 0]
click at [108, 208] on span "Personal Property" at bounding box center [103, 201] width 176 height 20
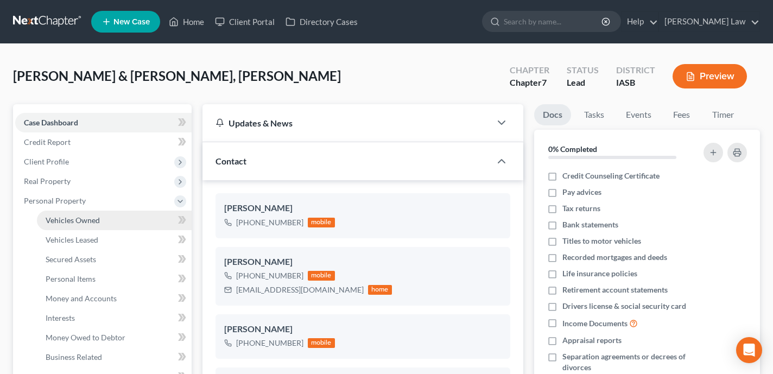
click at [110, 224] on link "Vehicles Owned" at bounding box center [114, 220] width 155 height 20
